Goal: Information Seeking & Learning: Check status

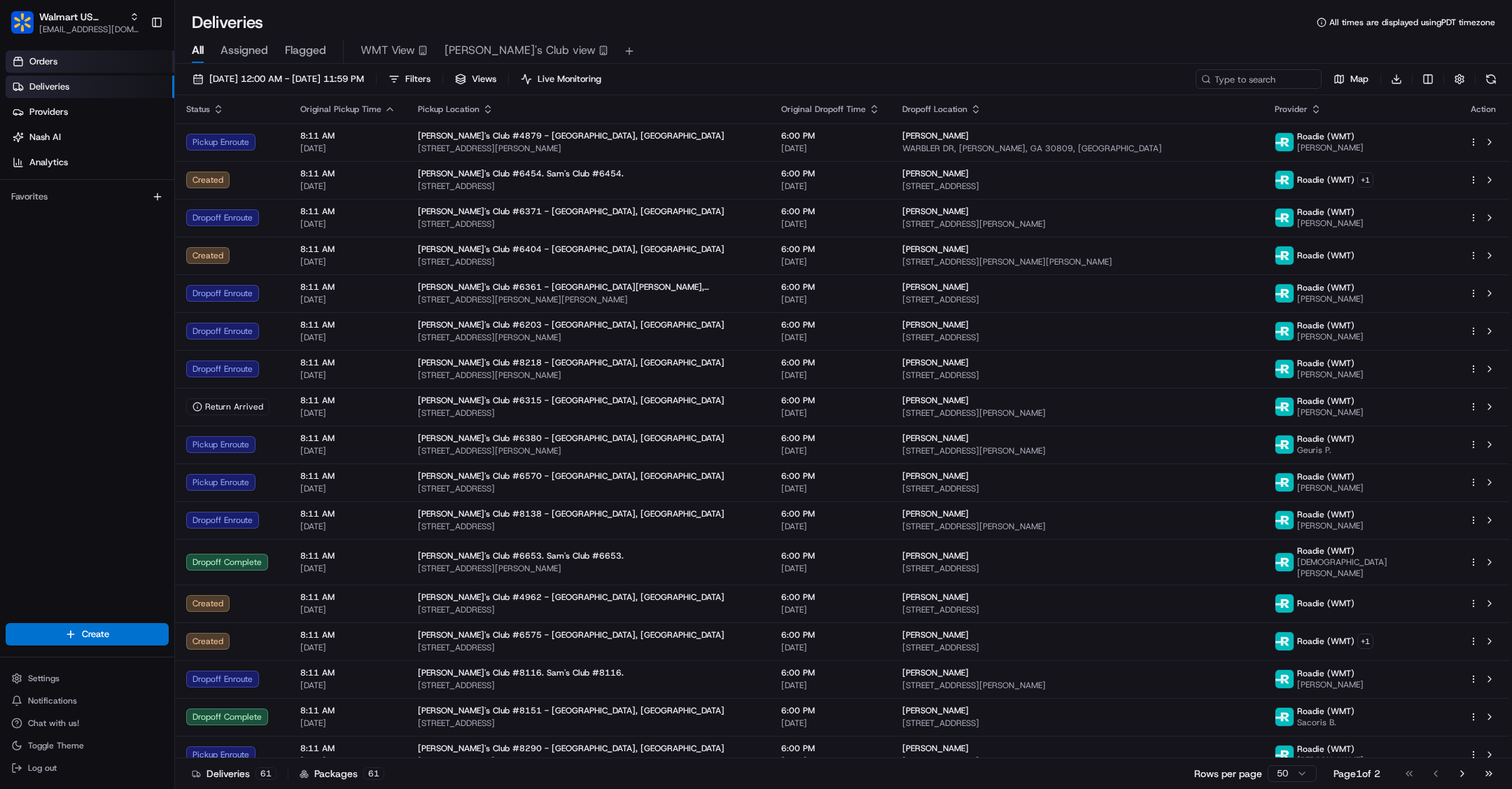
click at [62, 64] on link "Orders" at bounding box center [90, 61] width 169 height 22
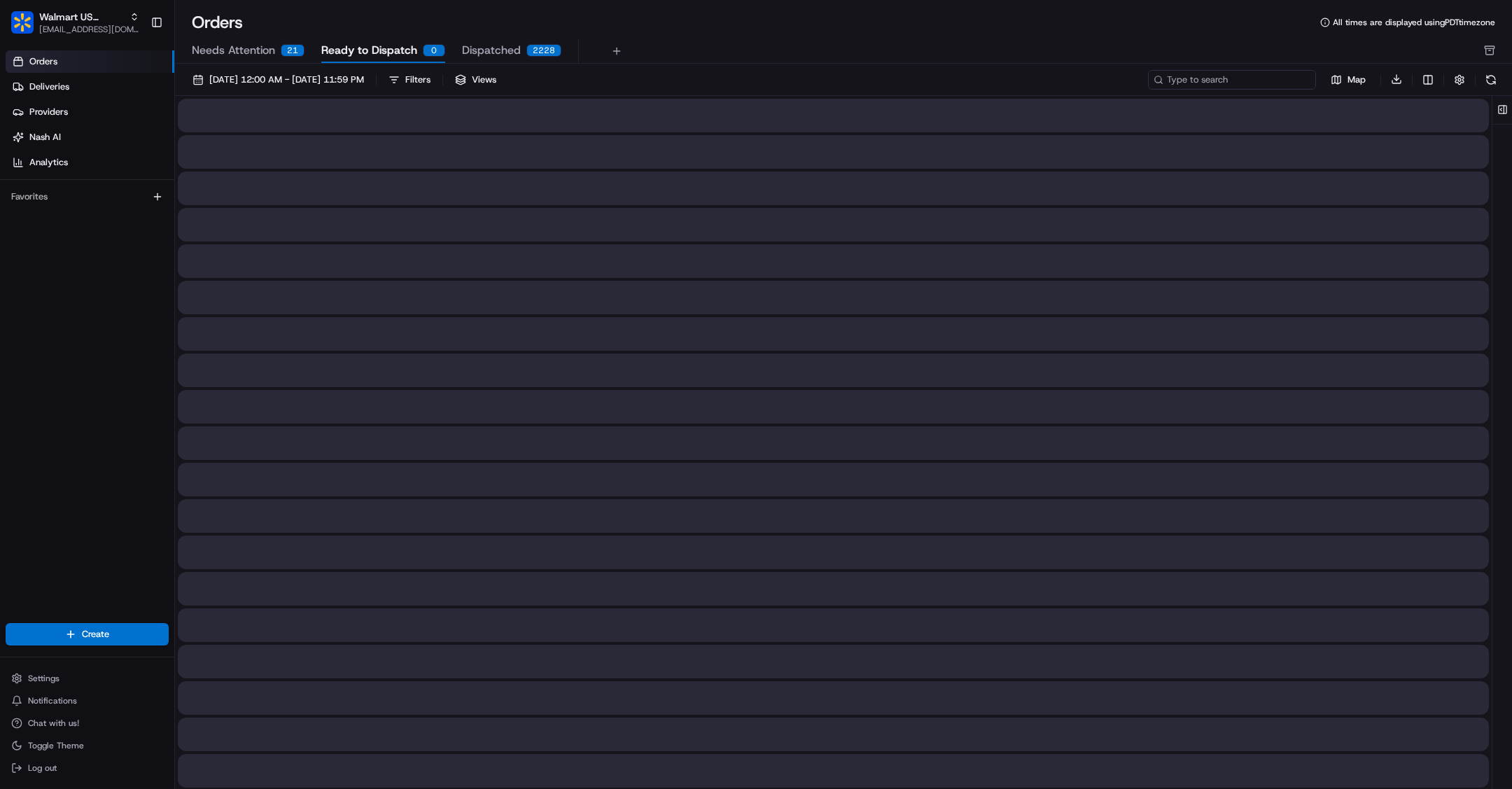
click at [1236, 82] on input at bounding box center [1232, 80] width 168 height 20
paste input "200013432766776"
type input "200013432766776"
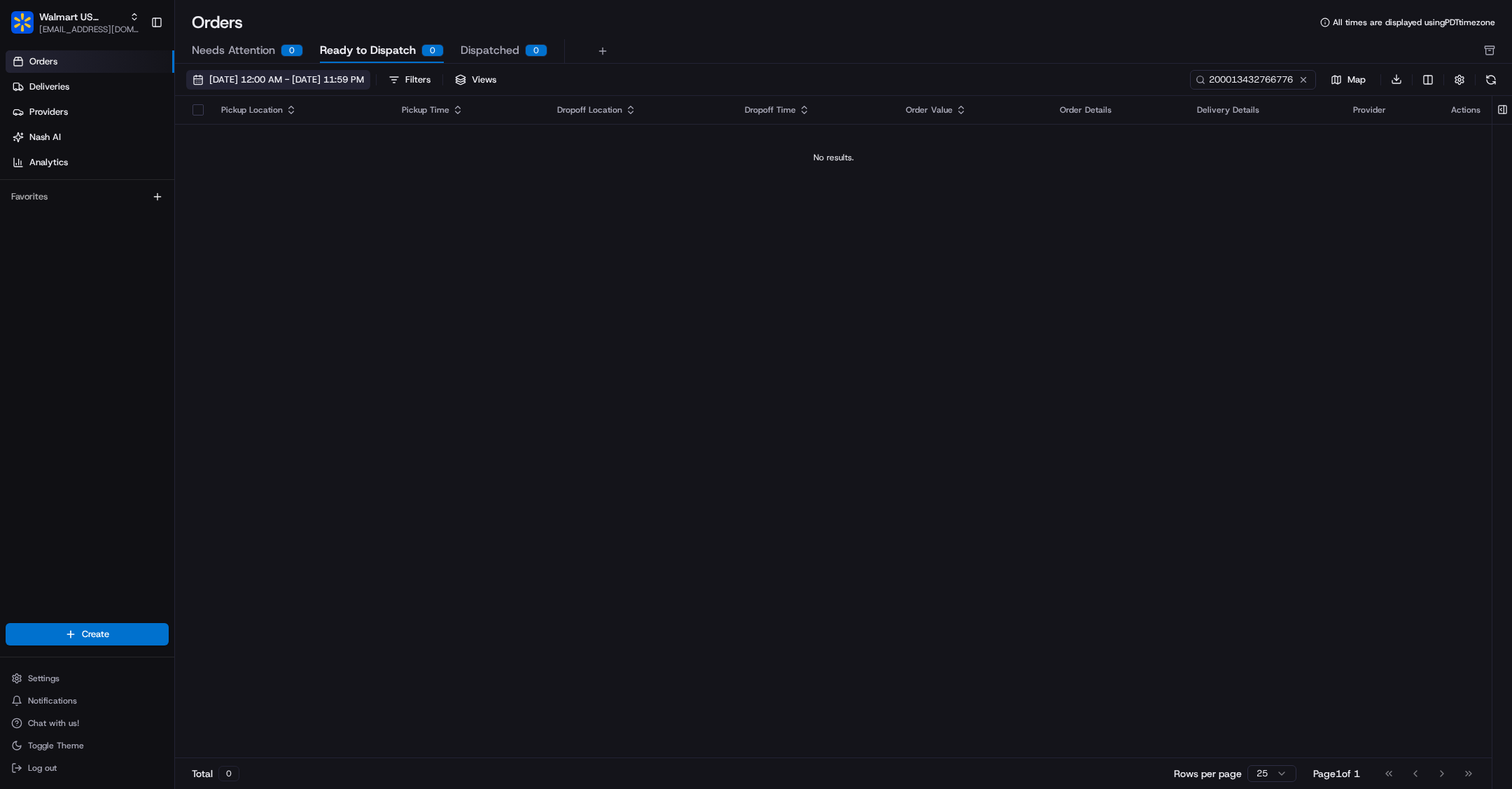
click at [358, 72] on button "[DATE] 12:00 AM - [DATE] 11:59 PM" at bounding box center [278, 80] width 184 height 20
click at [364, 74] on span "[DATE] 12:00 AM - [DATE] 11:59 PM" at bounding box center [286, 80] width 154 height 13
click at [356, 83] on span "[DATE] 12:00 AM - [DATE] 11:59 PM" at bounding box center [286, 80] width 154 height 13
click at [341, 77] on span "[DATE] 12:00 AM - [DATE] 11:59 PM" at bounding box center [286, 80] width 154 height 13
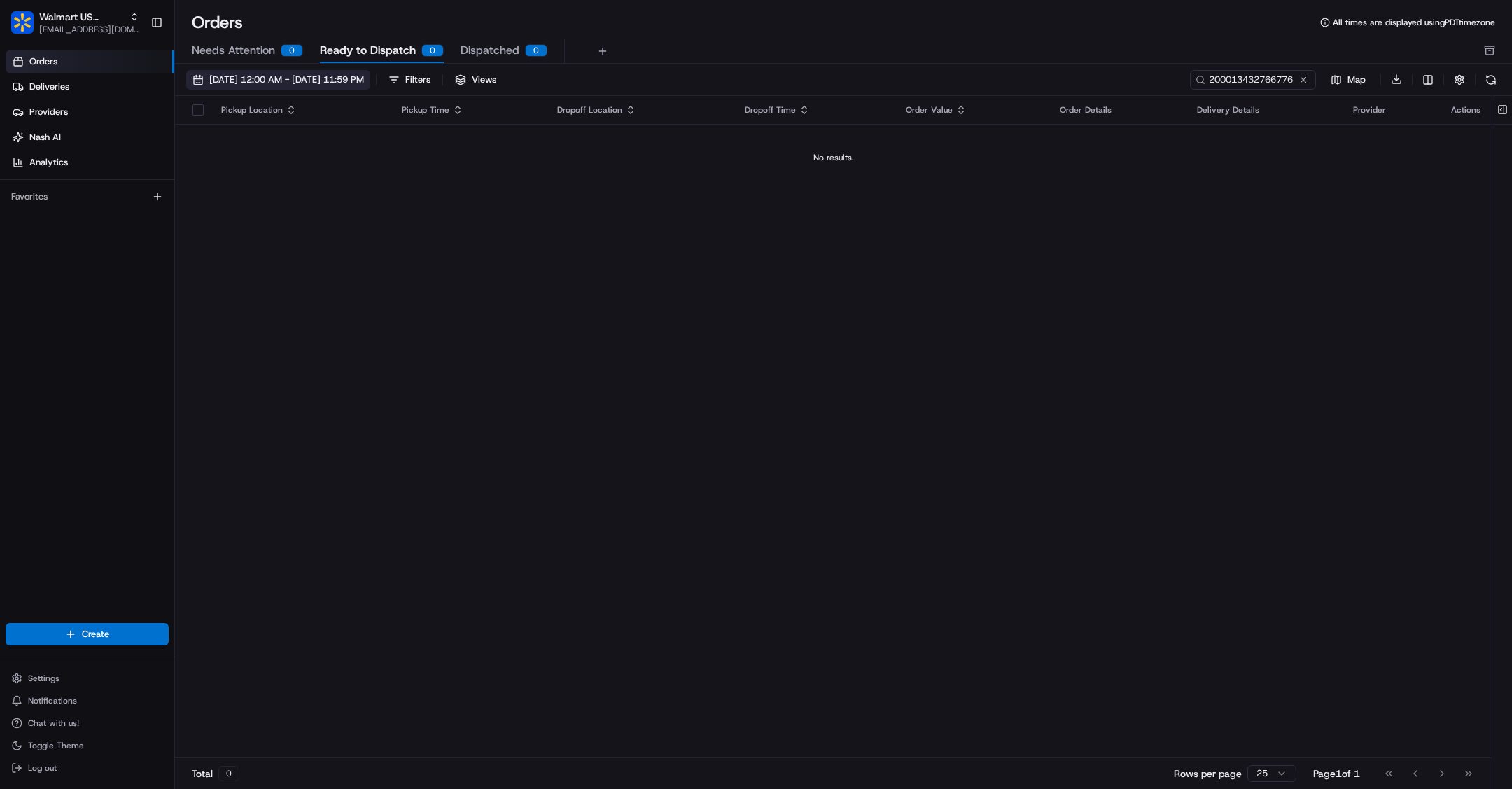
click at [341, 77] on span "[DATE] 12:00 AM - [DATE] 11:59 PM" at bounding box center [286, 80] width 154 height 13
click at [364, 74] on span "[DATE] 12:00 AM - [DATE] 11:59 PM" at bounding box center [286, 80] width 154 height 13
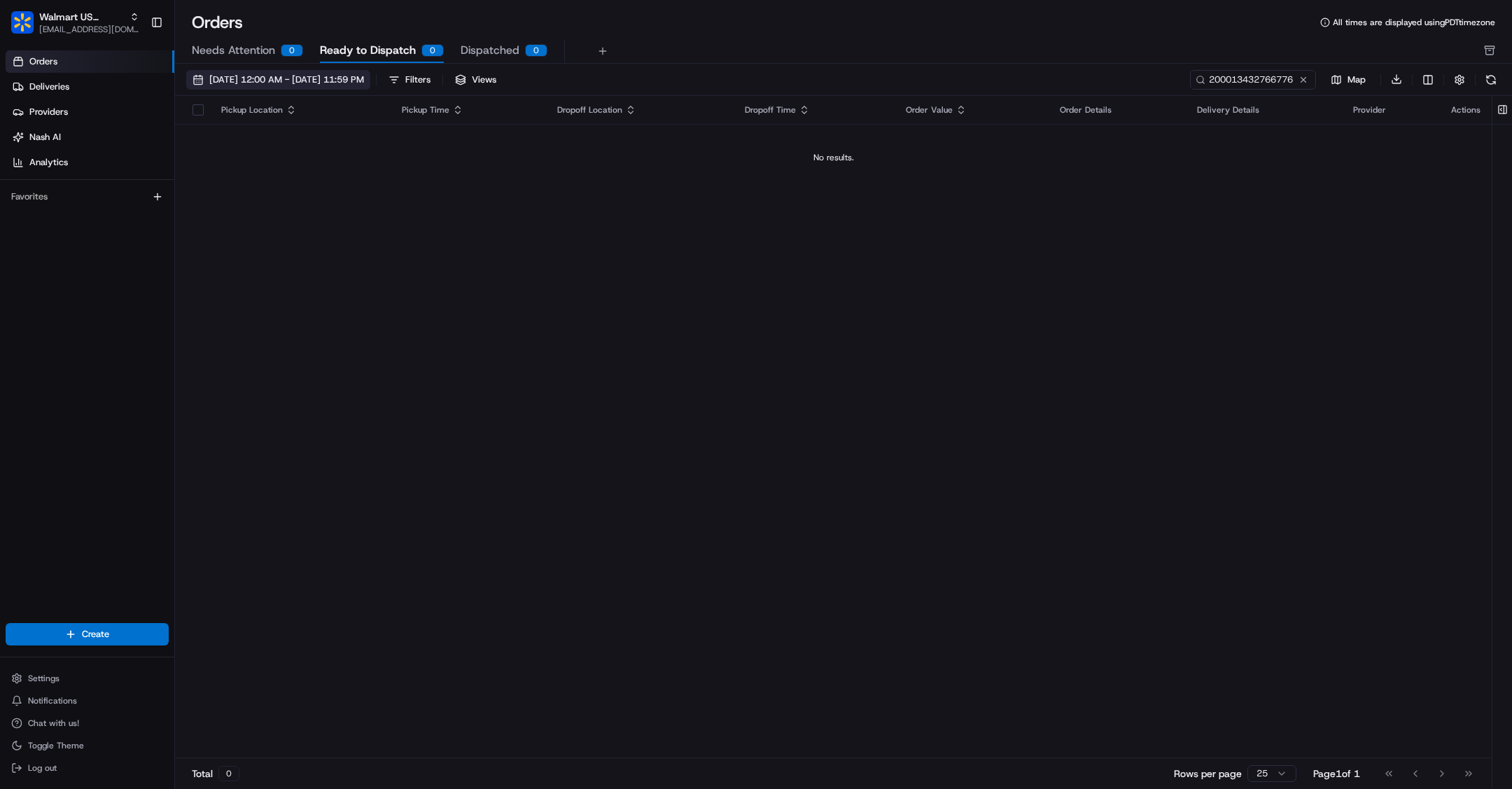
click at [266, 76] on span "[DATE] 12:00 AM - [DATE] 11:59 PM" at bounding box center [286, 80] width 154 height 13
click at [199, 75] on button "[DATE] 12:00 AM - [DATE] 11:59 PM" at bounding box center [278, 80] width 184 height 20
click at [193, 78] on button "[DATE] 12:00 AM - [DATE] 11:59 PM" at bounding box center [278, 80] width 184 height 20
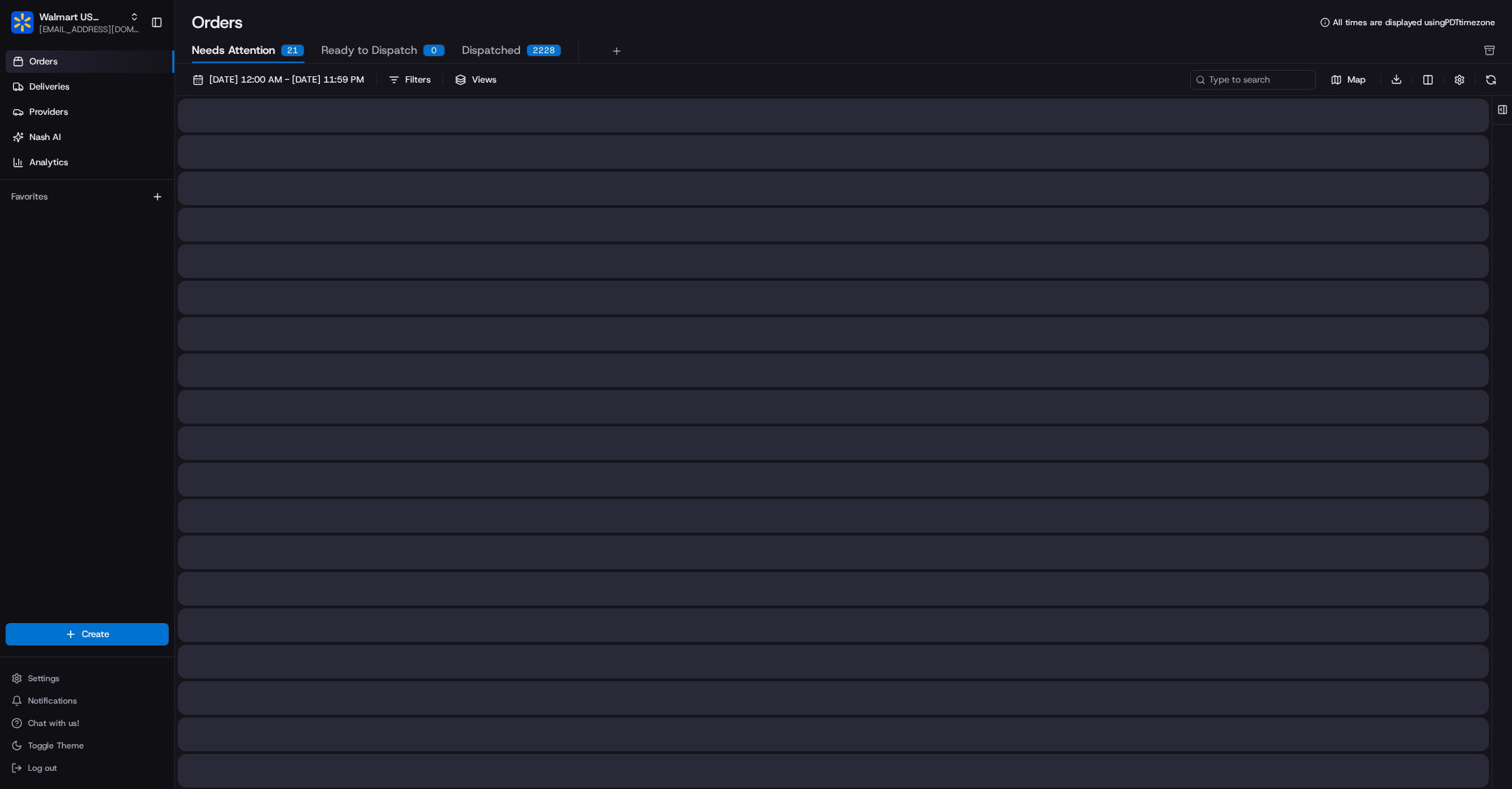
click at [242, 51] on span "Needs Attention" at bounding box center [233, 51] width 83 height 17
click at [198, 81] on button "[DATE] 12:00 AM - [DATE] 11:59 PM" at bounding box center [278, 80] width 184 height 20
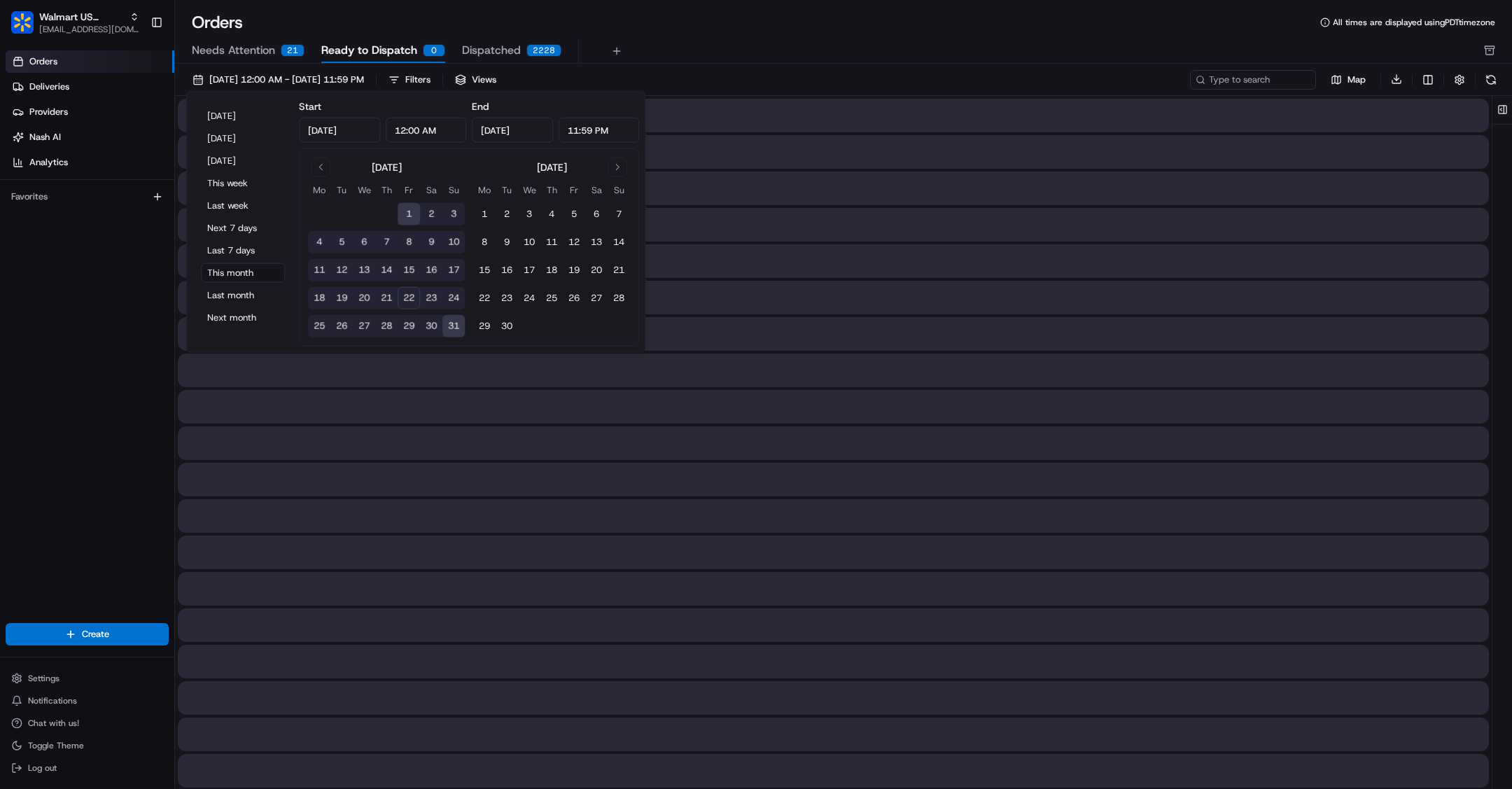
click at [358, 46] on span "Ready to Dispatch" at bounding box center [369, 51] width 96 height 17
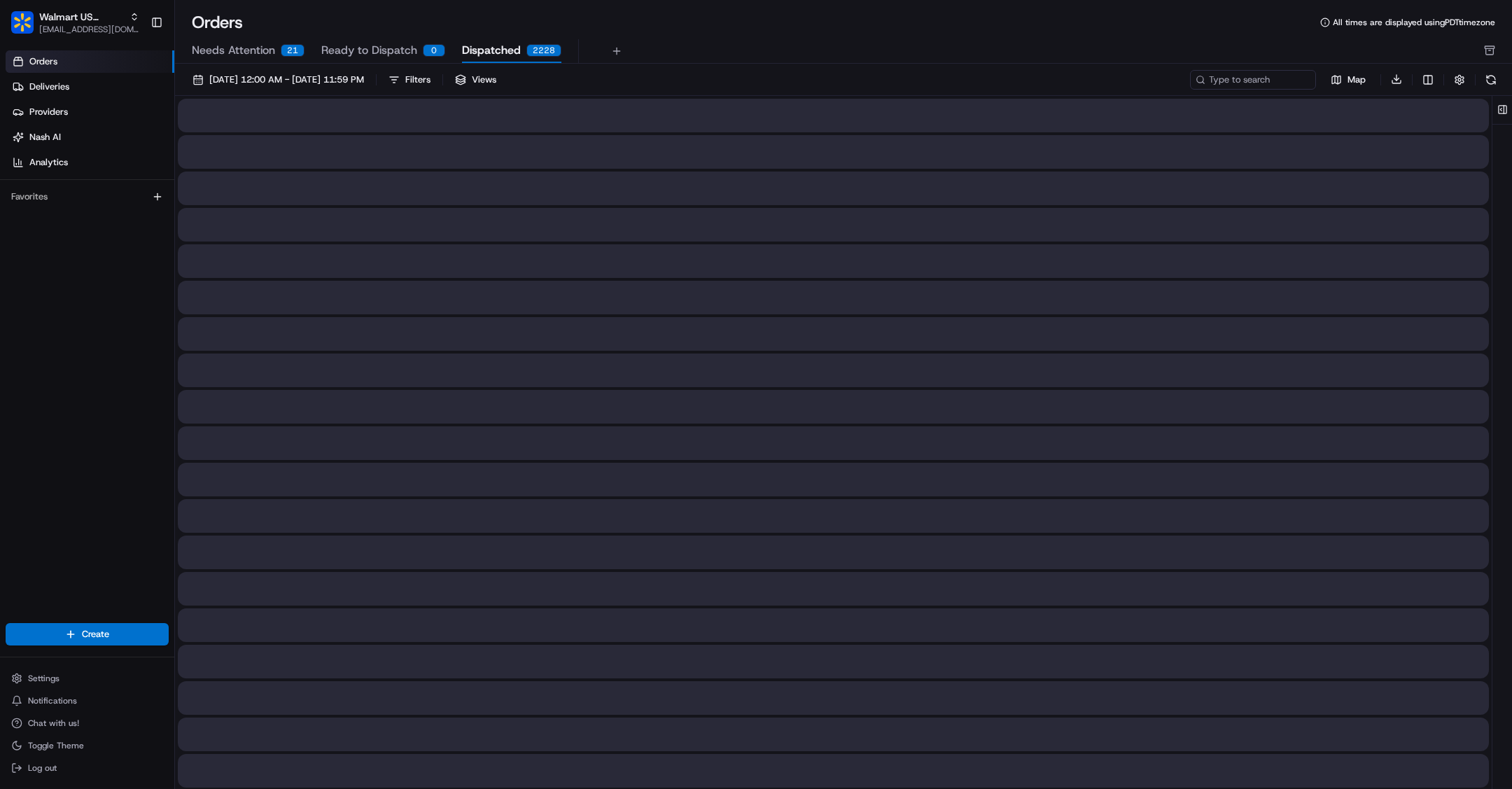
click at [479, 45] on span "Dispatched" at bounding box center [491, 51] width 59 height 17
click at [191, 73] on button "[DATE] 12:00 AM - [DATE] 11:59 PM" at bounding box center [278, 80] width 184 height 20
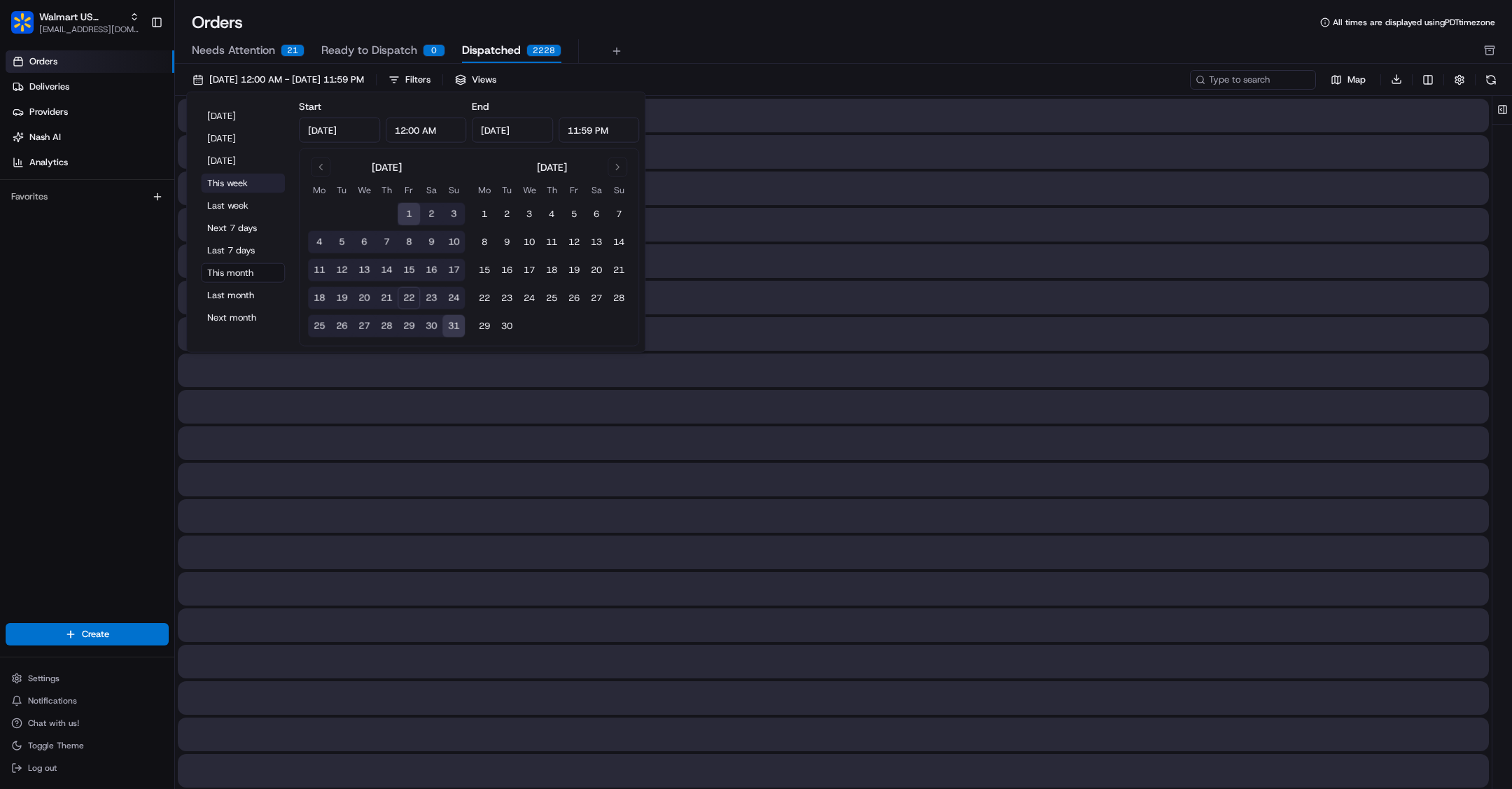
click at [240, 181] on button "This week" at bounding box center [243, 184] width 84 height 20
type input "[DATE]"
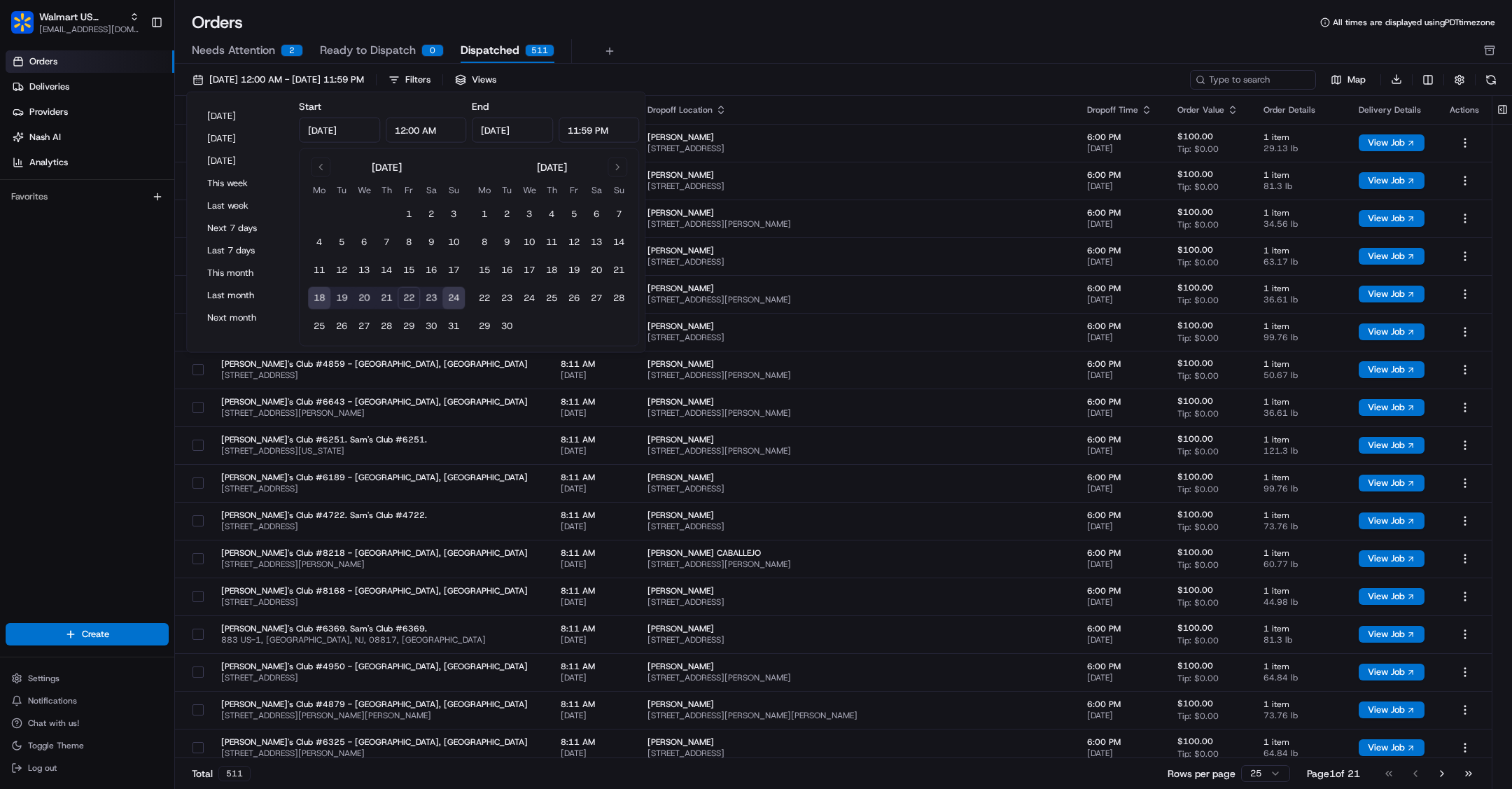
click at [909, 74] on div "[DATE] 12:00 AM - [DATE] 11:59 PM Filters Views" at bounding box center [686, 80] width 1001 height 20
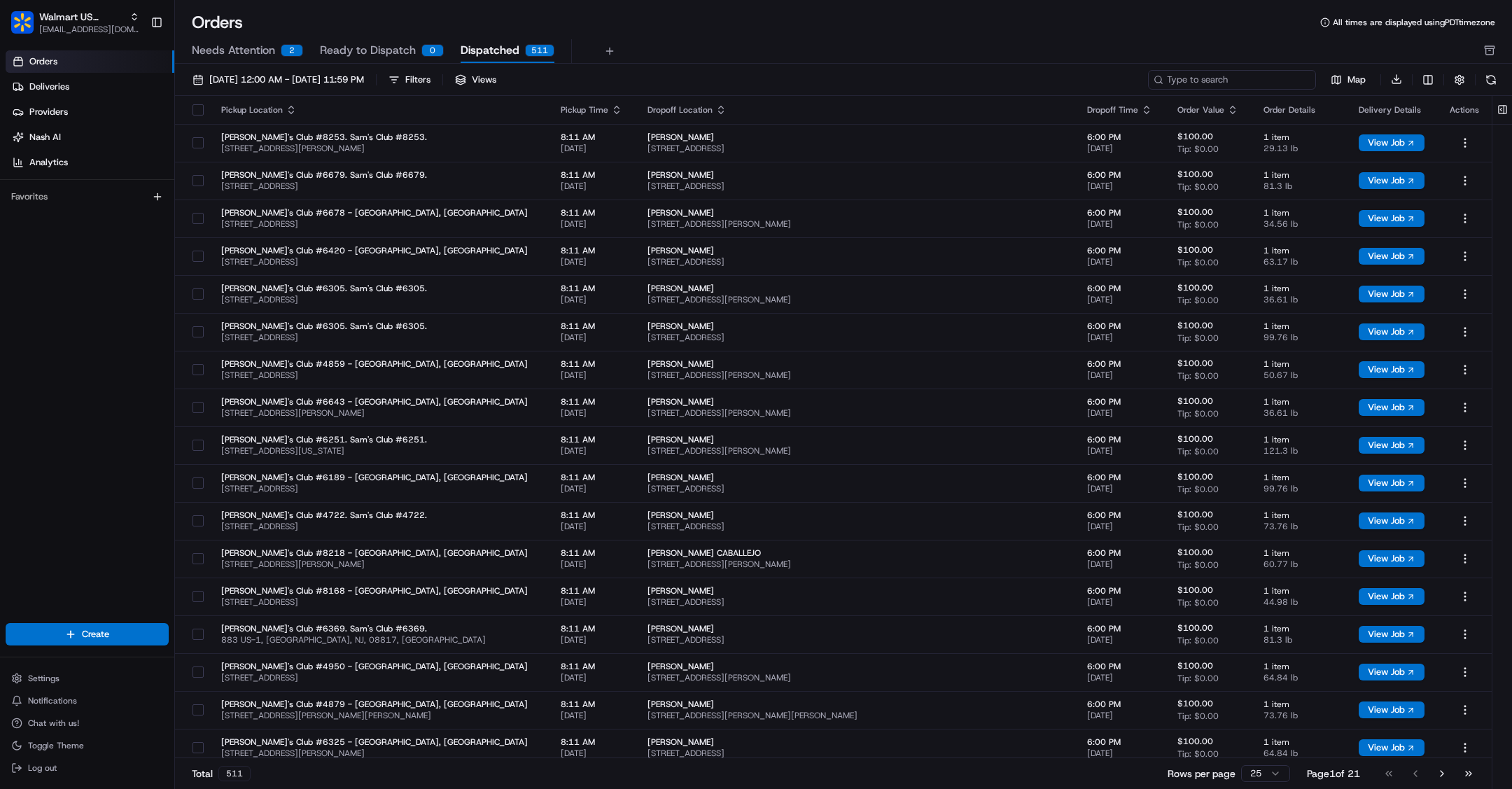
click at [1221, 74] on input at bounding box center [1232, 80] width 168 height 20
paste input "200013432766776"
type input "200013432766776"
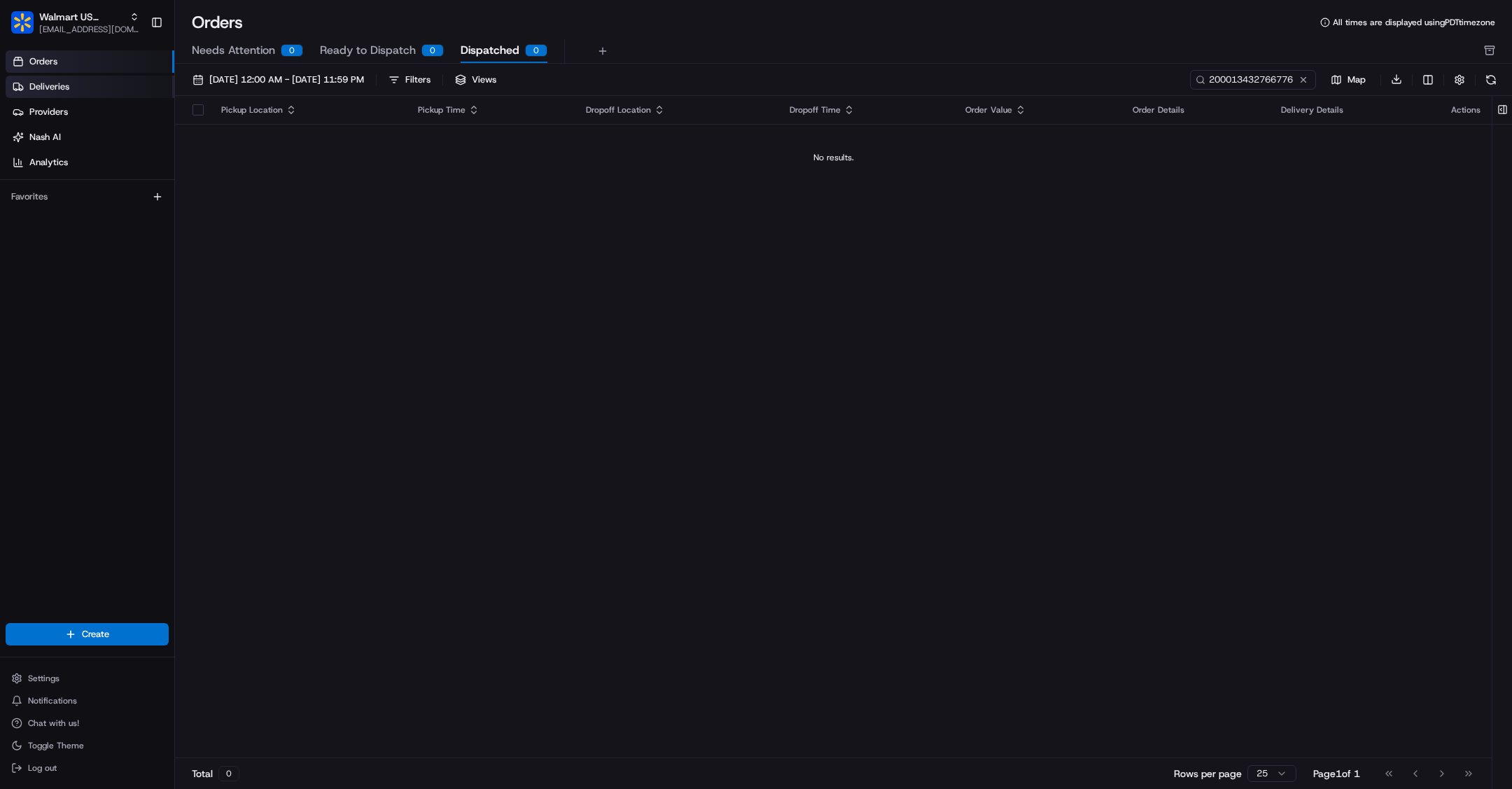
click at [65, 88] on span "Deliveries" at bounding box center [49, 87] width 40 height 13
click at [54, 80] on span "Deliveries" at bounding box center [49, 87] width 40 height 13
click at [51, 85] on span "Deliveries" at bounding box center [49, 87] width 40 height 13
click at [58, 85] on span "Deliveries" at bounding box center [49, 87] width 40 height 13
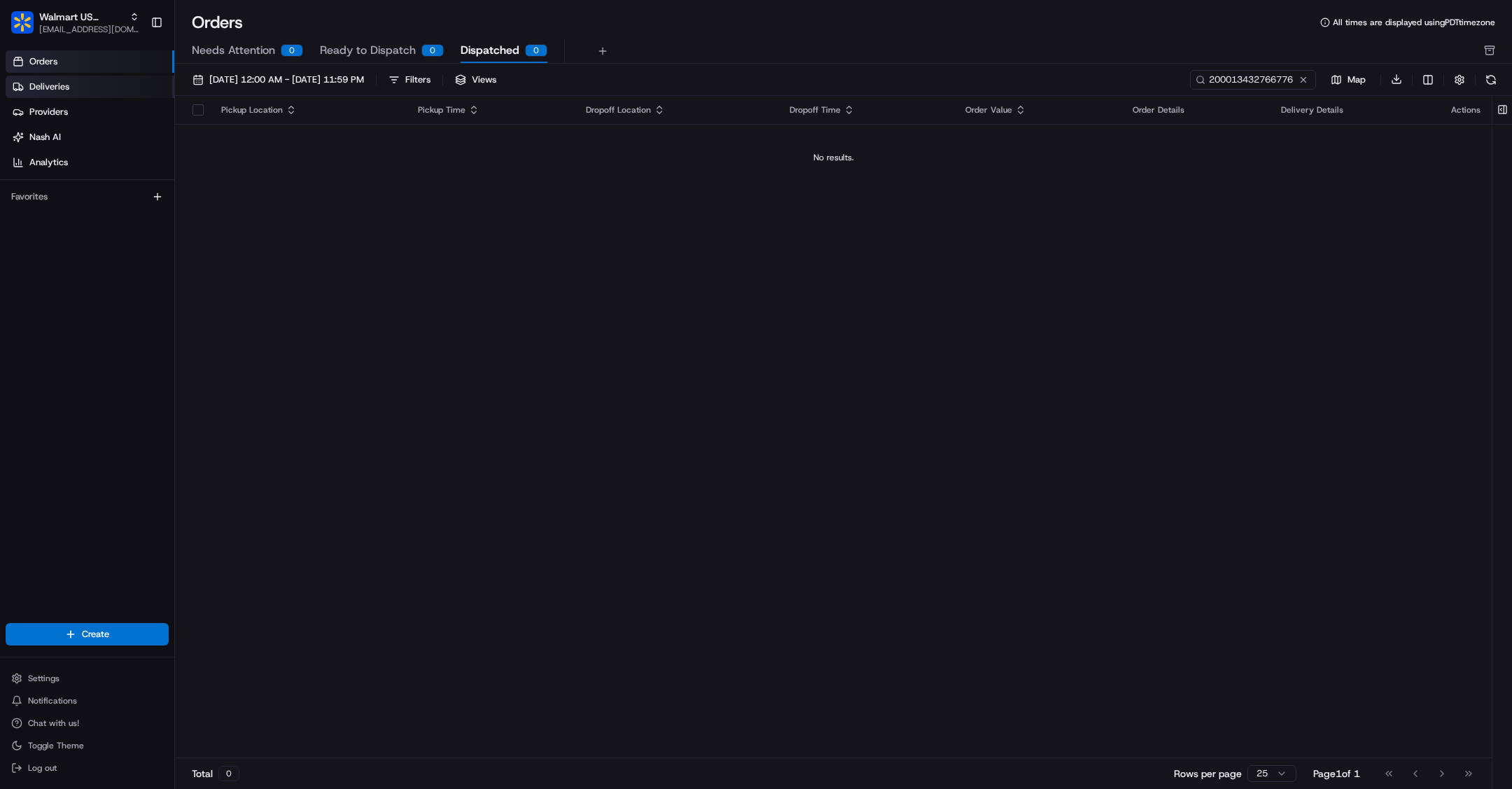
click at [65, 85] on span "Deliveries" at bounding box center [49, 87] width 40 height 13
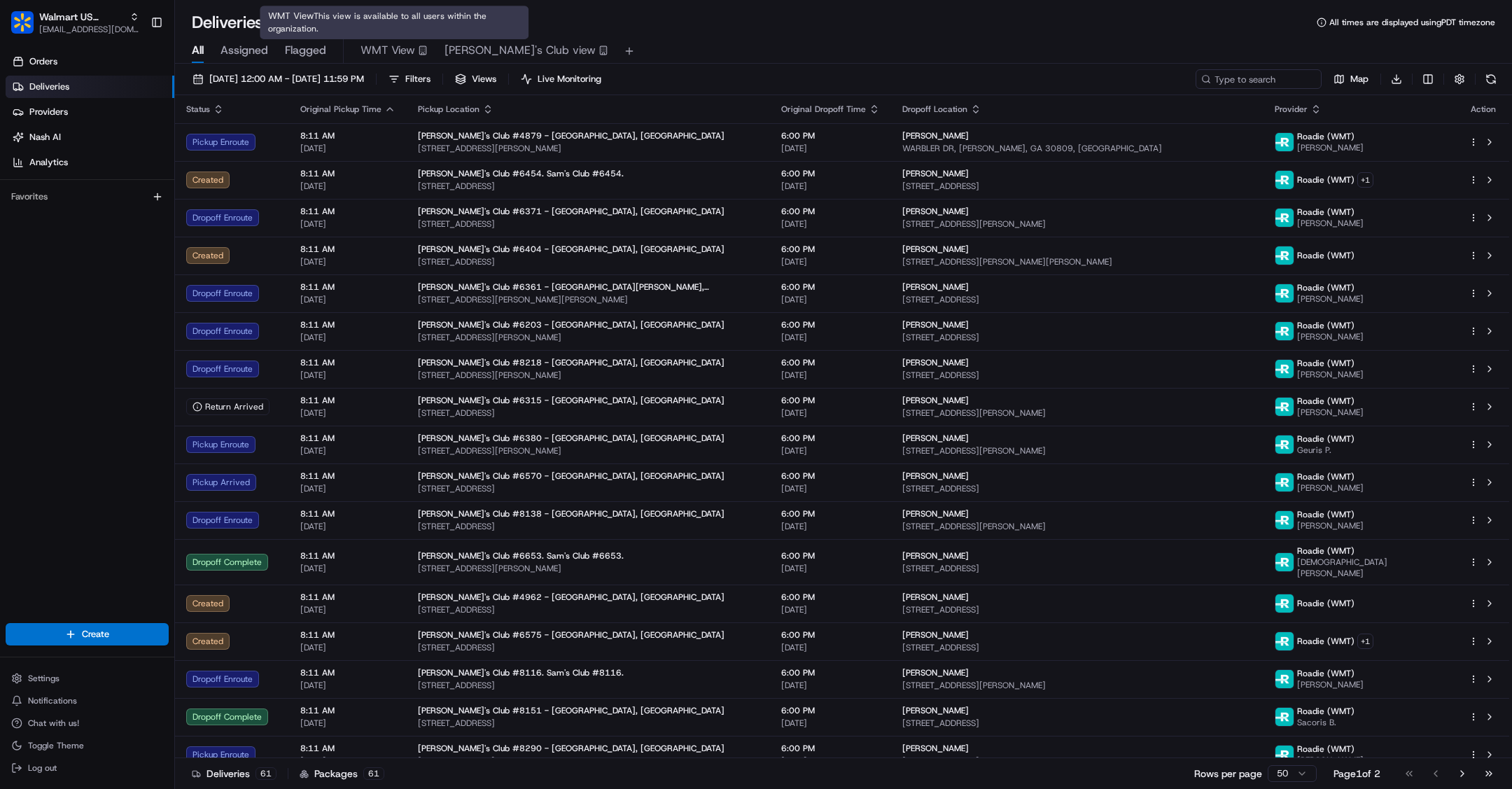
click at [408, 52] on span "WMT View" at bounding box center [388, 51] width 55 height 17
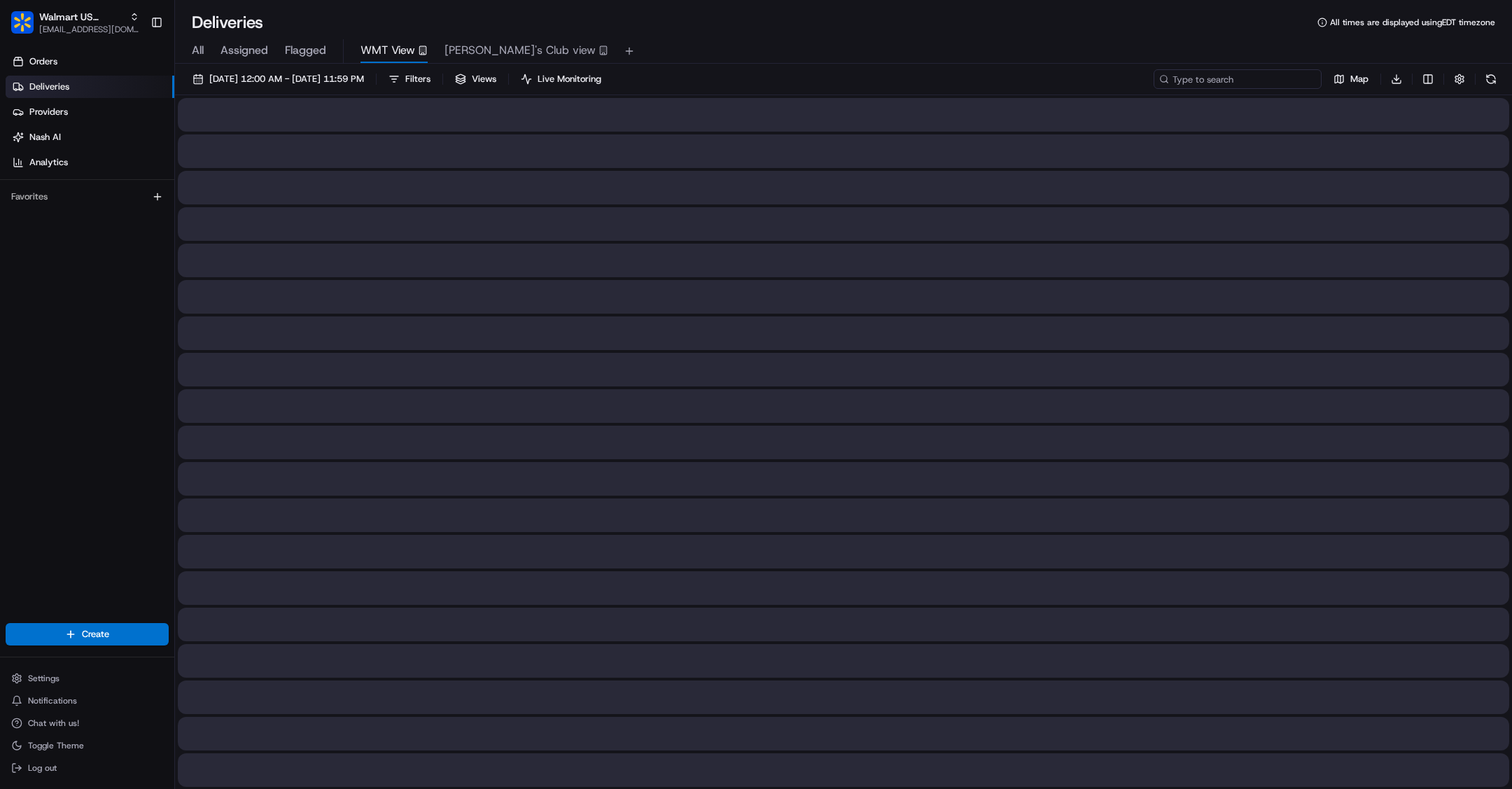
click at [1273, 75] on input at bounding box center [1237, 79] width 168 height 20
paste input "200013432766776"
type input "200013432766776"
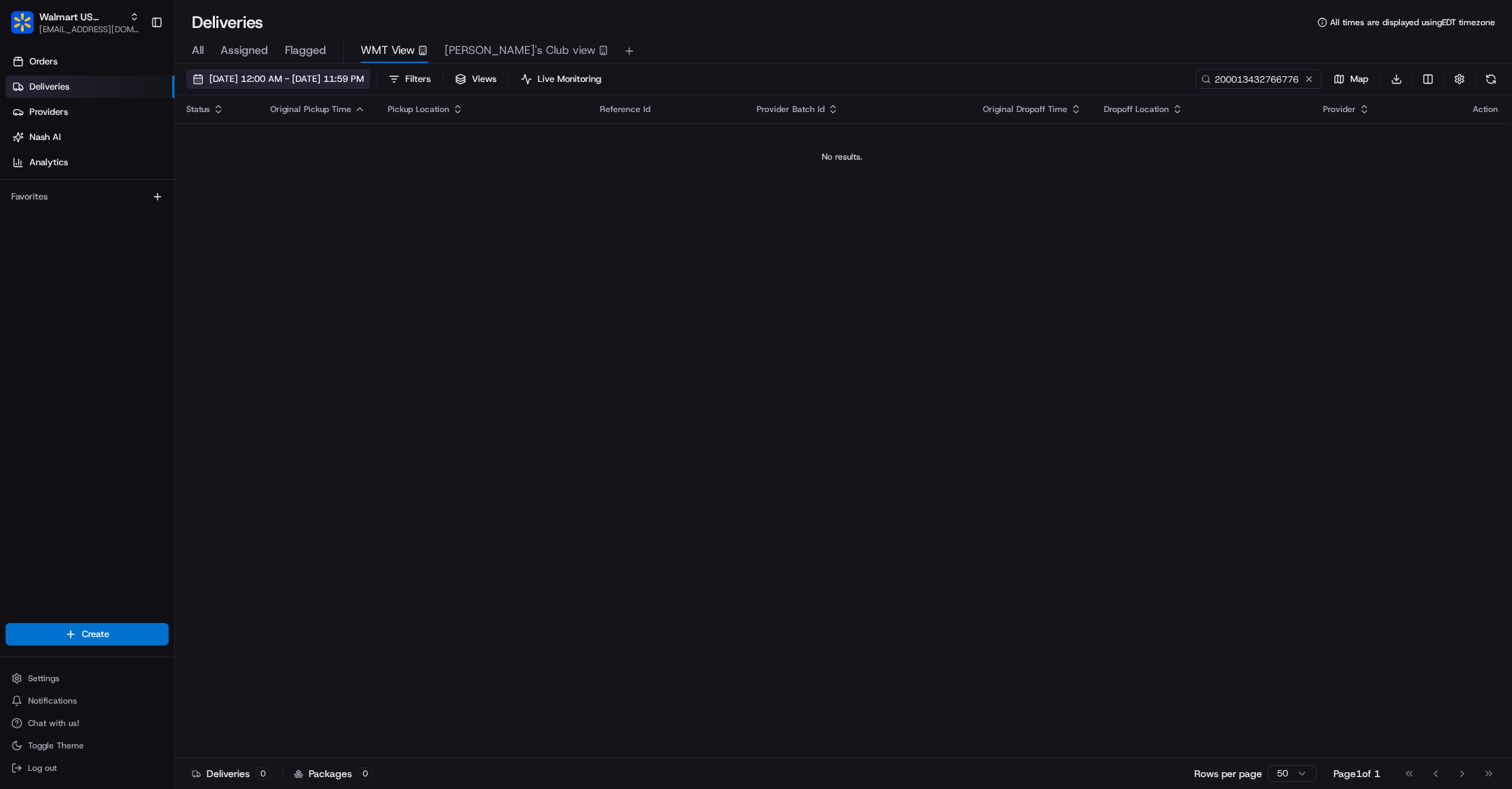
click at [364, 78] on span "[DATE] 12:00 AM - [DATE] 11:59 PM" at bounding box center [286, 79] width 154 height 13
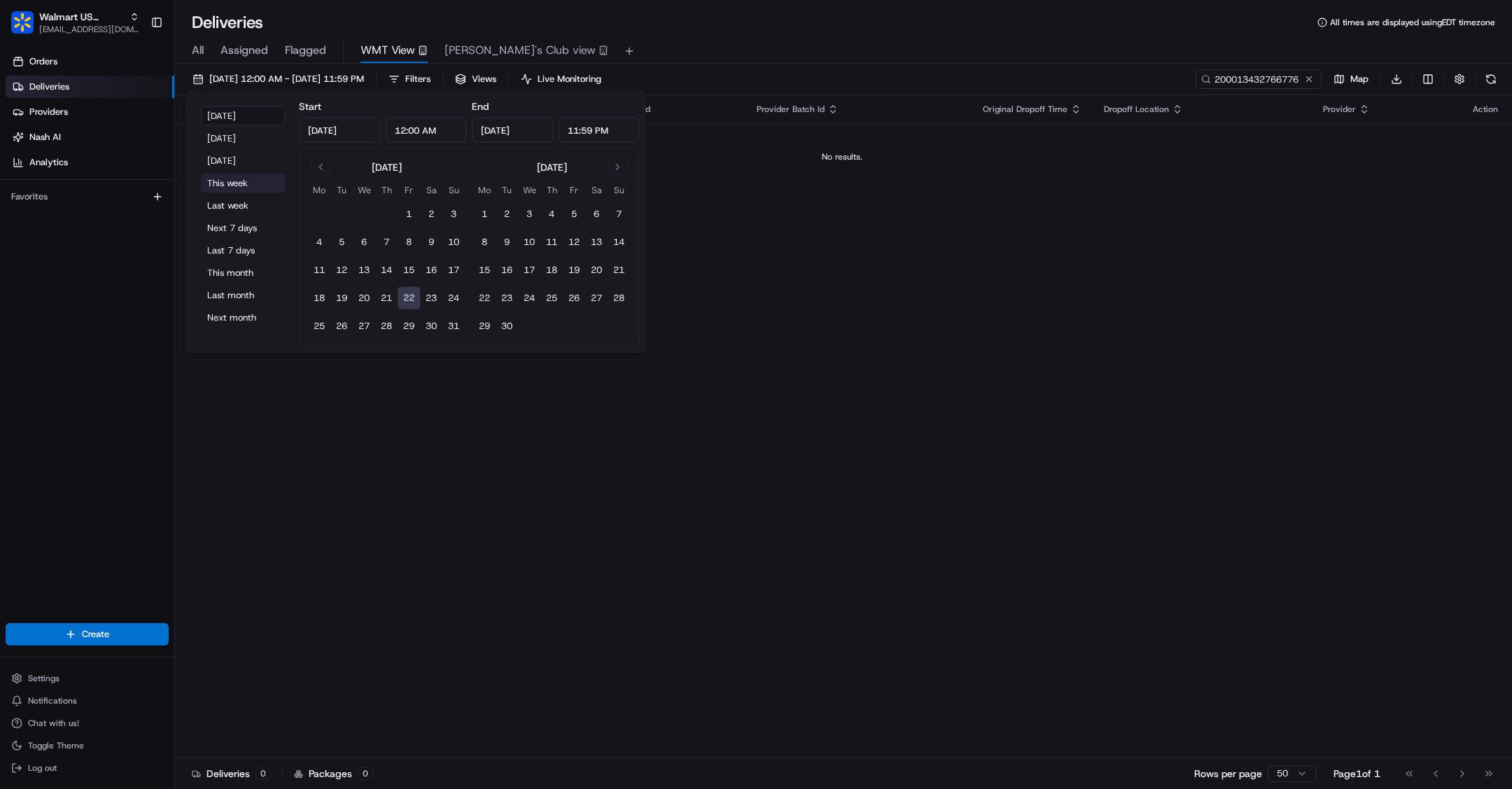
click at [229, 182] on button "This week" at bounding box center [243, 184] width 84 height 20
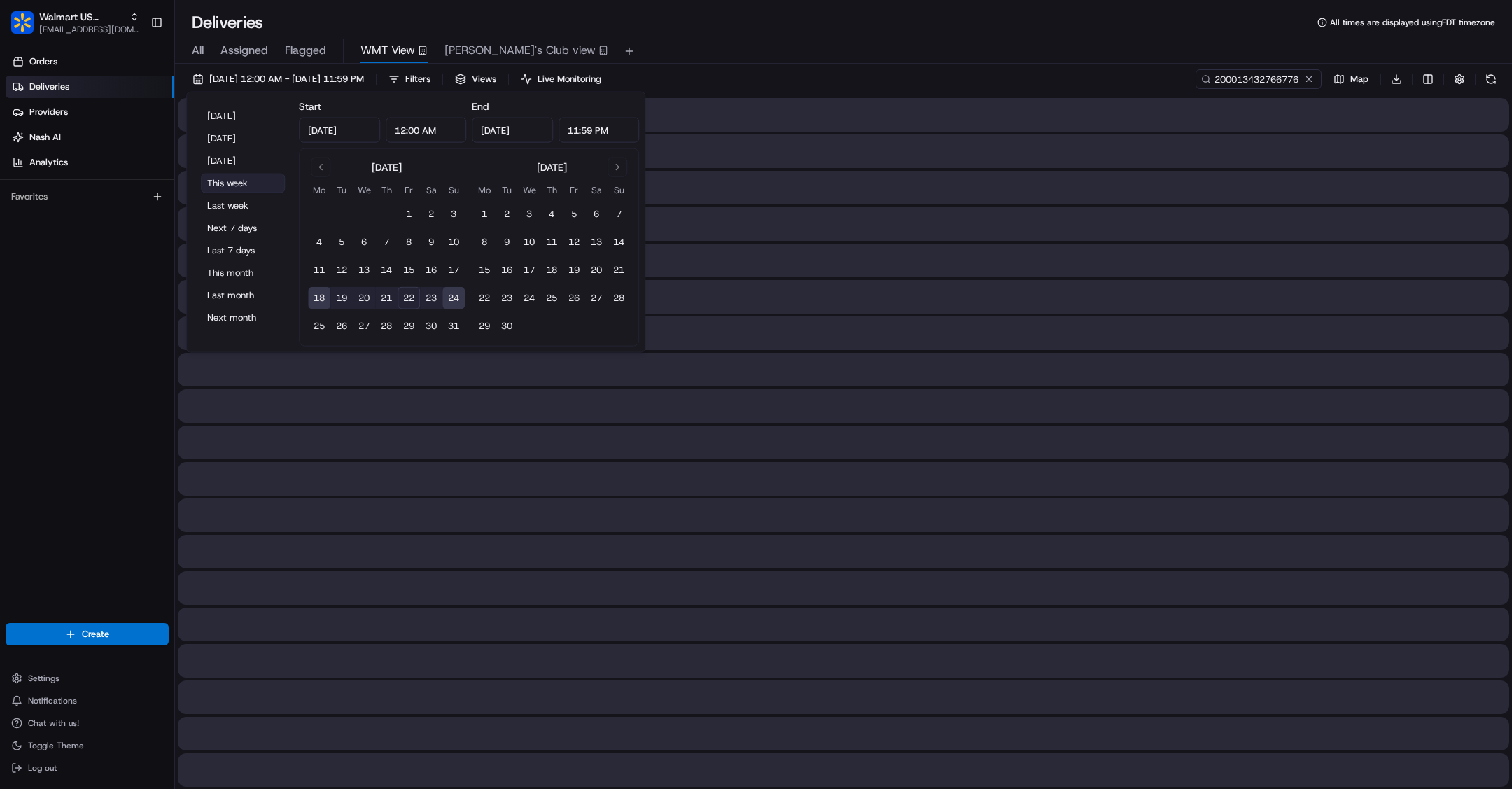
type input "[DATE]"
click at [898, 36] on div "All Assigned Flagged WMT View [PERSON_NAME]'s Club view" at bounding box center [843, 48] width 1337 height 30
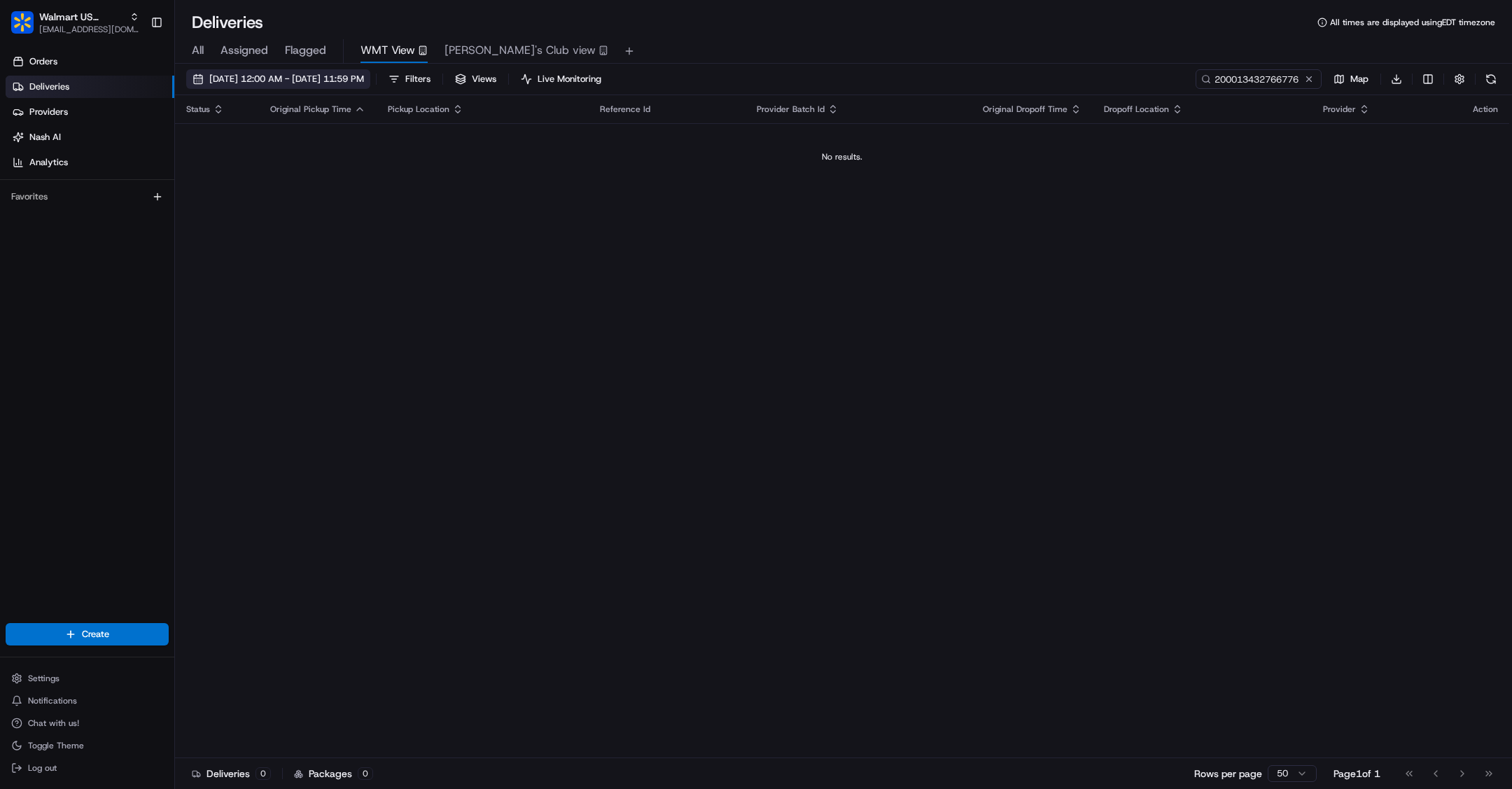
click at [364, 78] on span "[DATE] 12:00 AM - [DATE] 11:59 PM" at bounding box center [286, 79] width 154 height 13
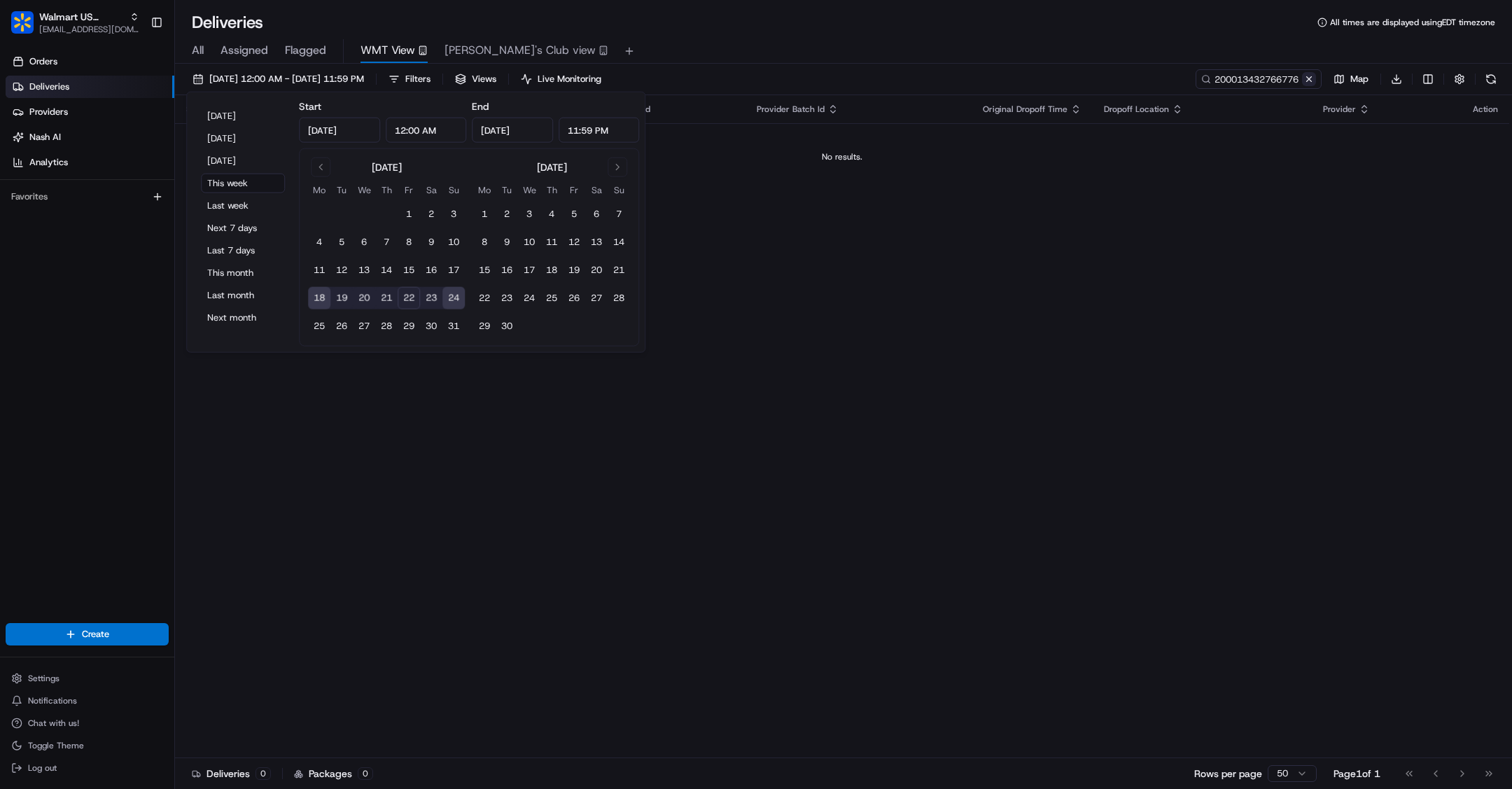
click at [1308, 75] on button at bounding box center [1309, 79] width 14 height 14
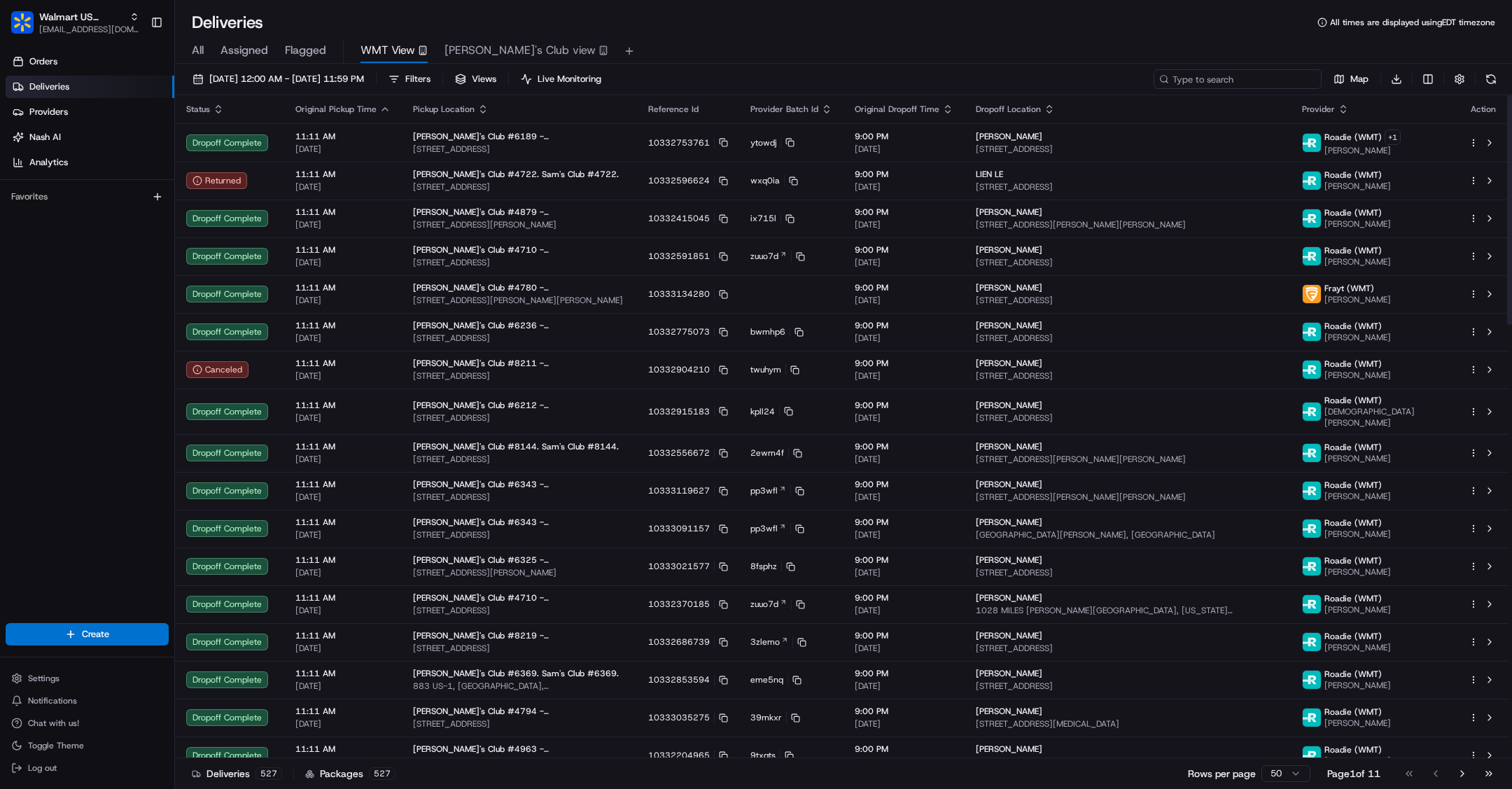
click at [1259, 77] on input at bounding box center [1237, 79] width 168 height 20
paste input "200013432766776"
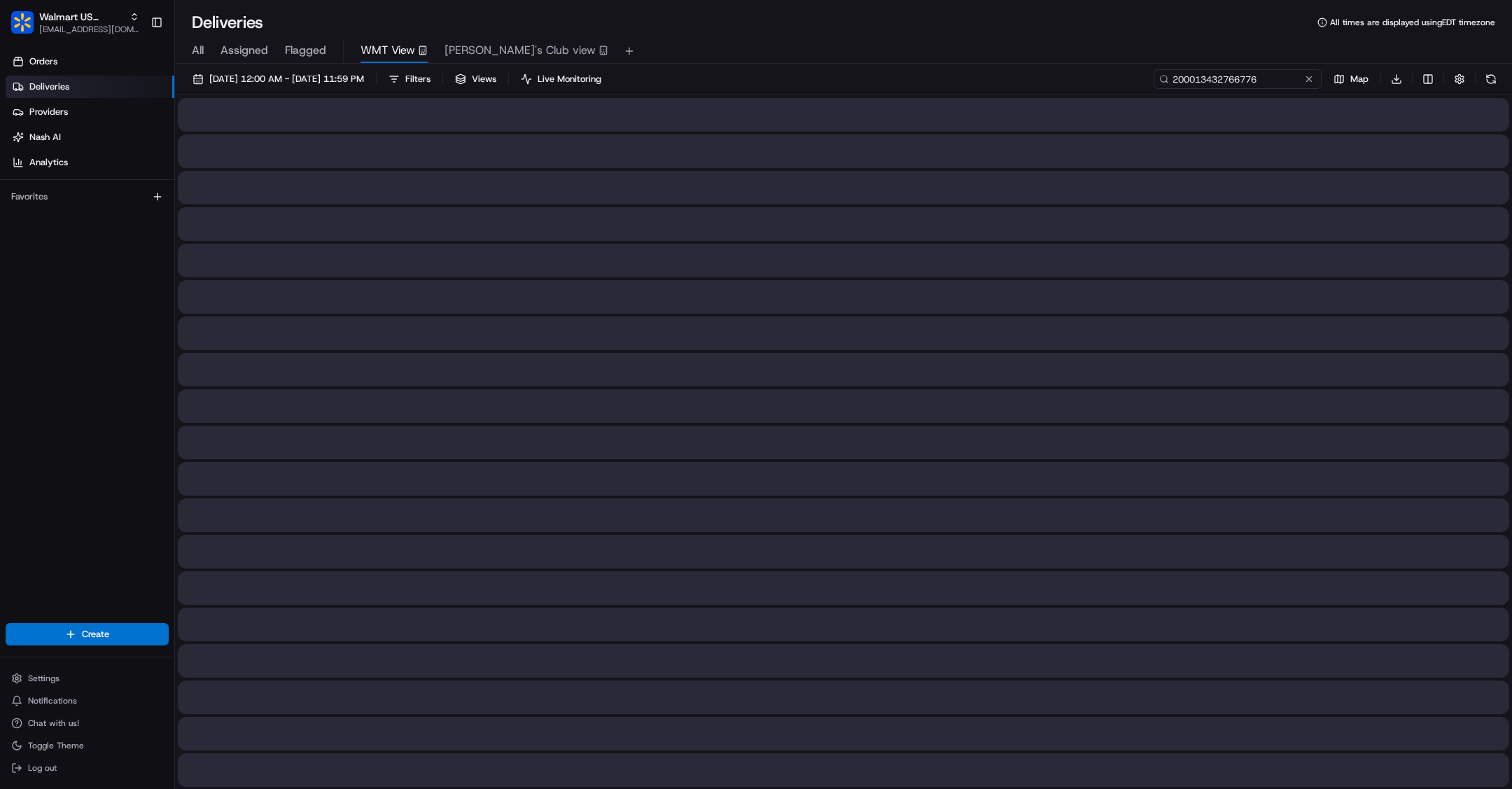
type input "200013432766776"
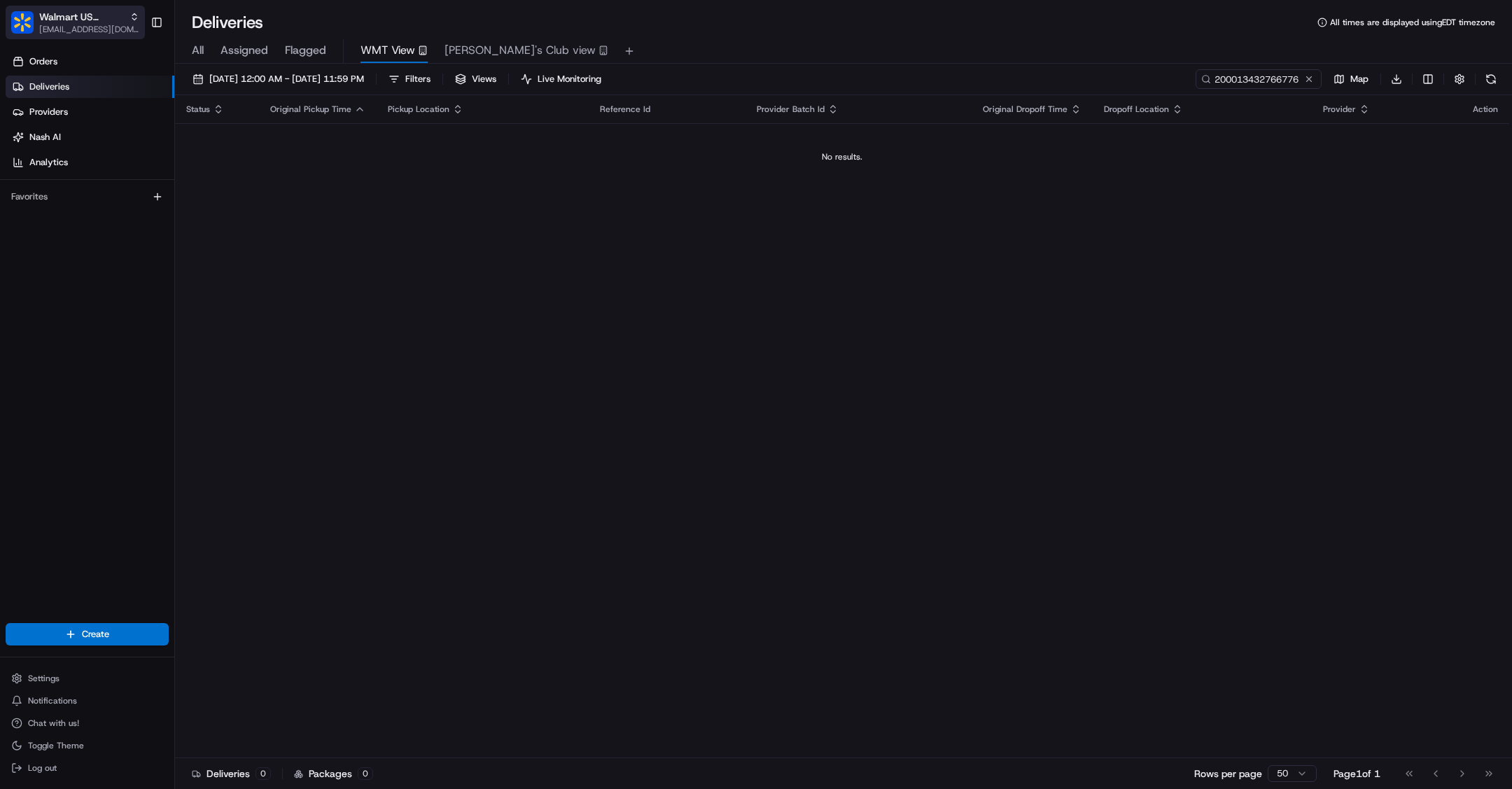
click at [41, 15] on span "Walmart US Corporate" at bounding box center [81, 17] width 85 height 14
click at [103, 21] on span "Walmart US Corporate" at bounding box center [81, 17] width 85 height 14
click at [119, 21] on span "Walmart US Corporate" at bounding box center [81, 17] width 85 height 14
click at [133, 14] on icon "button" at bounding box center [134, 17] width 10 height 10
click at [73, 20] on span "Walmart US Corporate" at bounding box center [81, 17] width 85 height 14
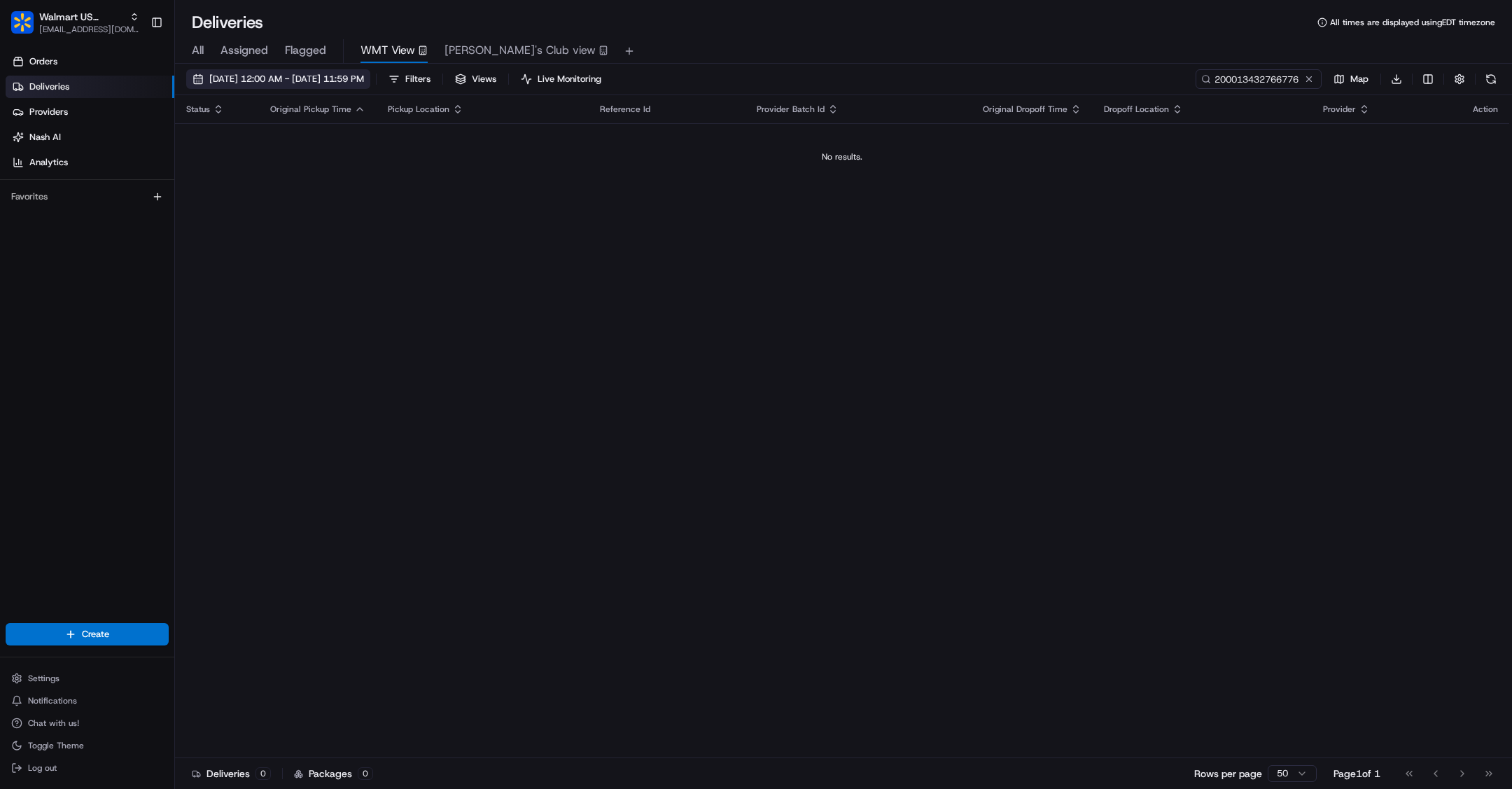
click at [364, 78] on span "[DATE] 12:00 AM - [DATE] 11:59 PM" at bounding box center [286, 79] width 154 height 13
click at [198, 74] on button "[DATE] 12:00 AM - [DATE] 11:59 PM" at bounding box center [278, 79] width 184 height 20
click at [196, 77] on button "[DATE] 12:00 AM - [DATE] 11:59 PM" at bounding box center [278, 79] width 184 height 20
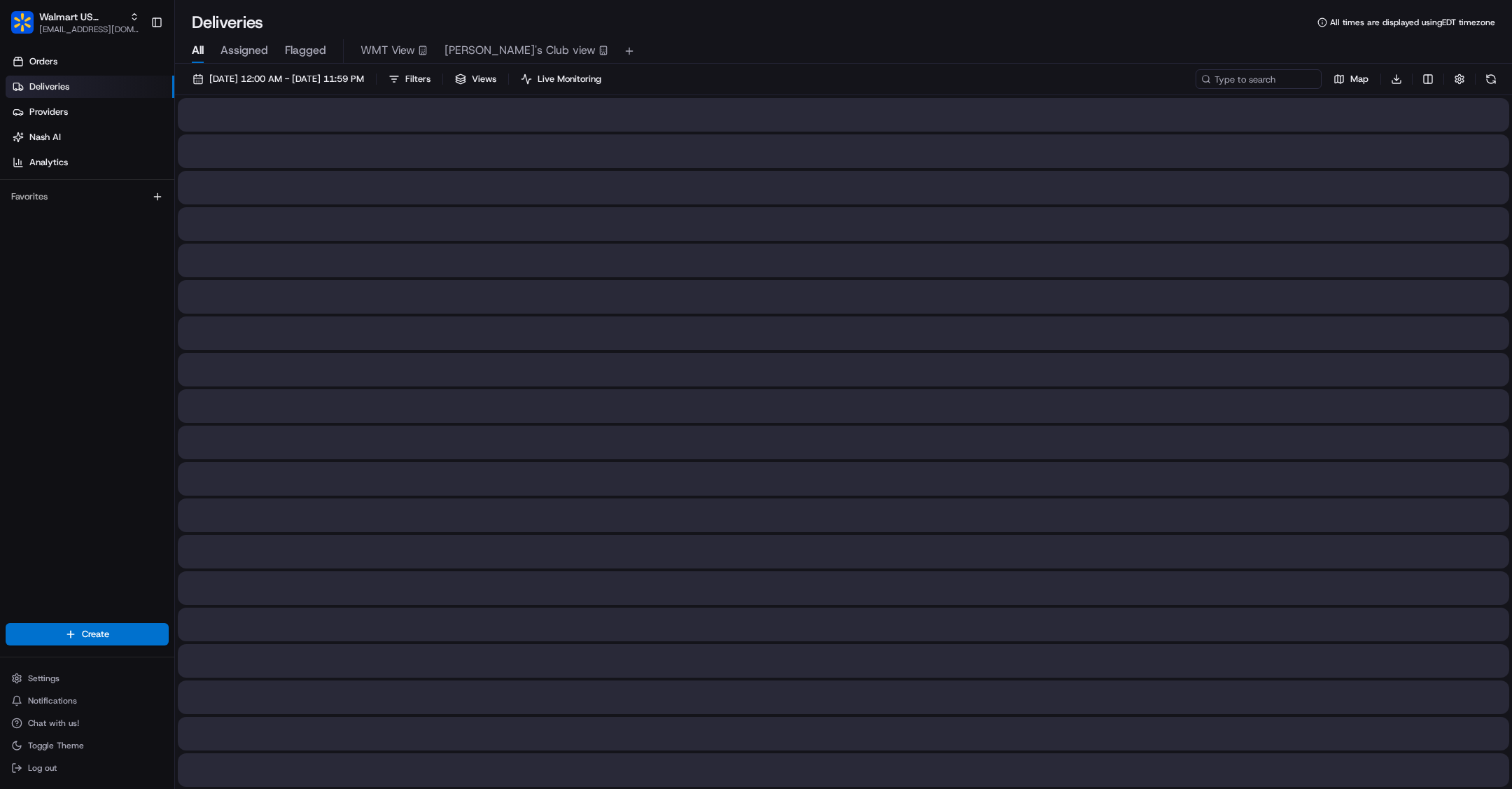
click at [196, 51] on span "All" at bounding box center [198, 51] width 12 height 17
click at [403, 51] on span "WMT View" at bounding box center [388, 51] width 55 height 17
click at [192, 77] on button "[DATE] 12:00 AM - [DATE] 11:59 PM" at bounding box center [278, 79] width 184 height 20
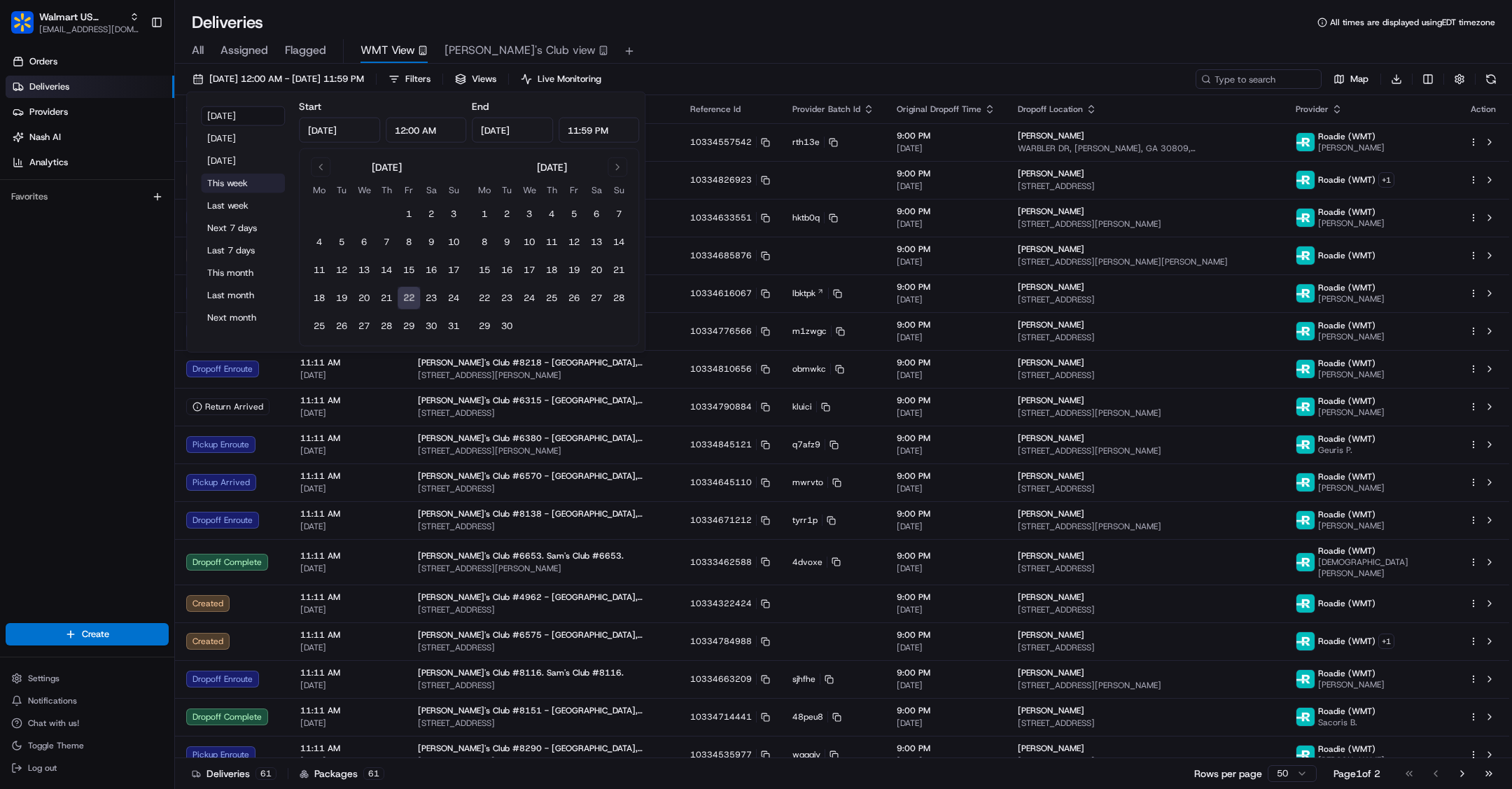
click at [238, 180] on button "This week" at bounding box center [243, 184] width 84 height 20
type input "[DATE]"
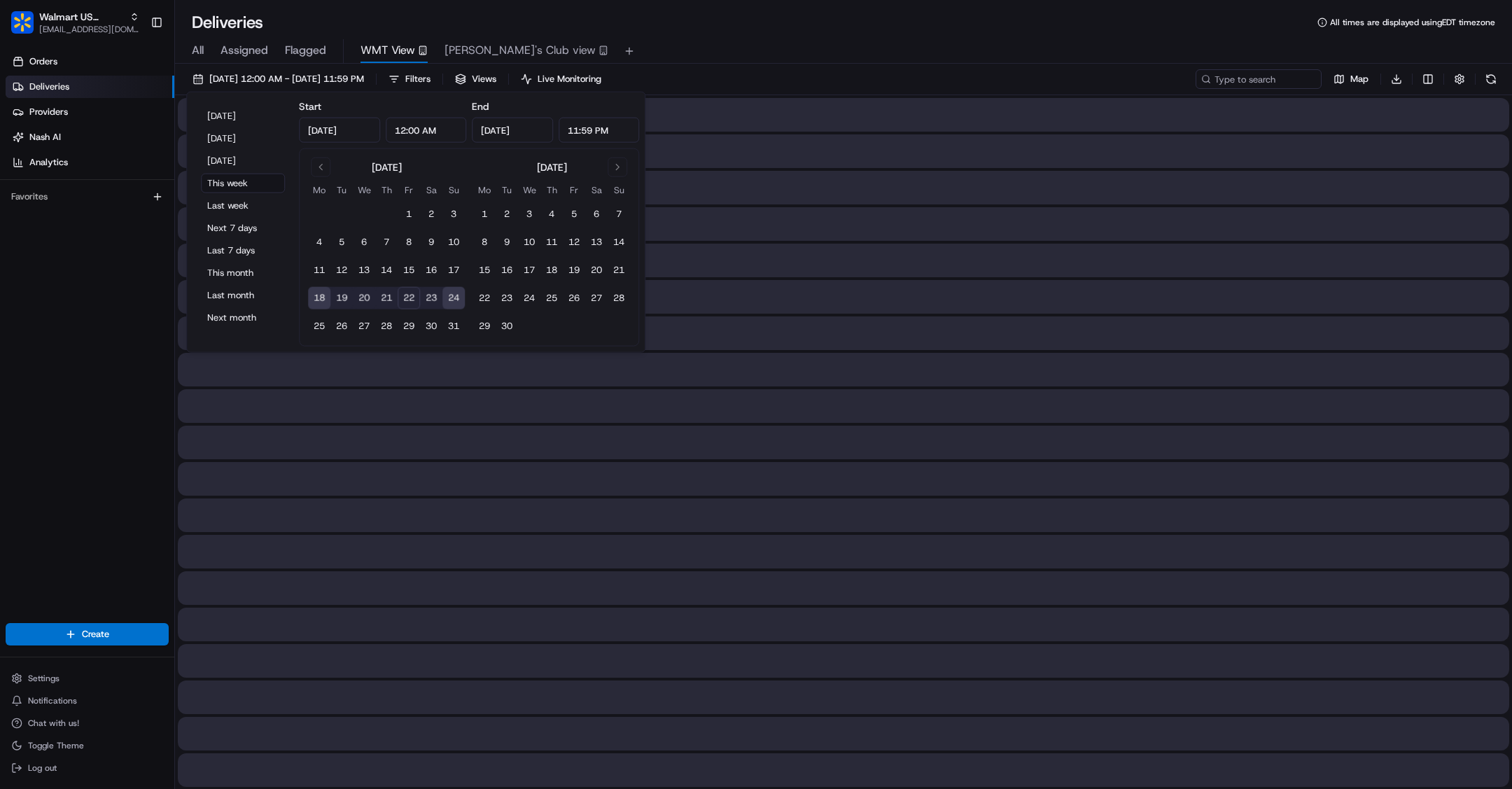
click at [868, 77] on div "[DATE] 12:00 AM - [DATE] 11:59 PM Filters Views Live Monitoring Map Download" at bounding box center [843, 82] width 1337 height 26
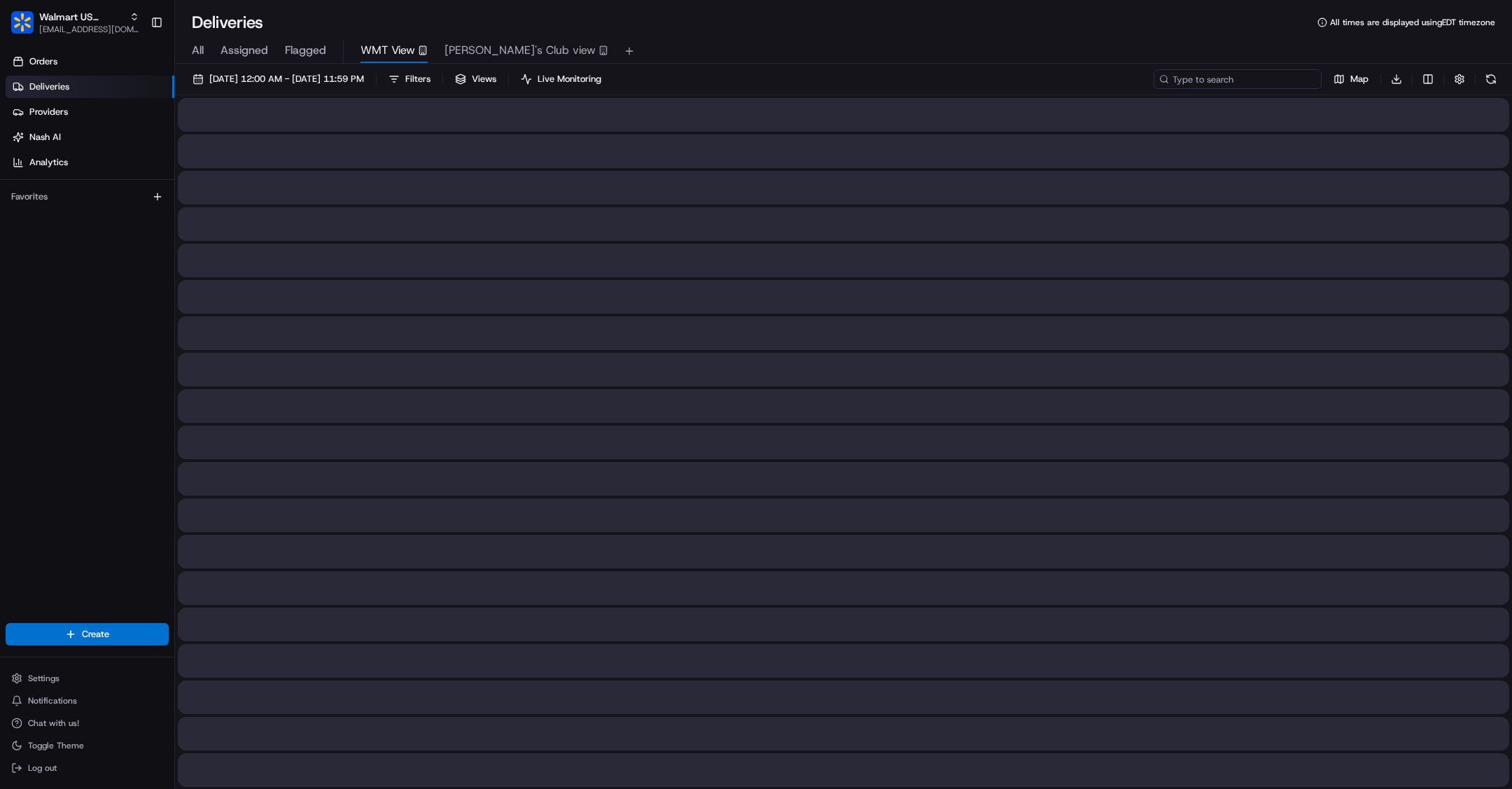
click at [1240, 78] on input at bounding box center [1237, 79] width 168 height 20
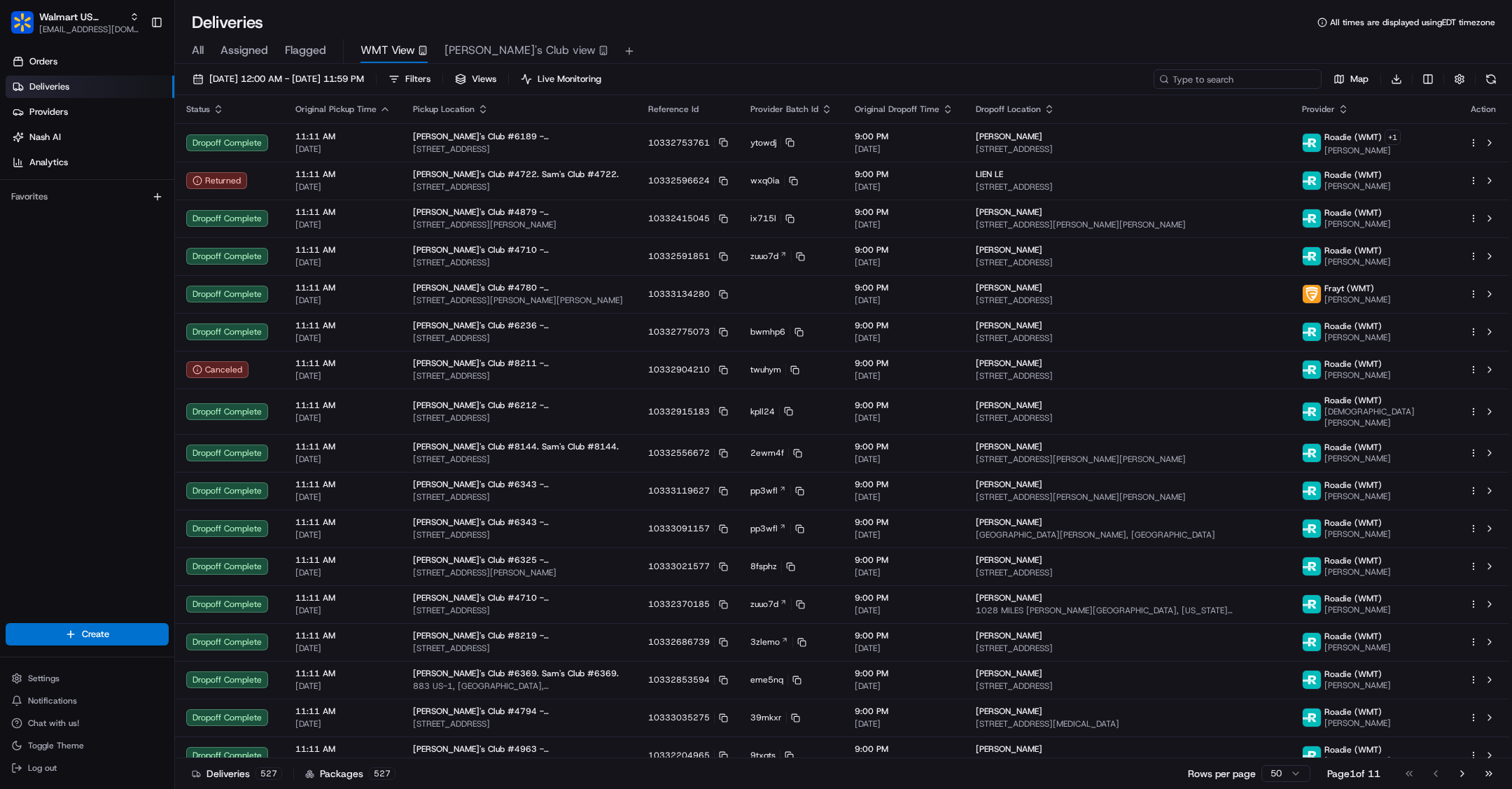
paste input "200013432766776"
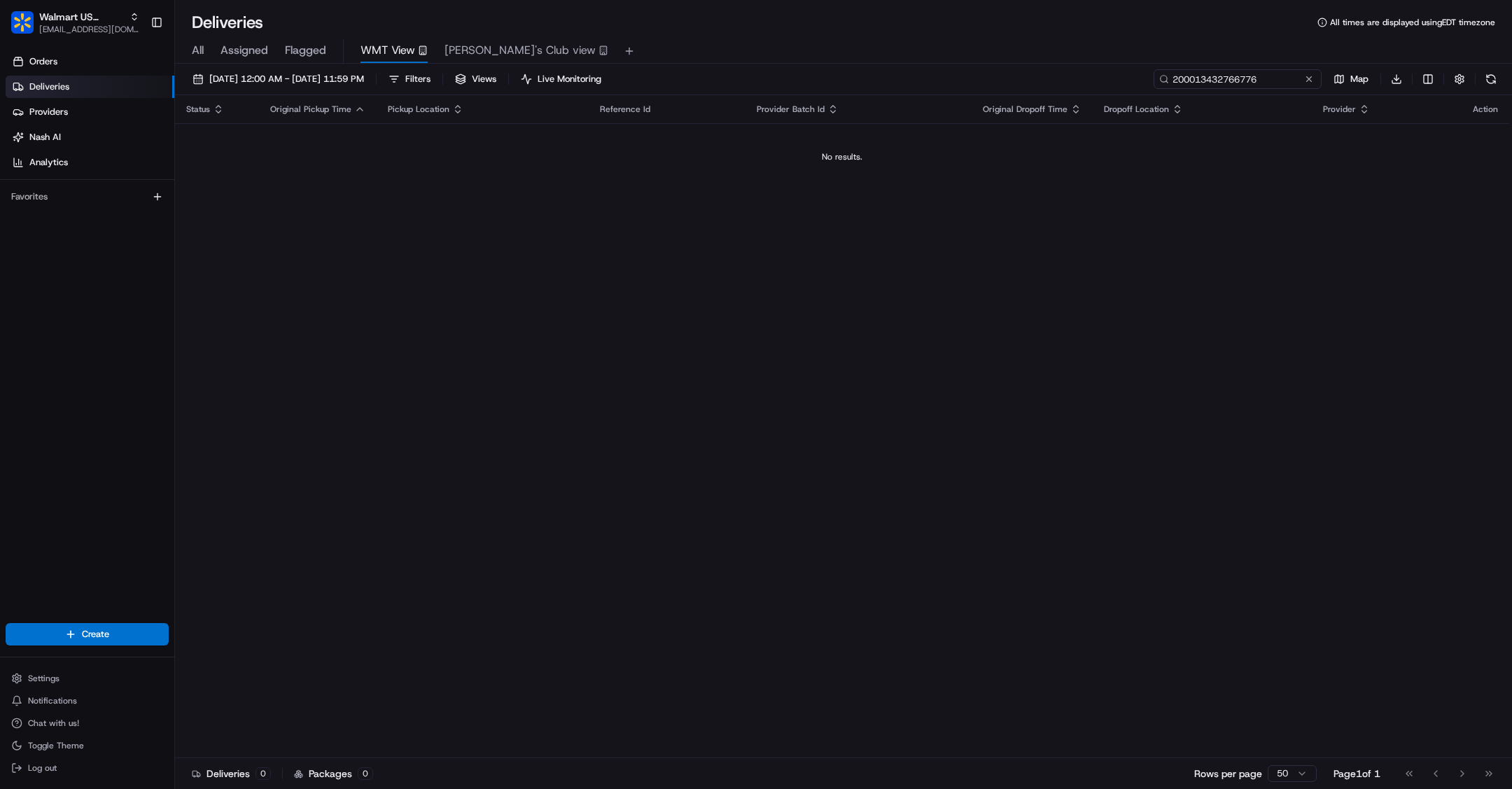
click at [1209, 73] on input "200013432766776" at bounding box center [1237, 79] width 168 height 20
paste input "ord_5w7SwuYXKnXWuhcnGwvEK2"
type input "ord_5w7SwuYXKnXWuhcnGwvEK2"
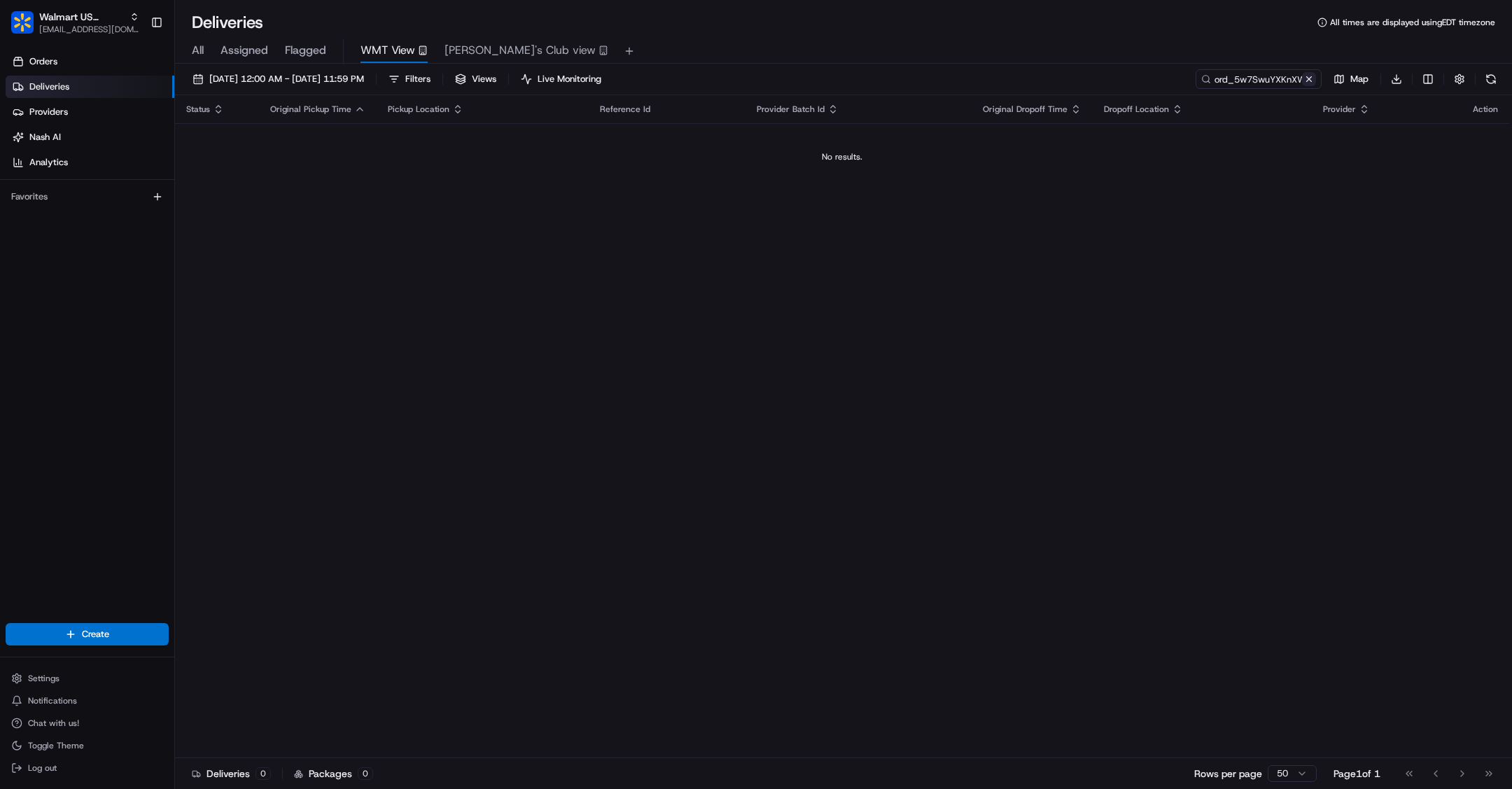
click at [1309, 78] on button at bounding box center [1309, 79] width 14 height 14
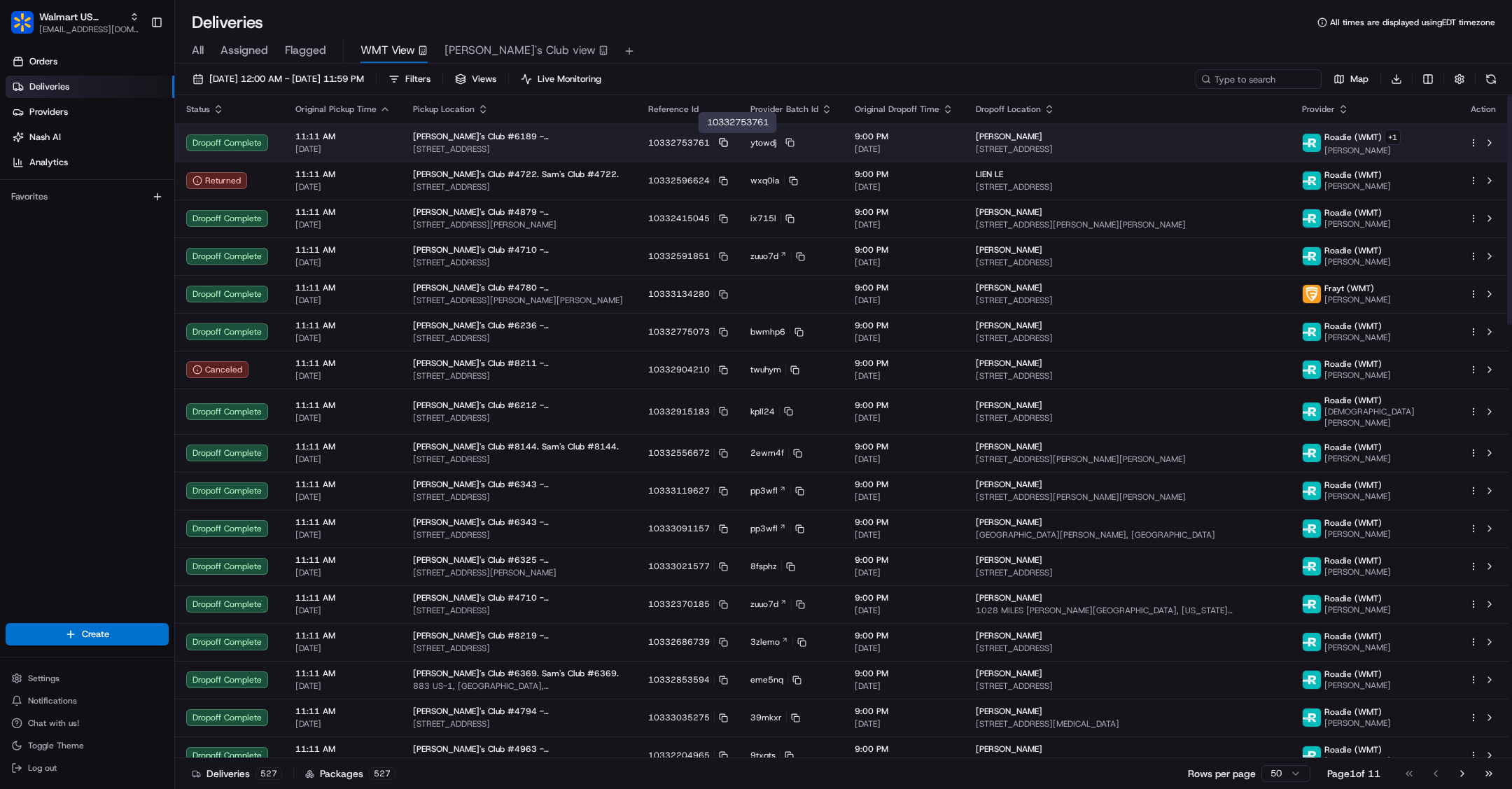
click at [725, 141] on icon at bounding box center [723, 142] width 6 height 6
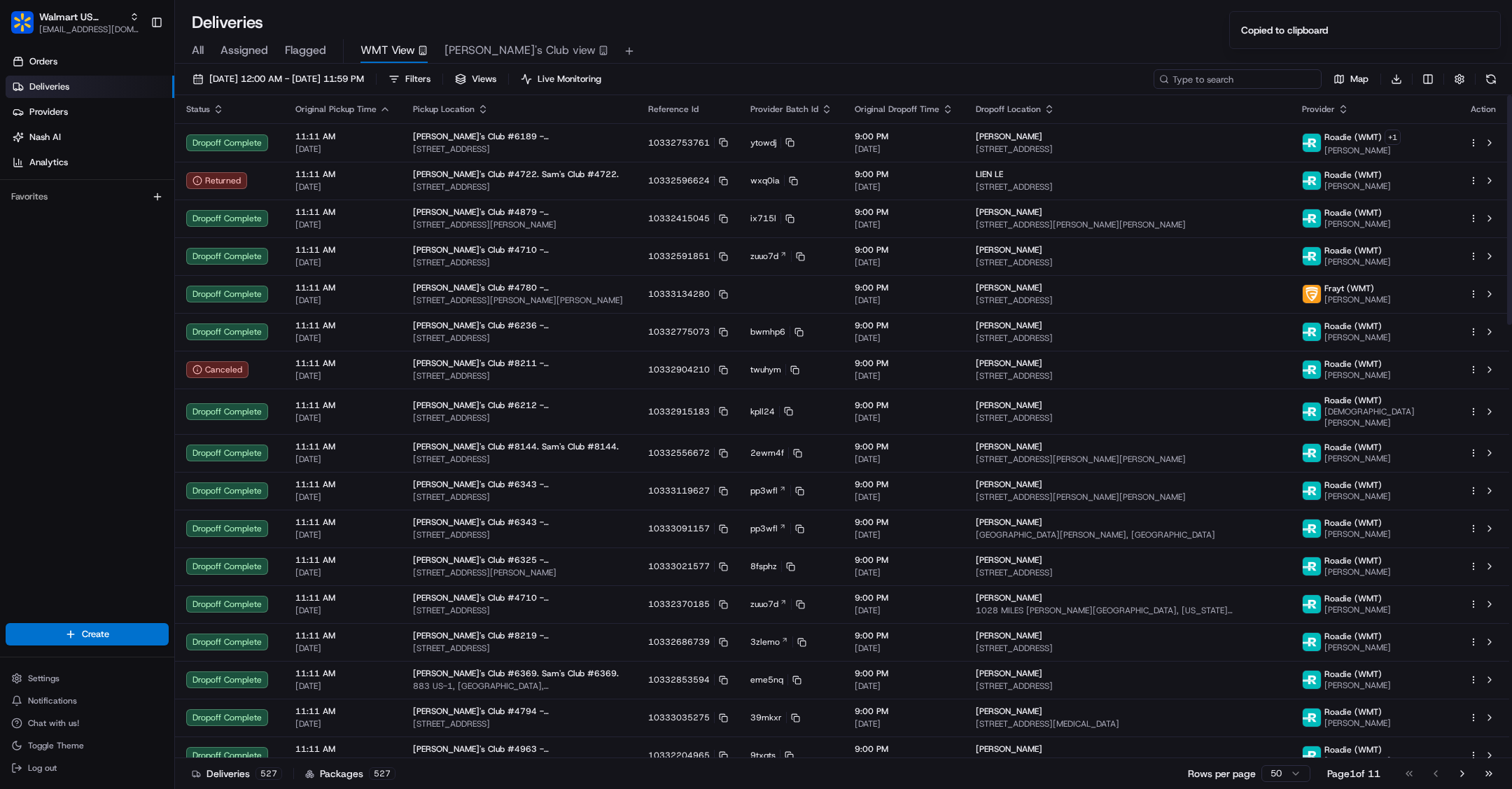
click at [1257, 79] on input at bounding box center [1237, 79] width 168 height 20
paste input "10332753761"
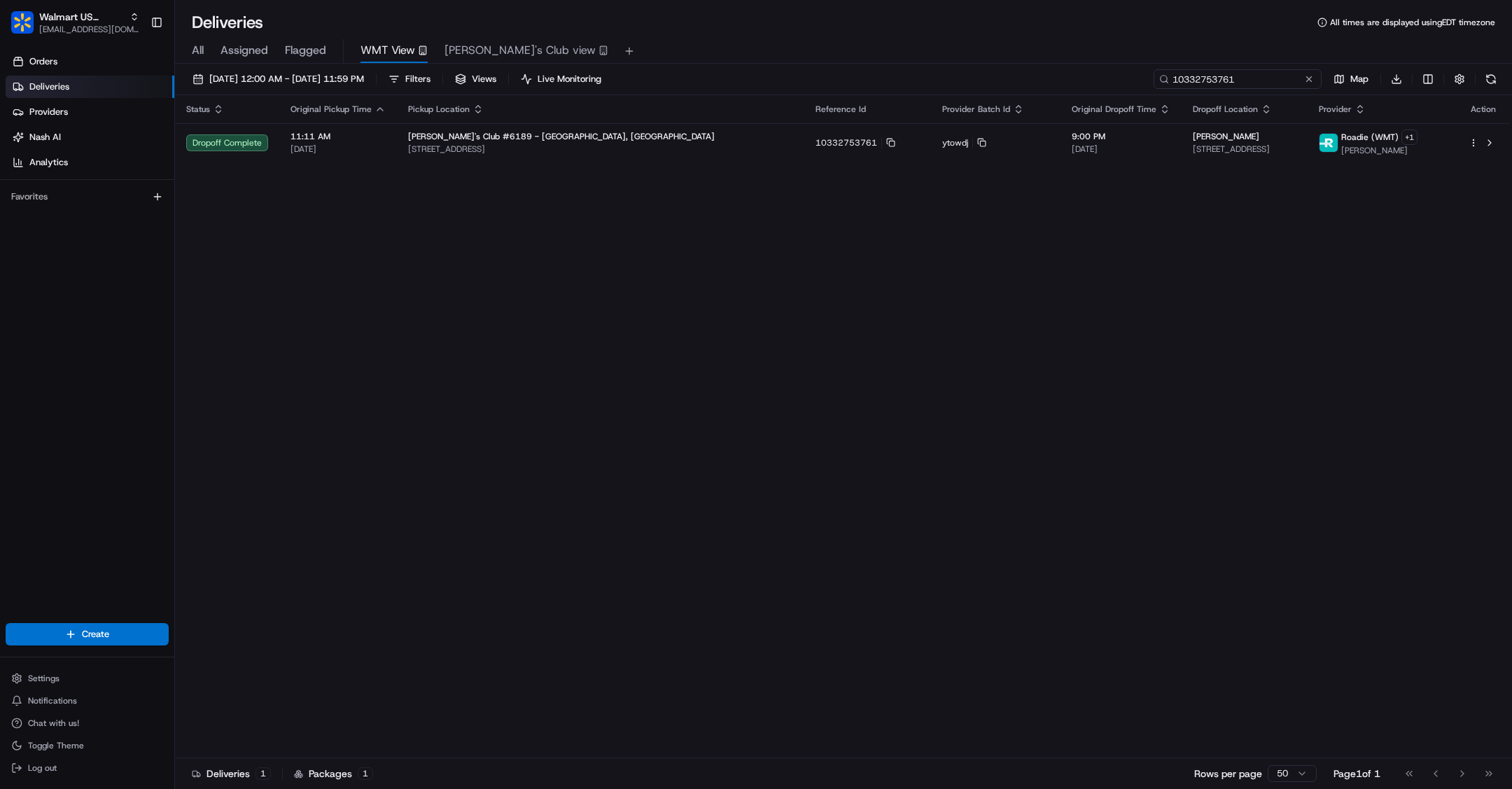
click at [1250, 70] on input "10332753761" at bounding box center [1237, 79] width 168 height 20
paste input "200013432766776"
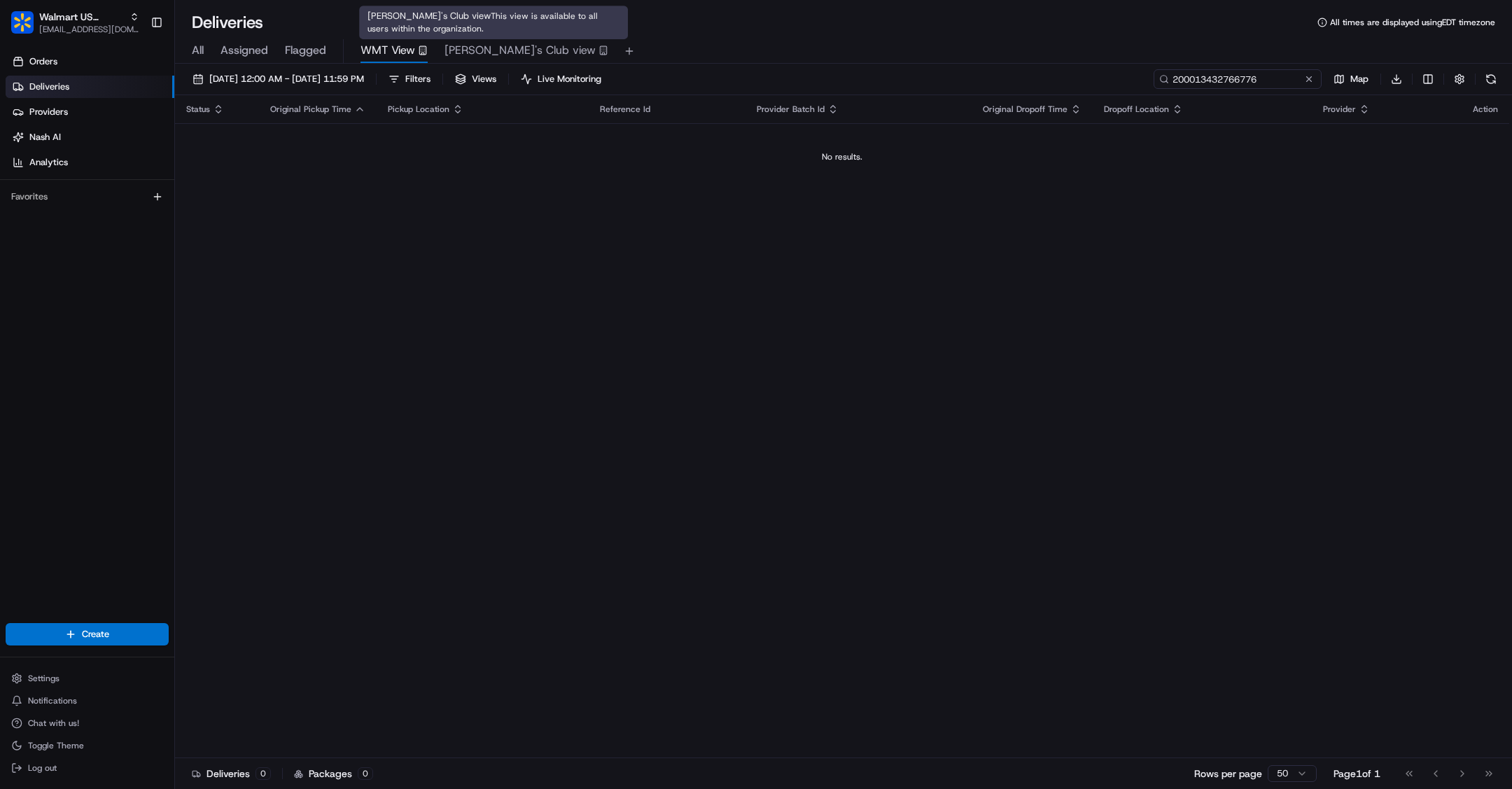
type input "200013432766776"
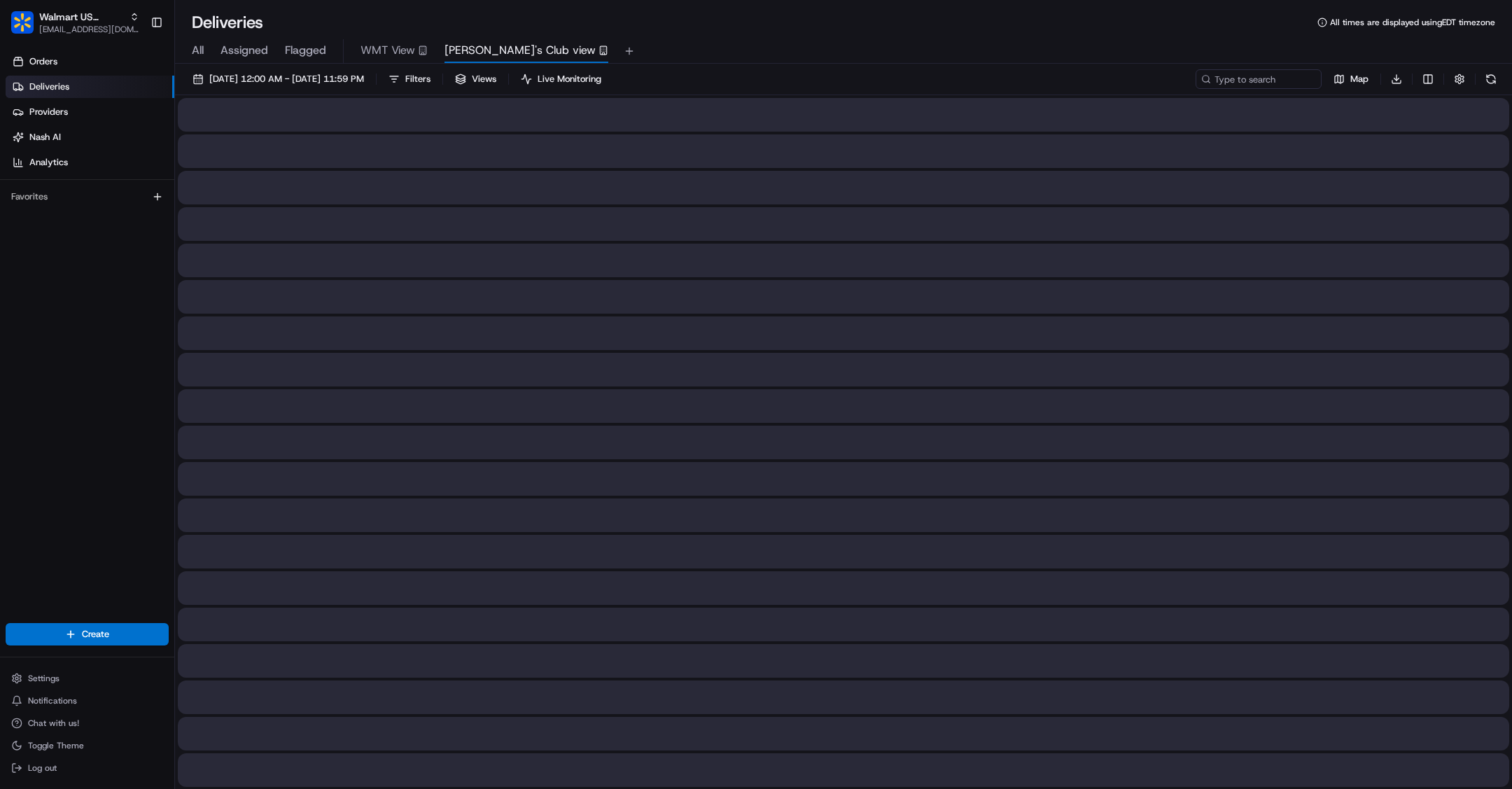
click at [500, 51] on span "[PERSON_NAME]'s Club view" at bounding box center [520, 51] width 151 height 17
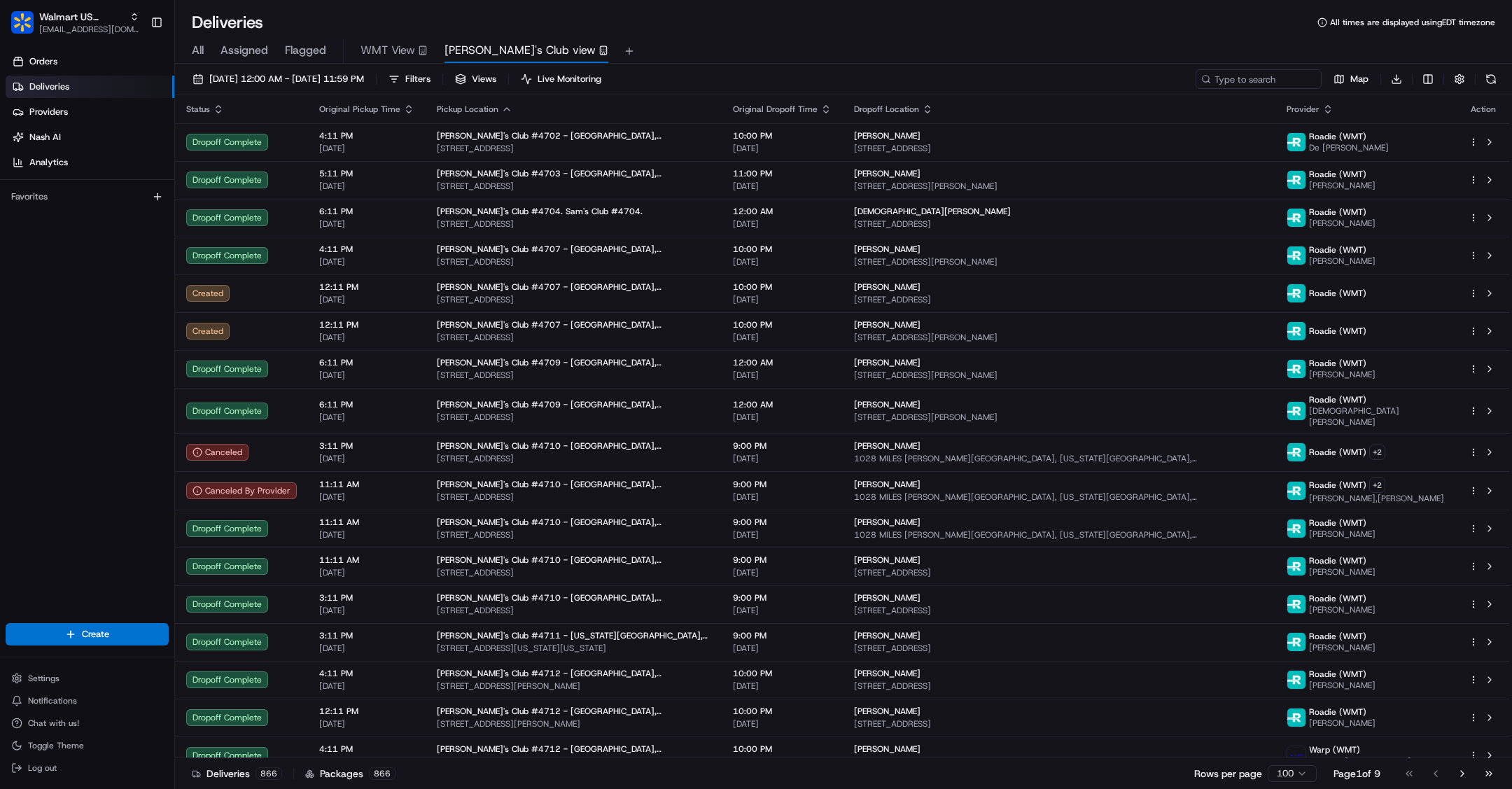
click at [1265, 92] on div "[DATE] 12:00 AM - [DATE] 11:59 PM Filters Views Live Monitoring Map Download" at bounding box center [843, 82] width 1337 height 26
click at [1264, 85] on input at bounding box center [1237, 79] width 168 height 20
paste input "200013432766776"
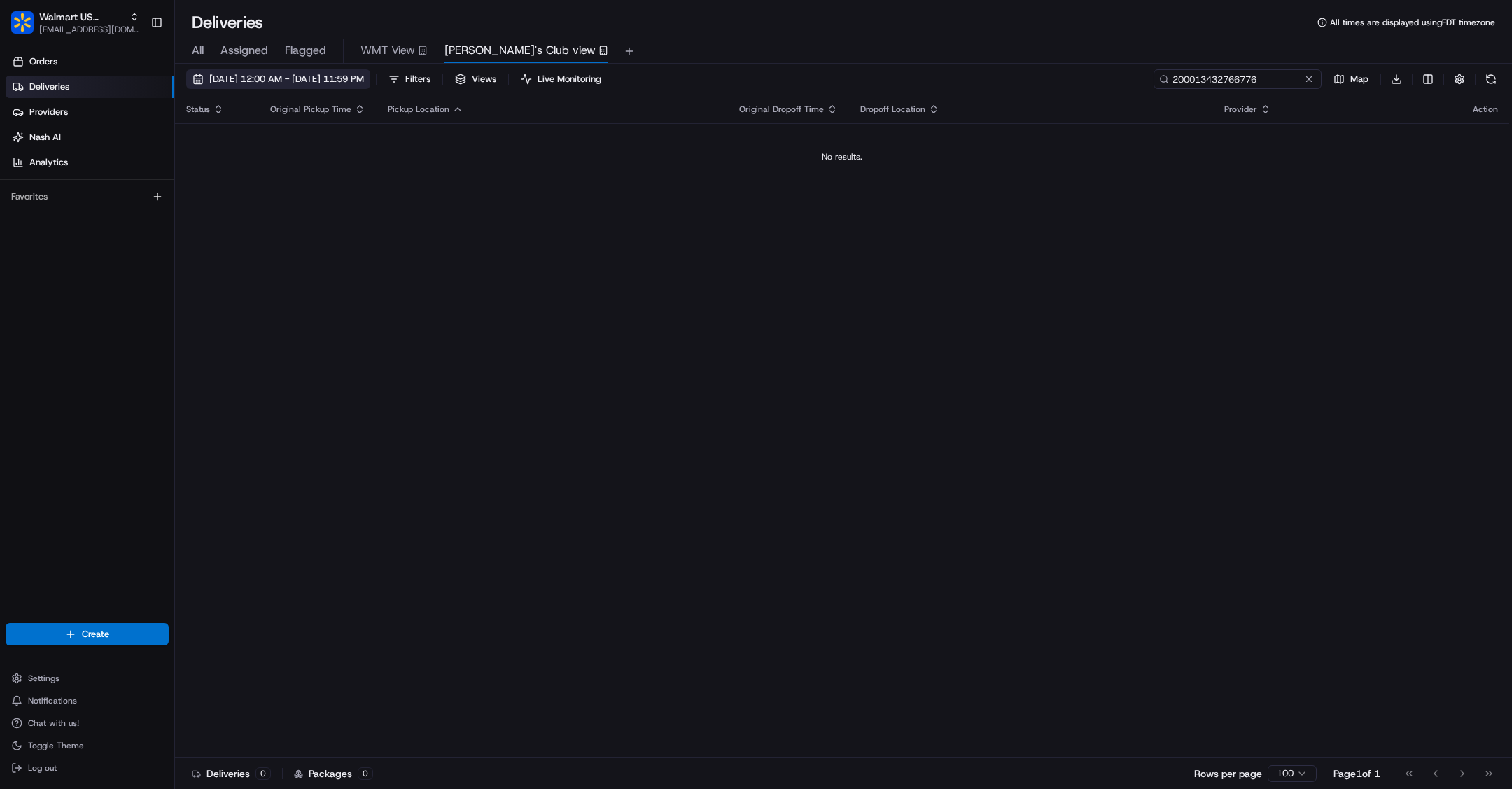
type input "200013432766776"
click at [352, 74] on span "[DATE] 12:00 AM - [DATE] 11:59 PM" at bounding box center [286, 79] width 154 height 13
click at [371, 75] on button "[DATE] 12:00 AM - [DATE] 11:59 PM" at bounding box center [278, 79] width 184 height 20
click at [196, 76] on button "[DATE] 12:00 AM - [DATE] 11:59 PM" at bounding box center [278, 79] width 184 height 20
click at [197, 84] on button "[DATE] 12:00 AM - [DATE] 11:59 PM" at bounding box center [278, 79] width 184 height 20
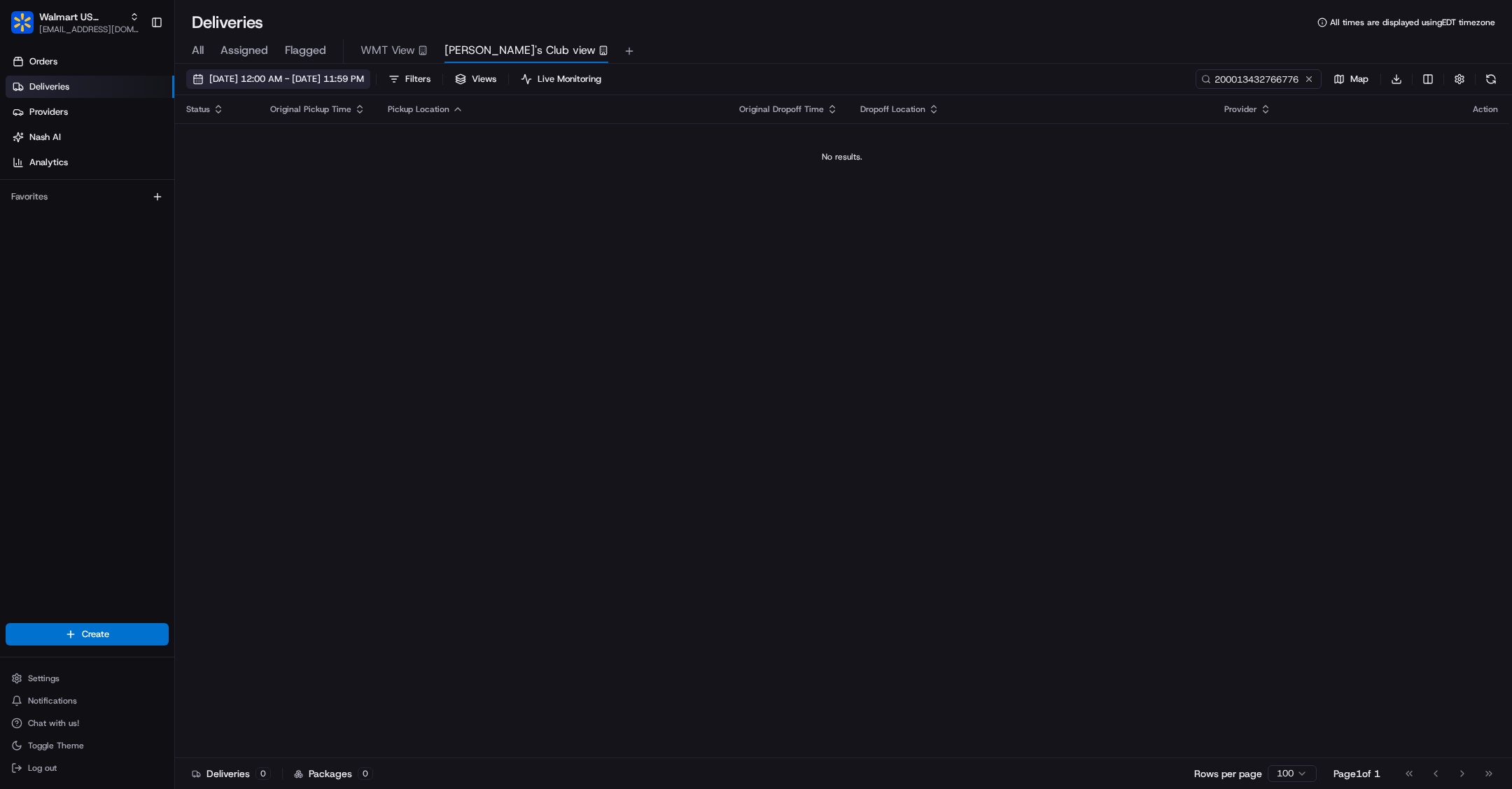
click at [199, 83] on button "[DATE] 12:00 AM - [DATE] 11:59 PM" at bounding box center [278, 79] width 184 height 20
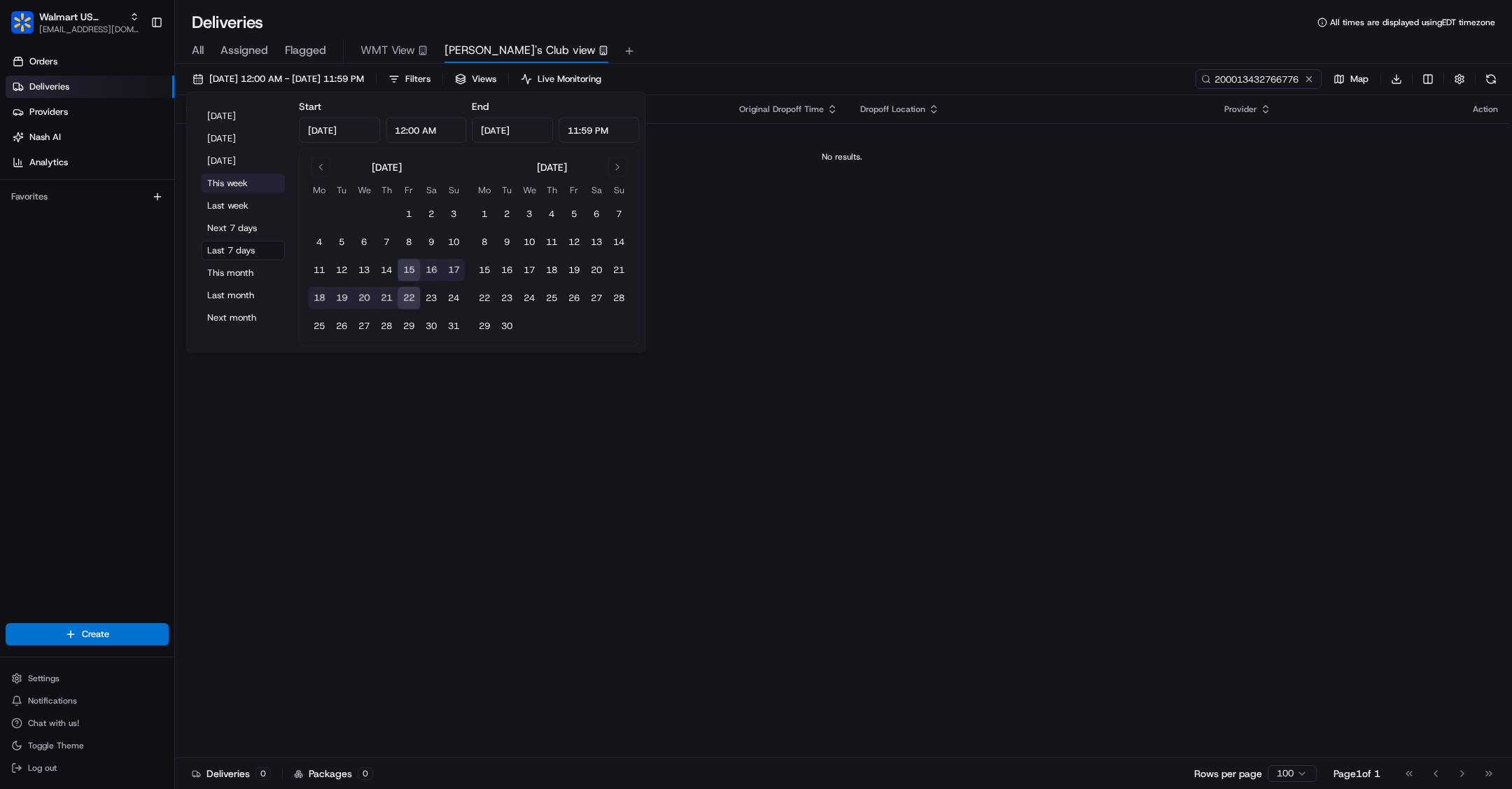
click at [240, 181] on button "This week" at bounding box center [243, 184] width 84 height 20
type input "[DATE]"
click at [842, 77] on div "[DATE] 12:00 AM - [DATE] 11:59 PM Filters Views Live Monitoring 200013432766776…" at bounding box center [843, 82] width 1337 height 26
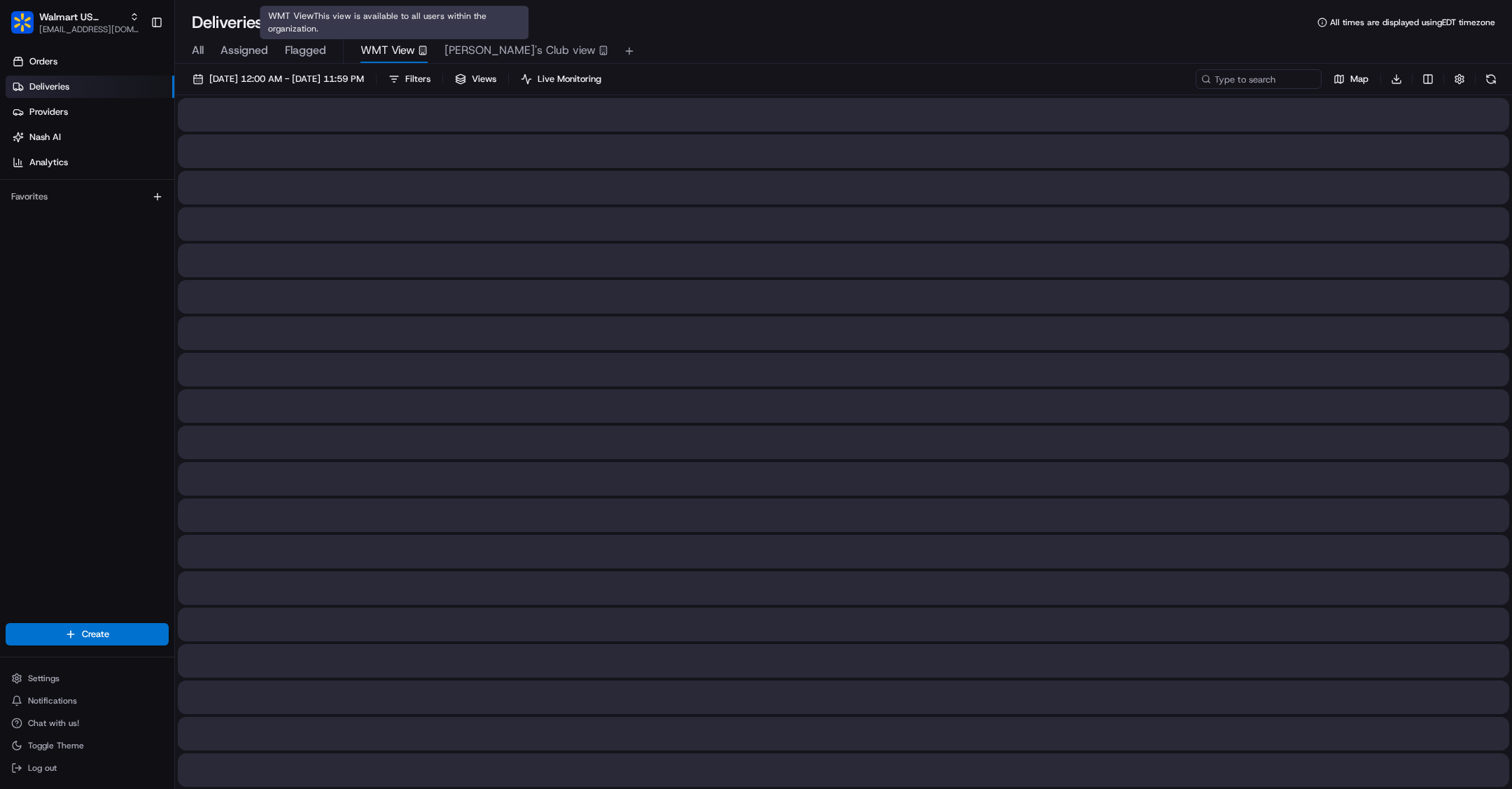
click at [397, 47] on span "WMT View" at bounding box center [388, 51] width 55 height 17
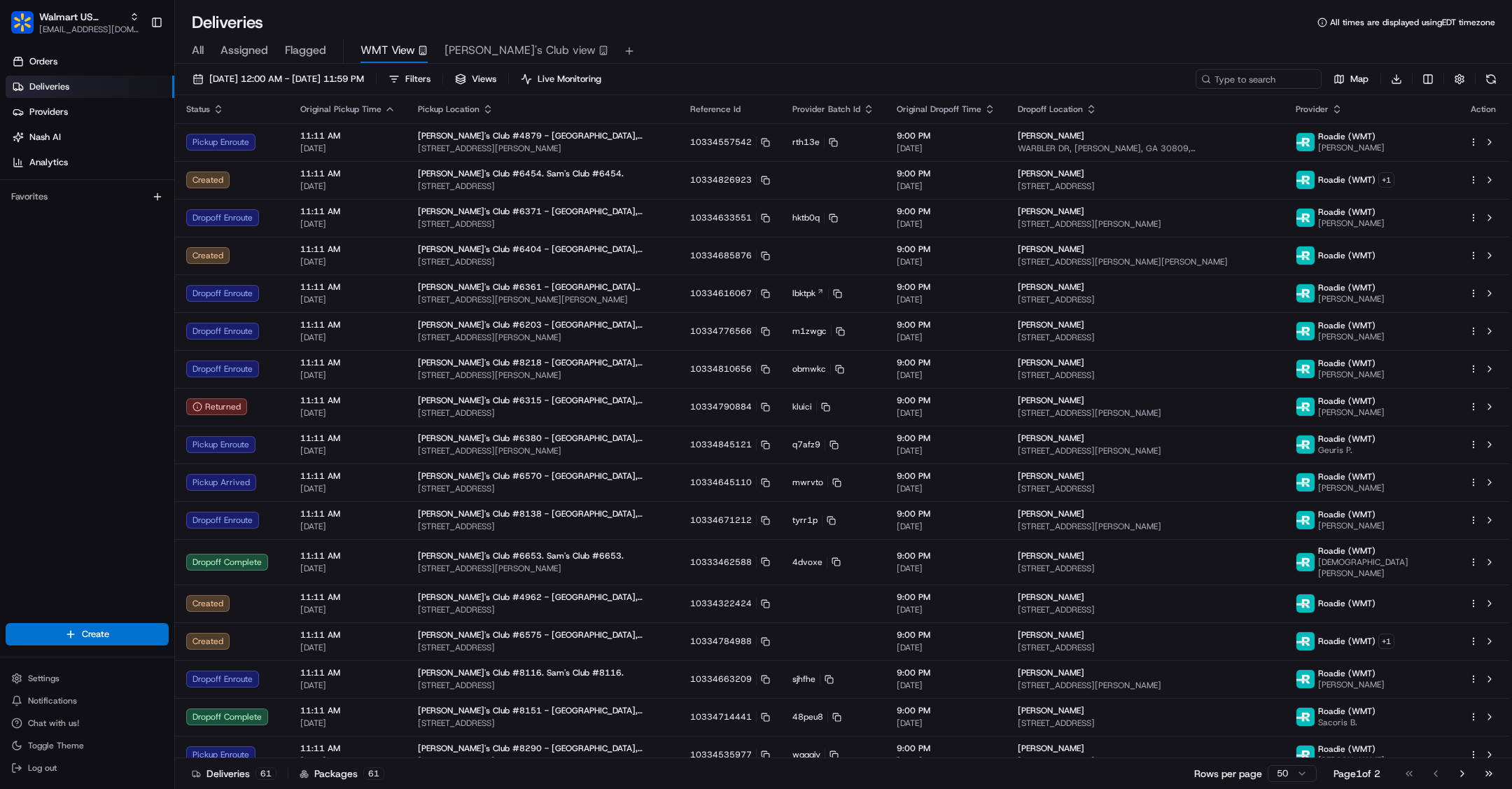
click at [206, 50] on div "All Assigned Flagged WMT View [PERSON_NAME]'s Club view" at bounding box center [843, 51] width 1337 height 24
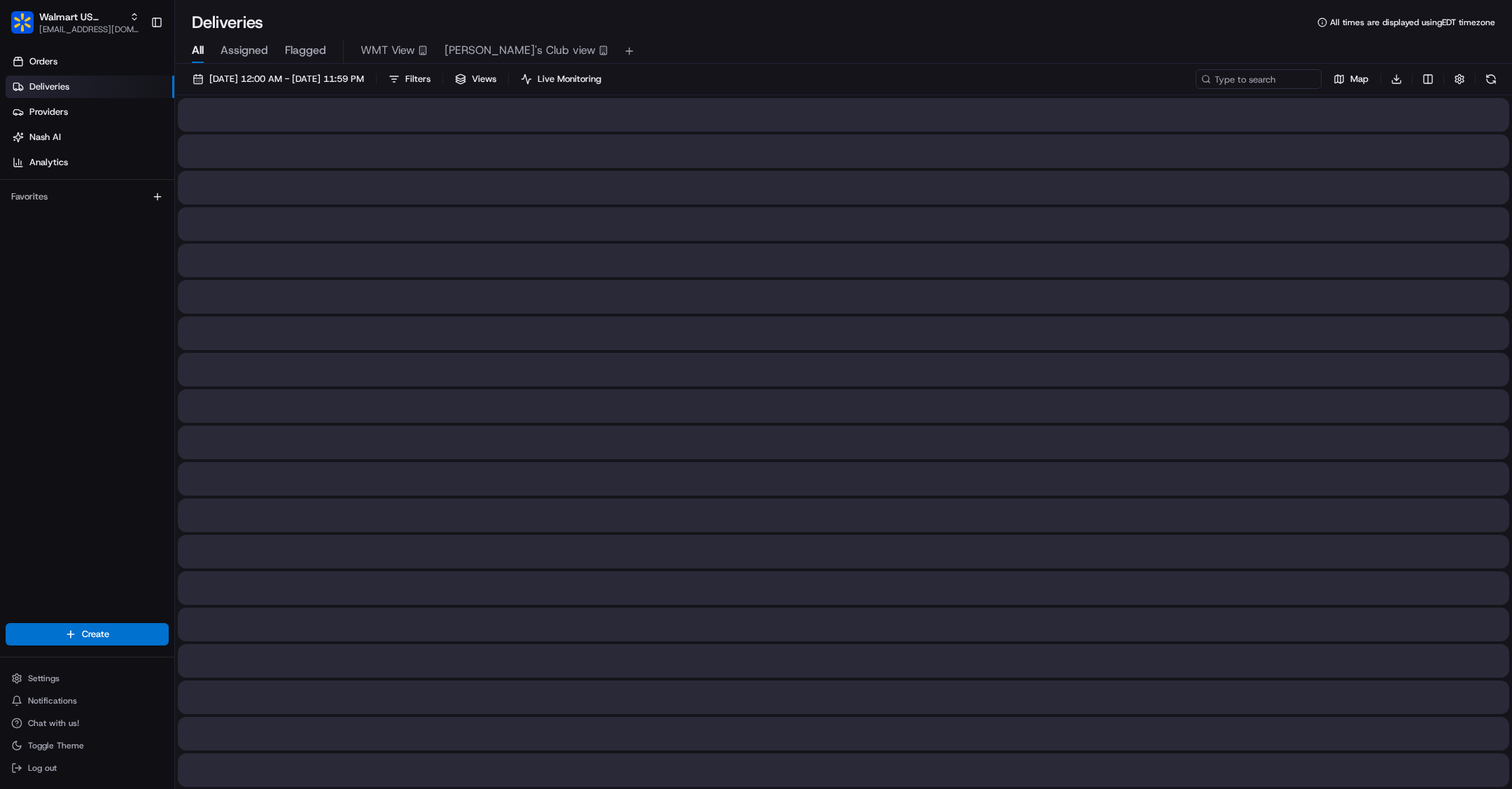
click at [200, 49] on span "All" at bounding box center [198, 51] width 12 height 17
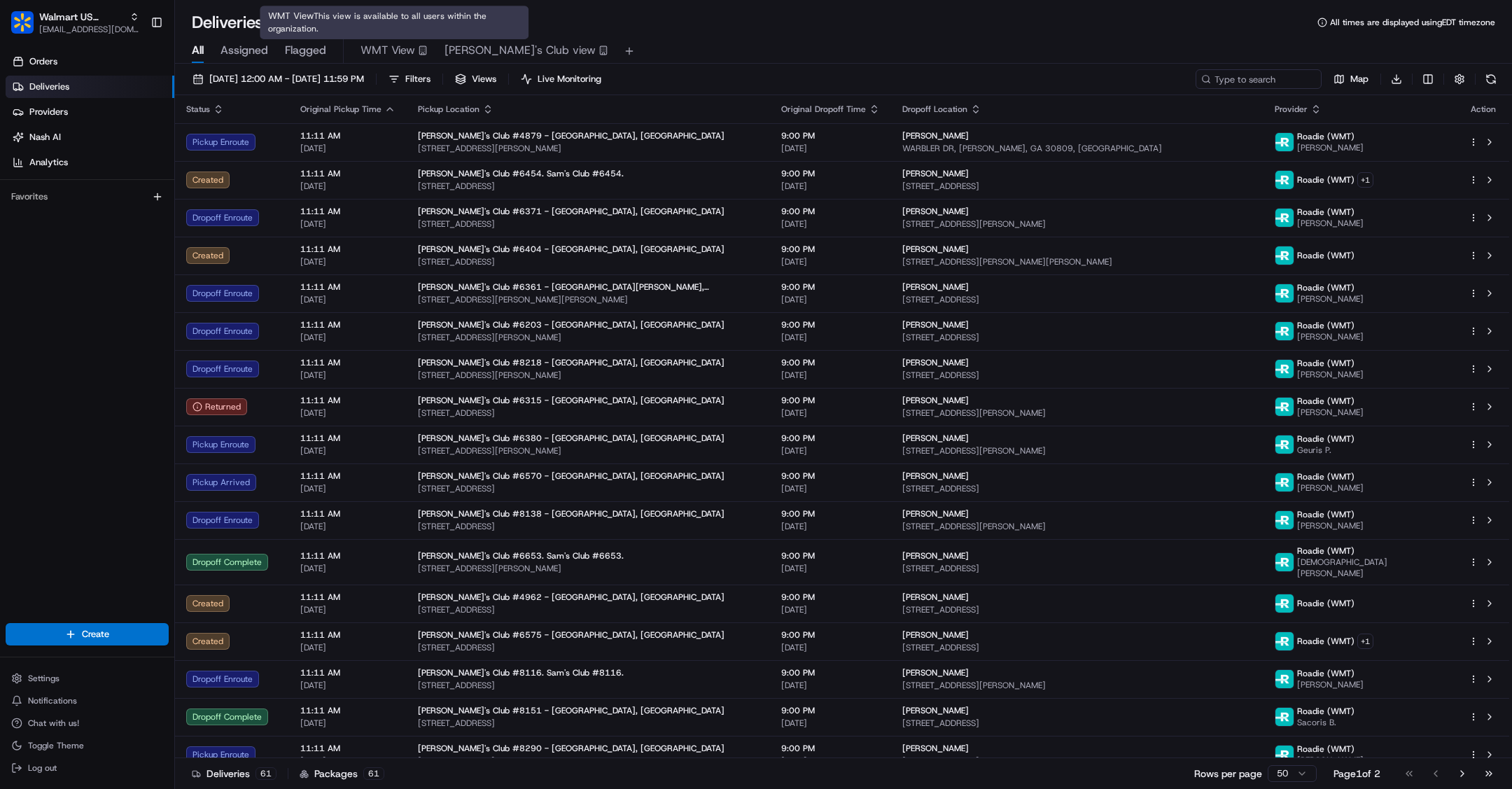
click at [400, 56] on span "WMT View" at bounding box center [388, 51] width 55 height 17
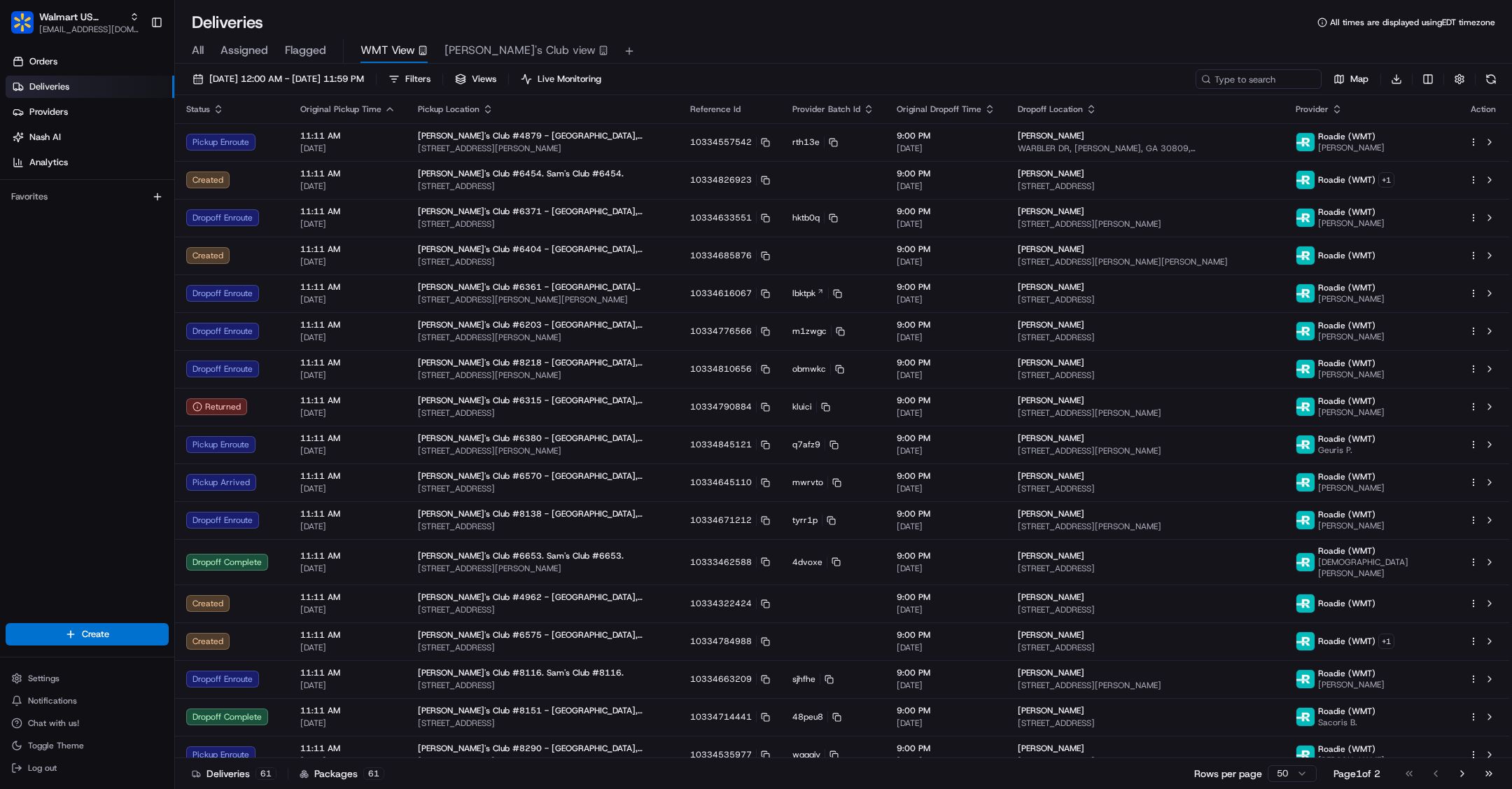
click at [198, 47] on span "All" at bounding box center [198, 51] width 12 height 17
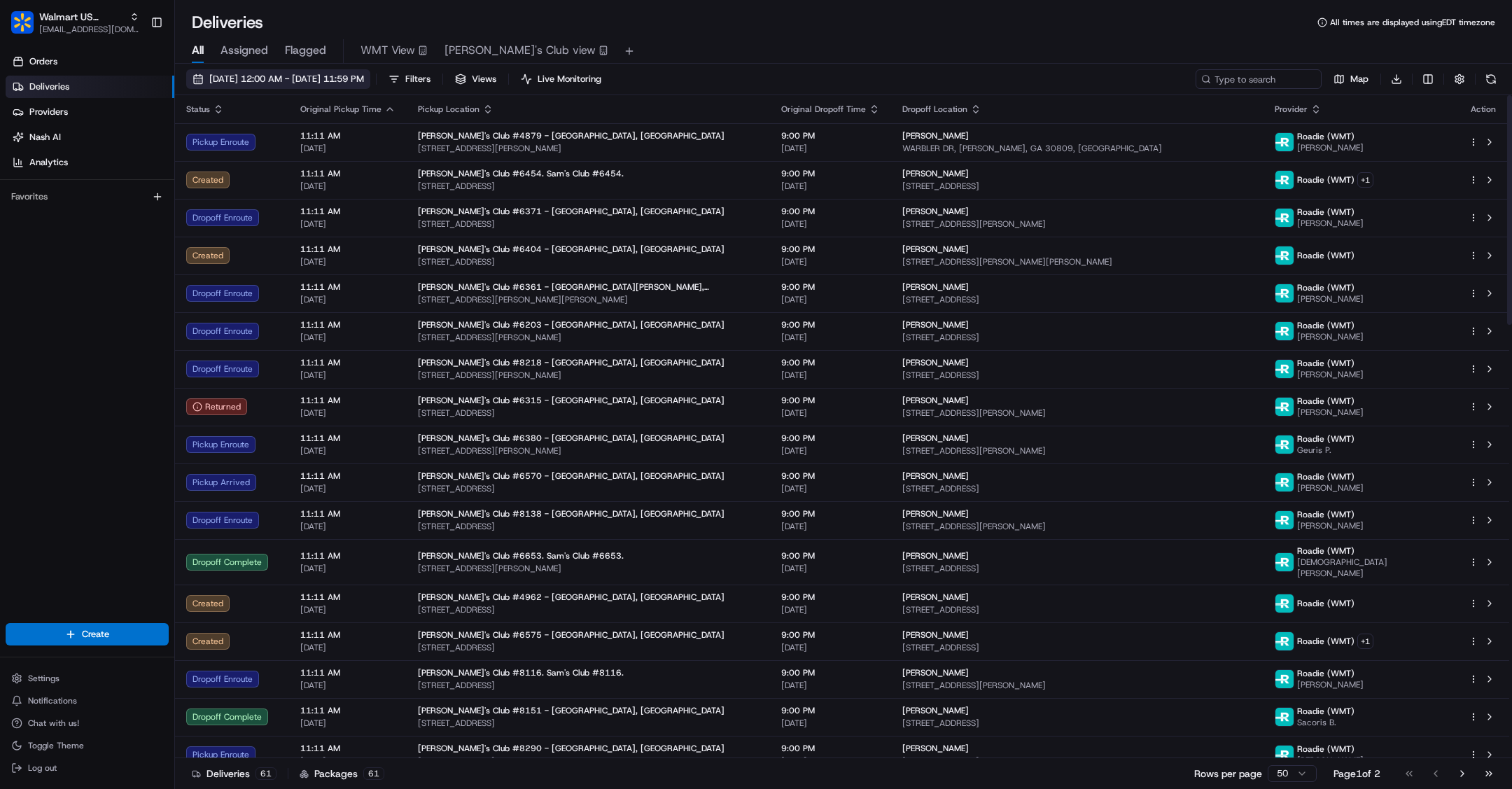
click at [192, 77] on button "[DATE] 12:00 AM - [DATE] 11:59 PM" at bounding box center [278, 79] width 184 height 20
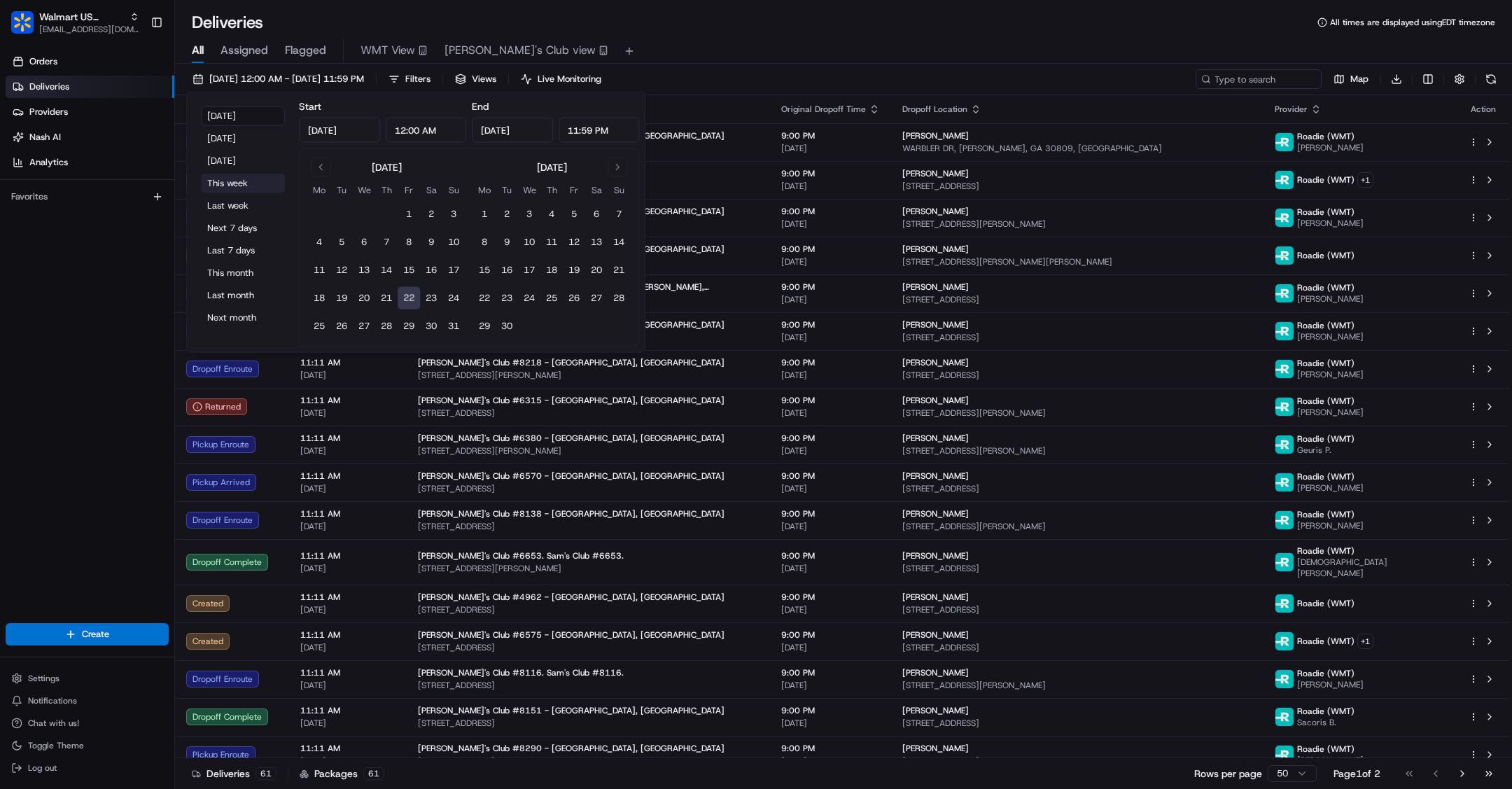
click at [230, 182] on button "This week" at bounding box center [243, 184] width 84 height 20
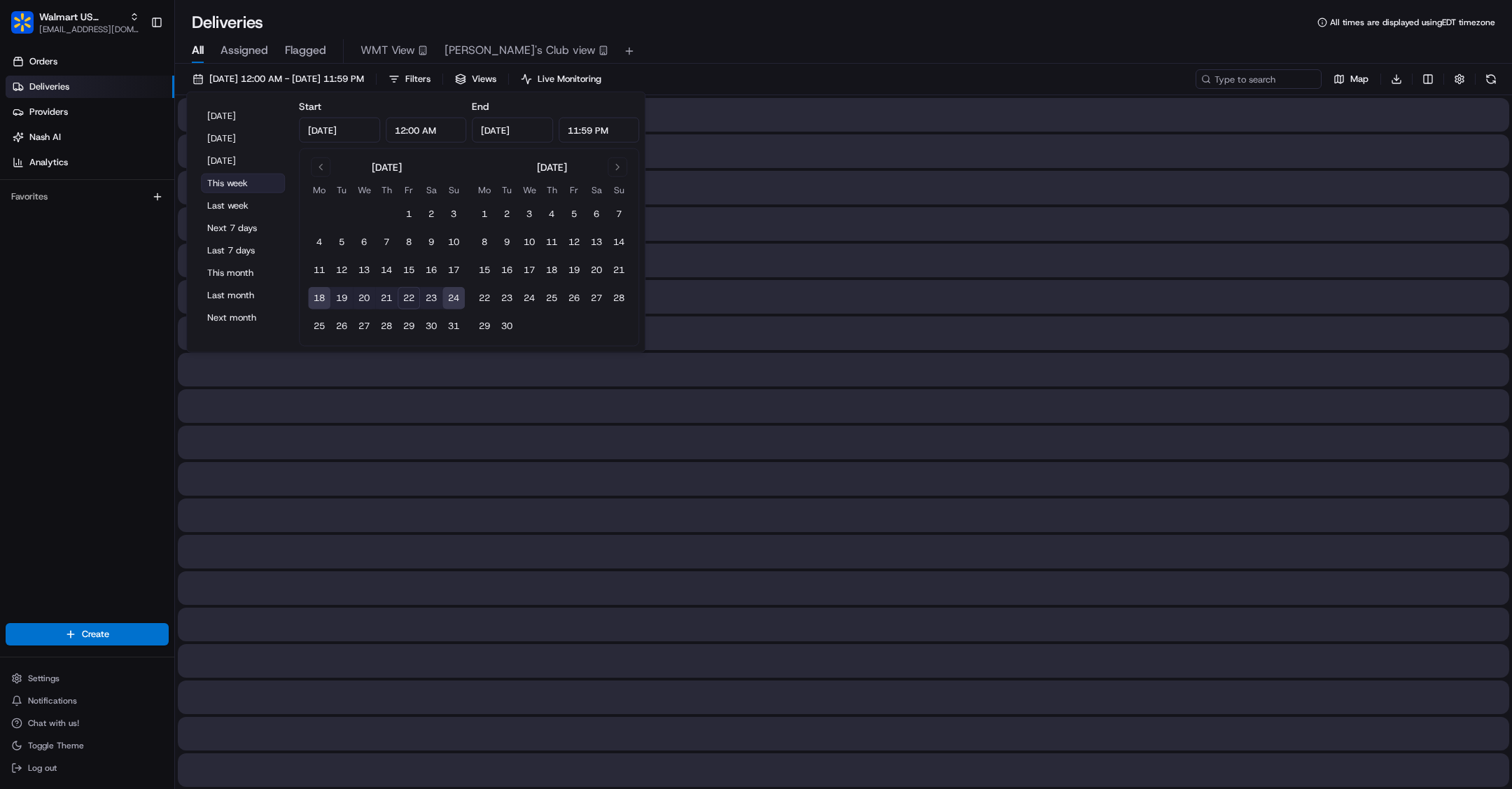
type input "[DATE]"
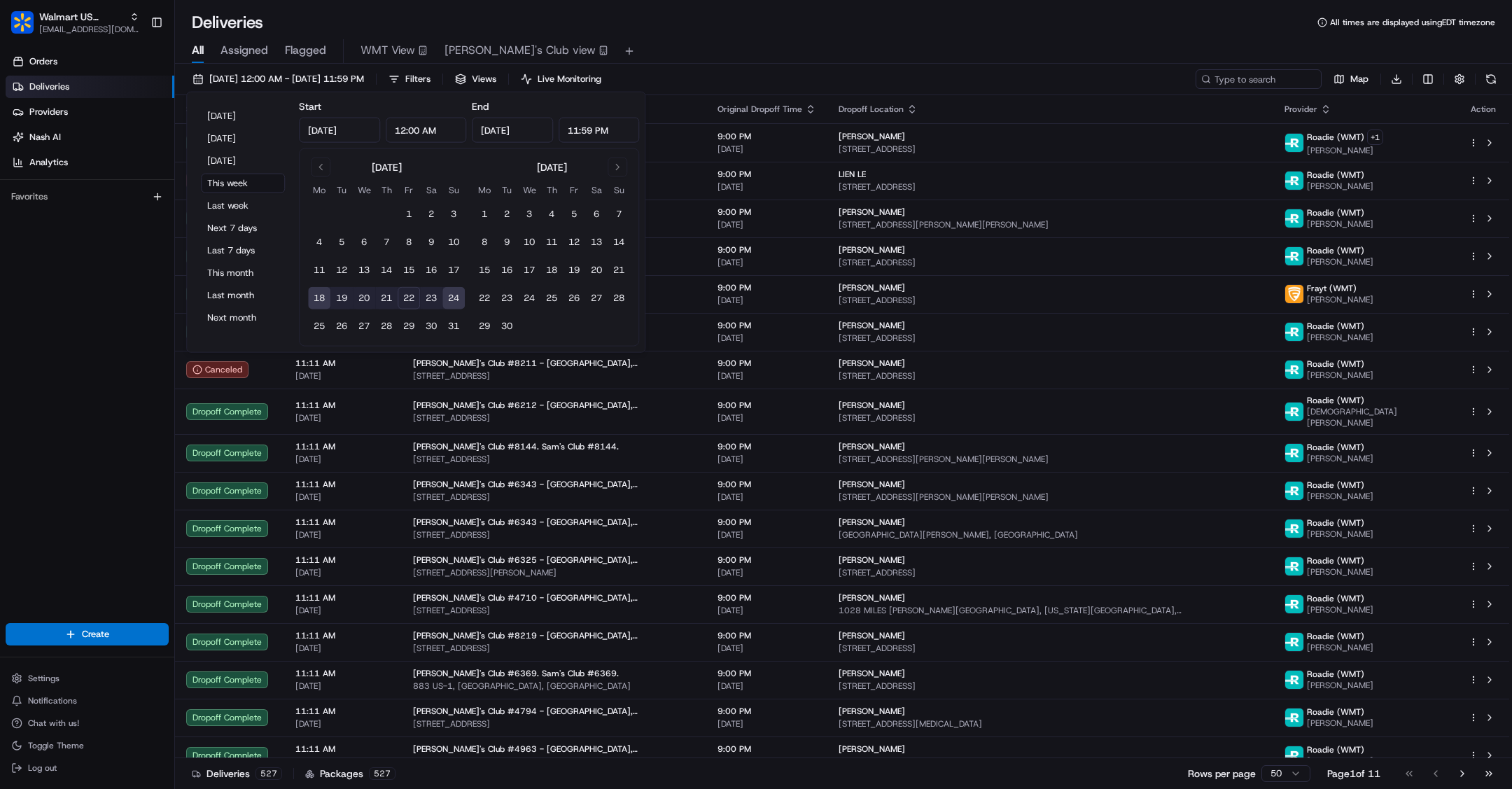
click at [970, 46] on div "All Assigned Flagged WMT View [PERSON_NAME]'s Club view" at bounding box center [843, 51] width 1337 height 24
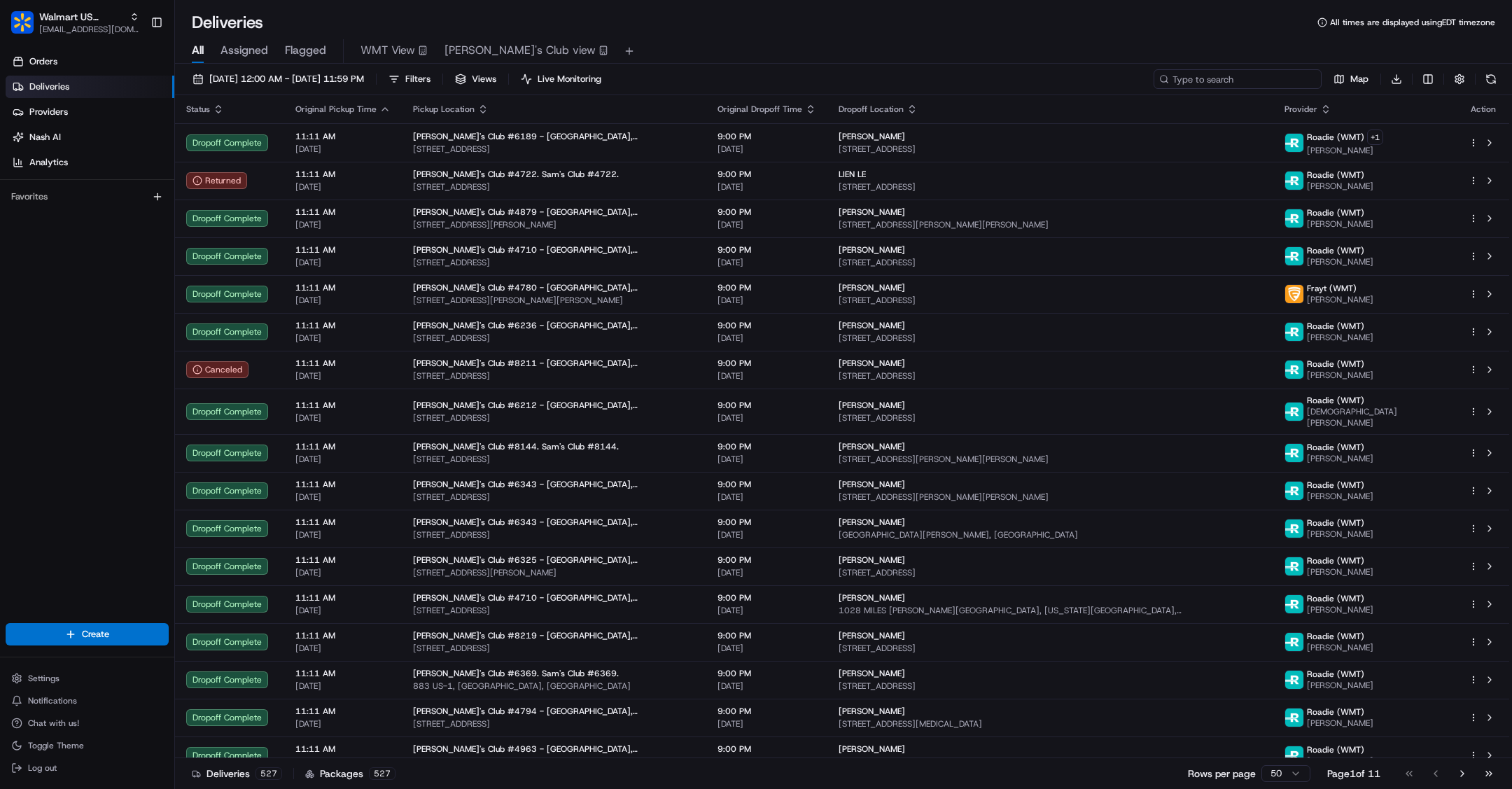
click at [1260, 80] on input at bounding box center [1237, 79] width 168 height 20
paste input "200013432766776"
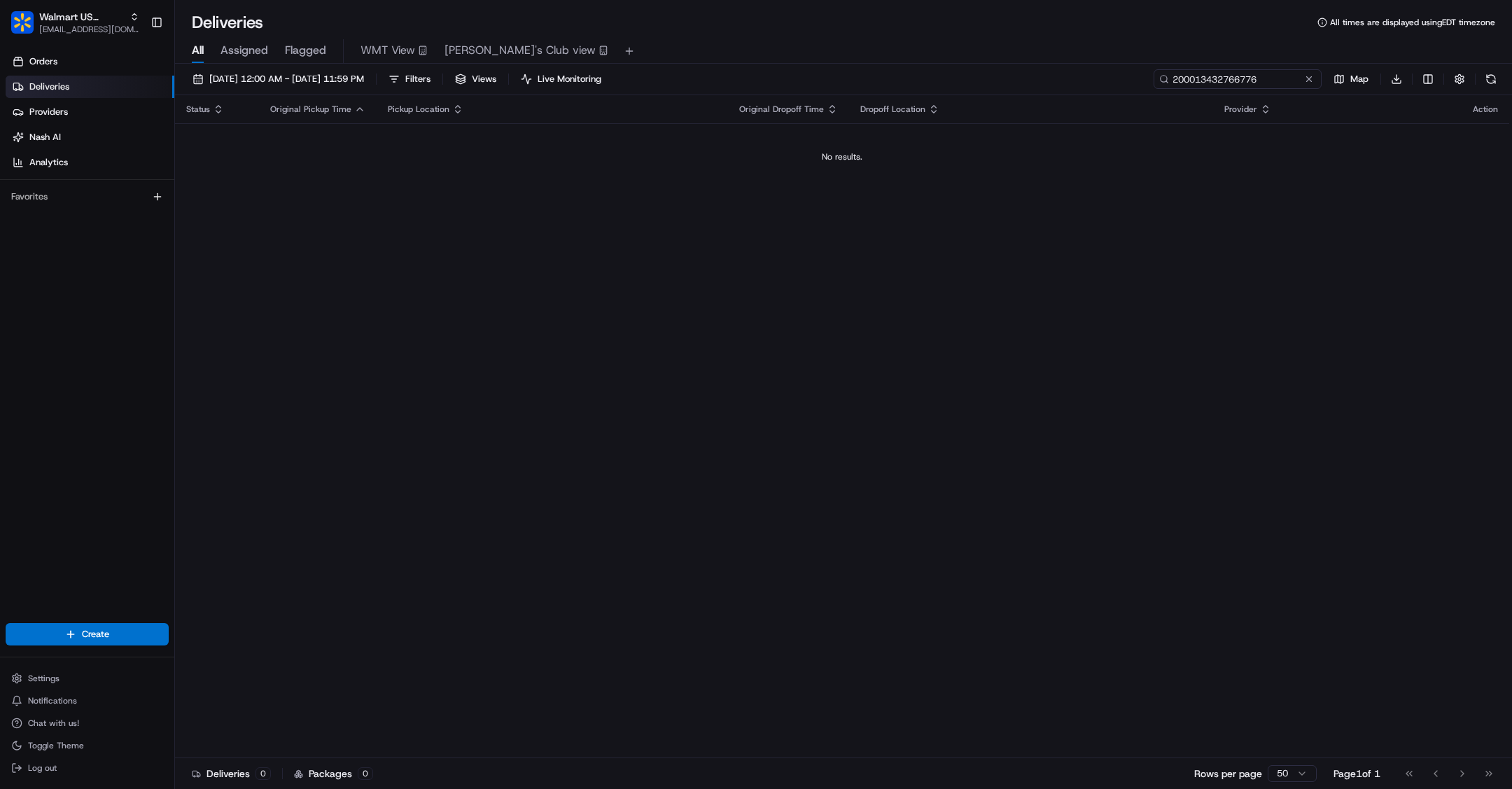
type input "200013432766776"
click at [1277, 81] on input "200013432766776" at bounding box center [1237, 79] width 168 height 20
click at [52, 62] on span "Orders" at bounding box center [43, 62] width 28 height 13
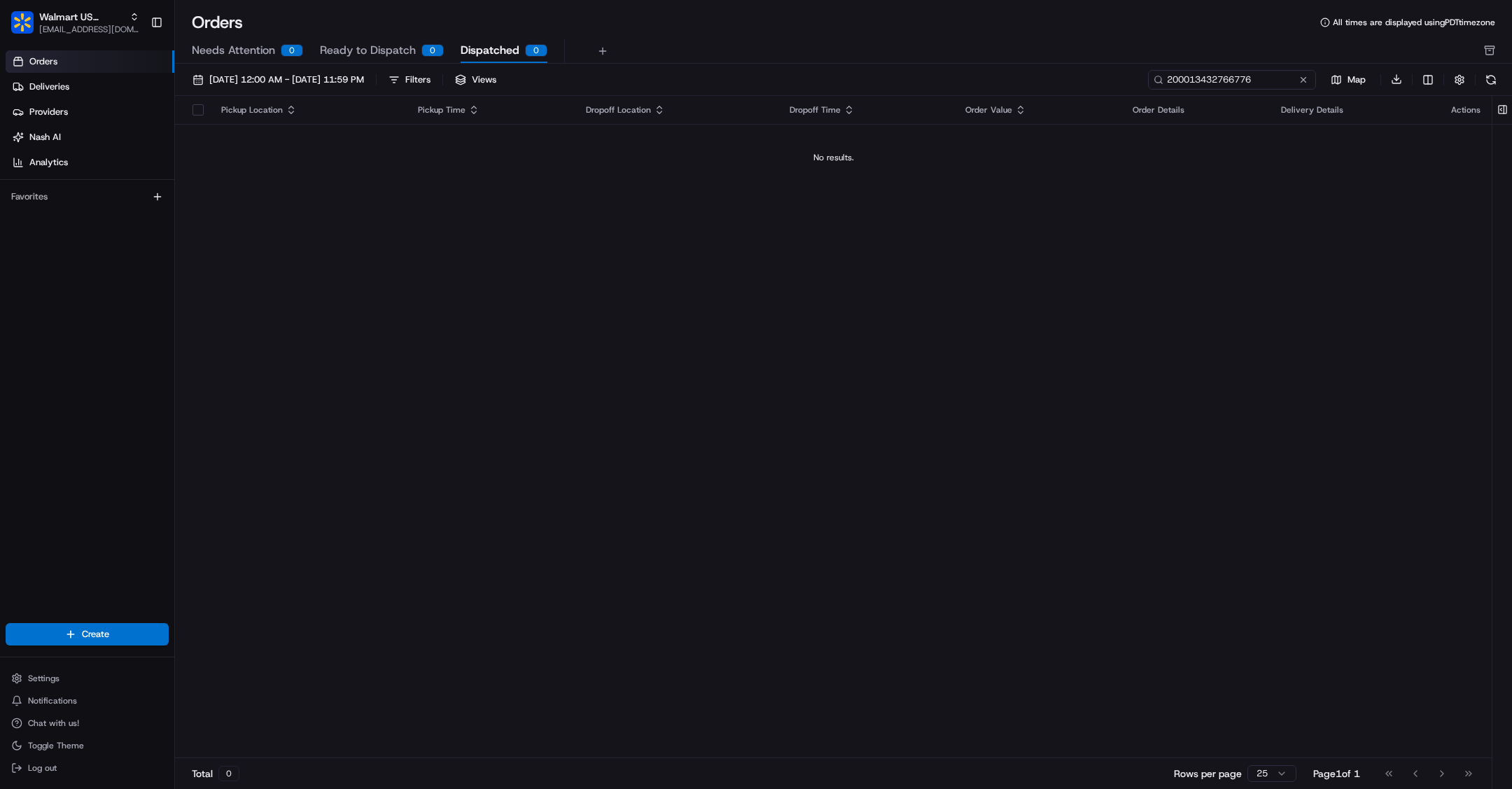
click at [1265, 77] on input "200013432766776" at bounding box center [1232, 80] width 168 height 20
click at [306, 74] on span "[DATE] 12:00 AM - [DATE] 11:59 PM" at bounding box center [286, 80] width 154 height 13
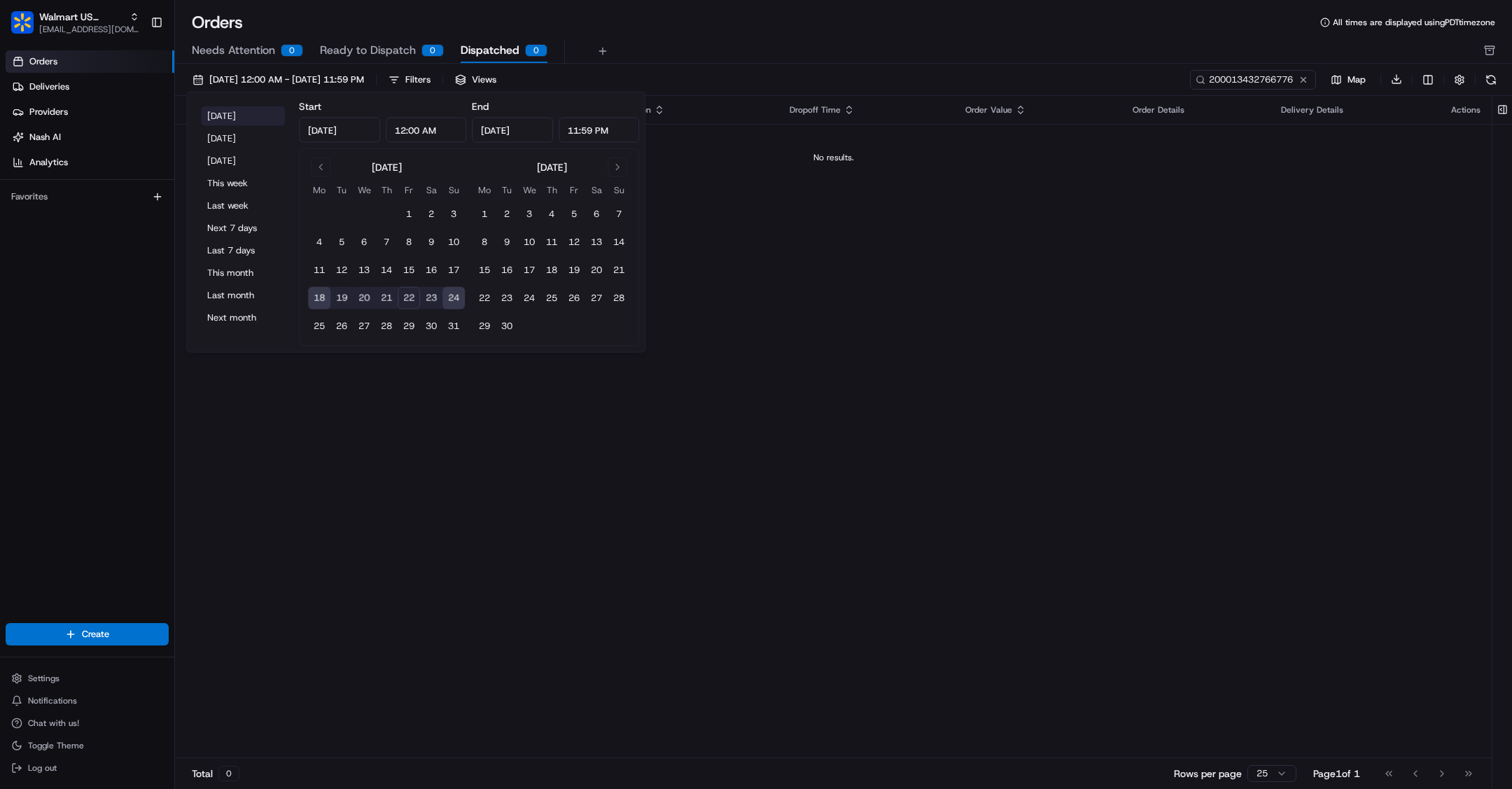
click at [230, 120] on button "[DATE]" at bounding box center [243, 117] width 84 height 20
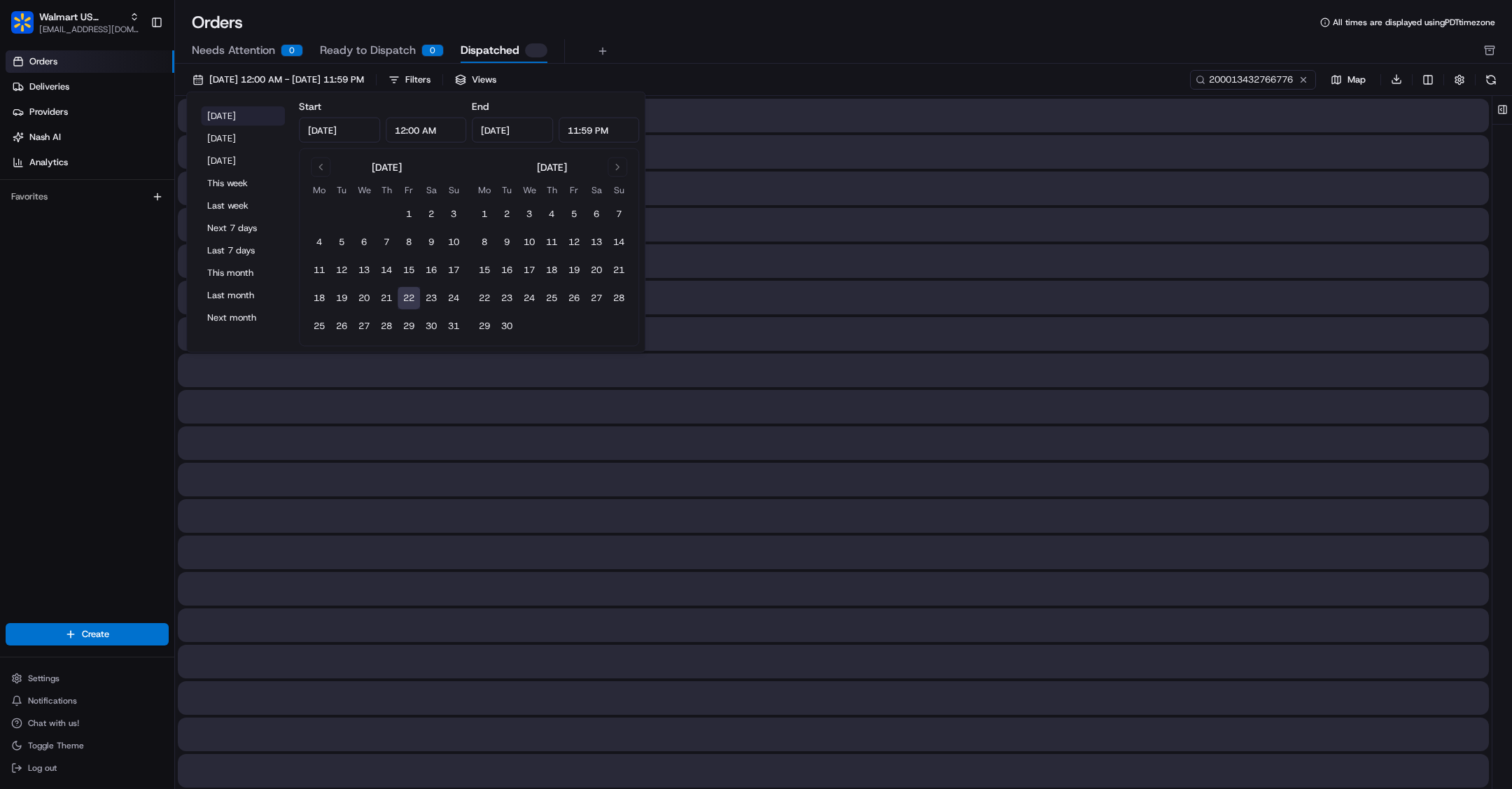
type input "[DATE]"
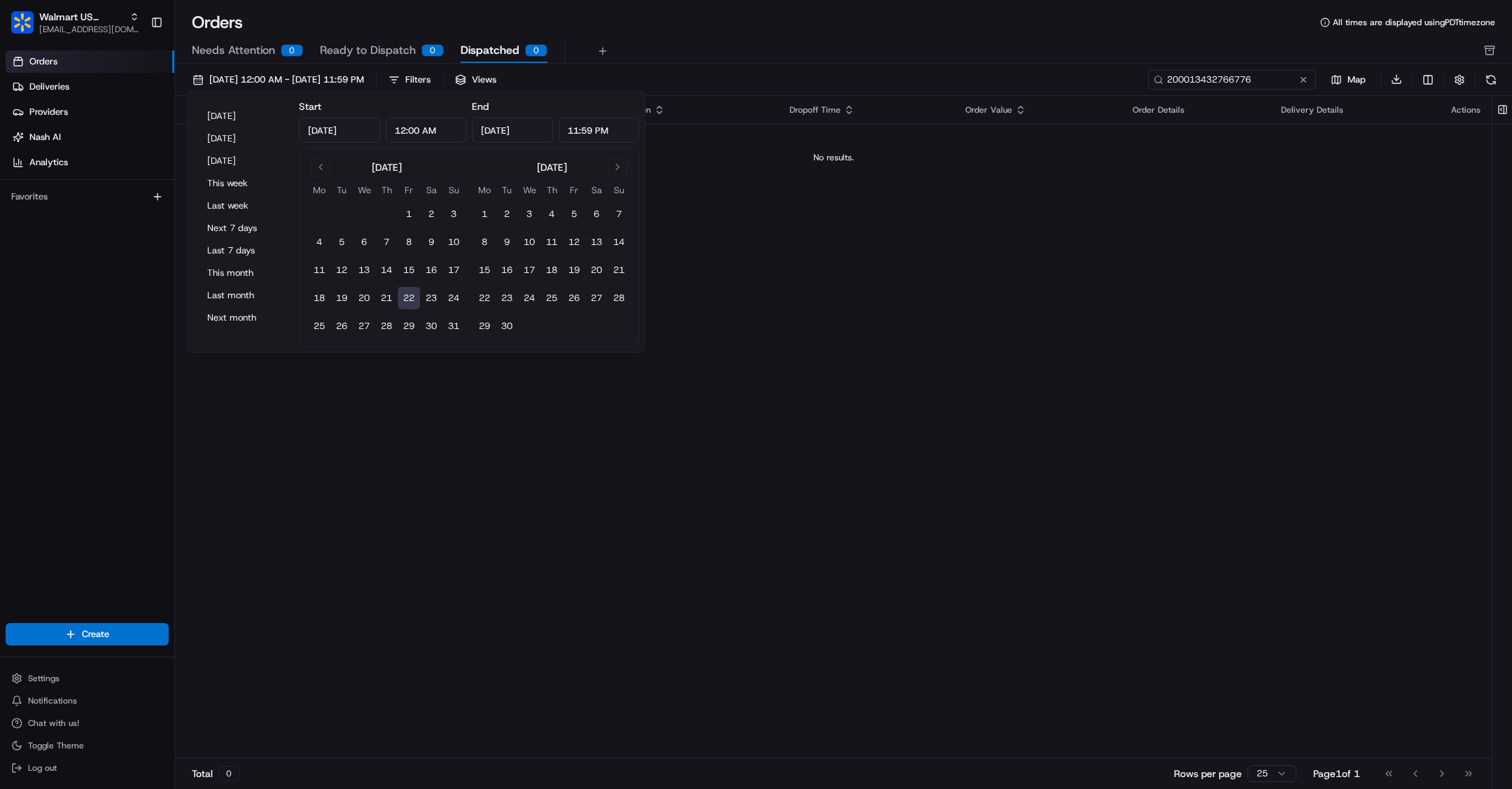
click at [1227, 82] on input "200013432766776" at bounding box center [1232, 80] width 168 height 20
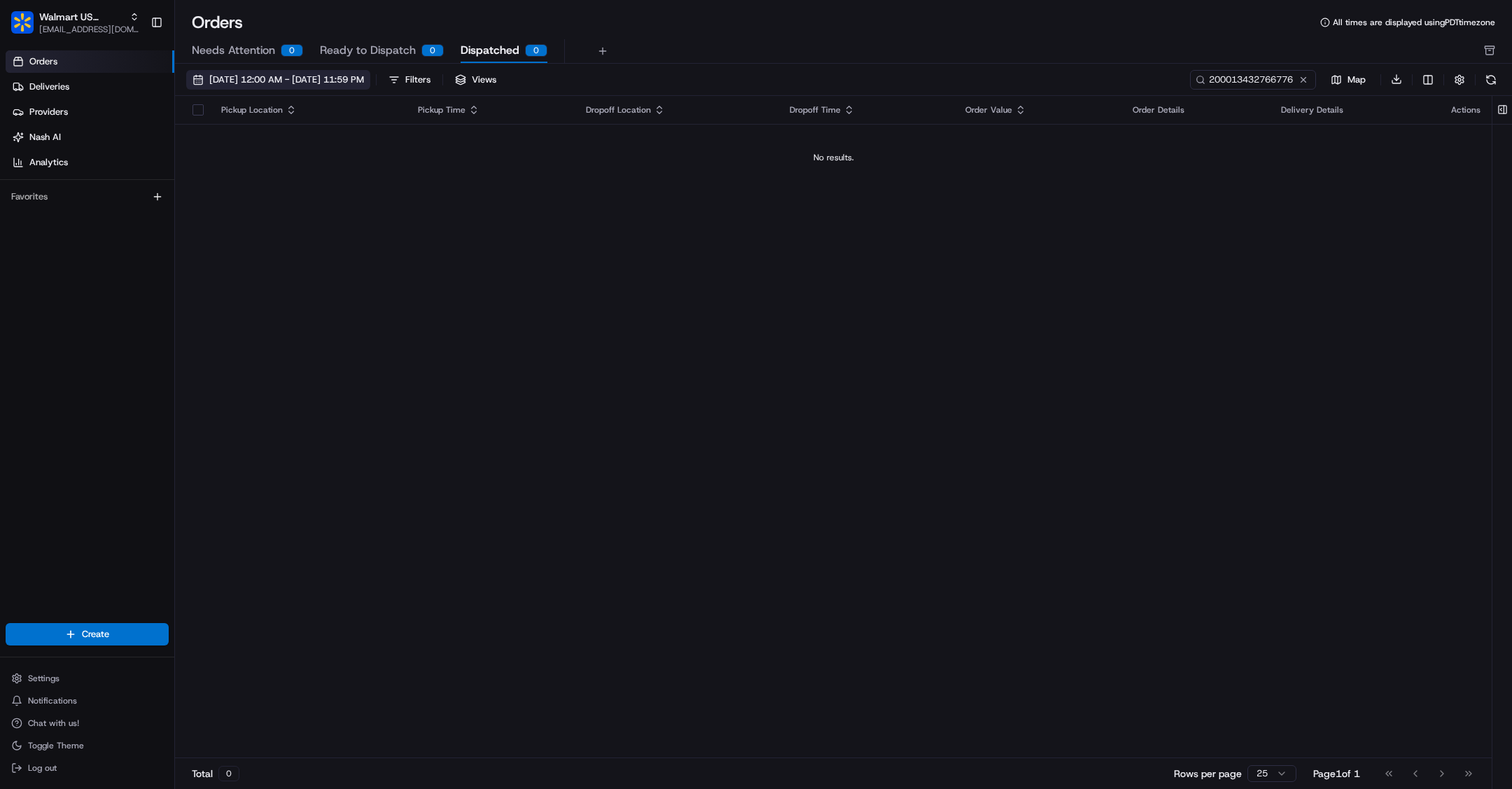
click at [244, 75] on span "[DATE] 12:00 AM - [DATE] 11:59 PM" at bounding box center [286, 80] width 154 height 13
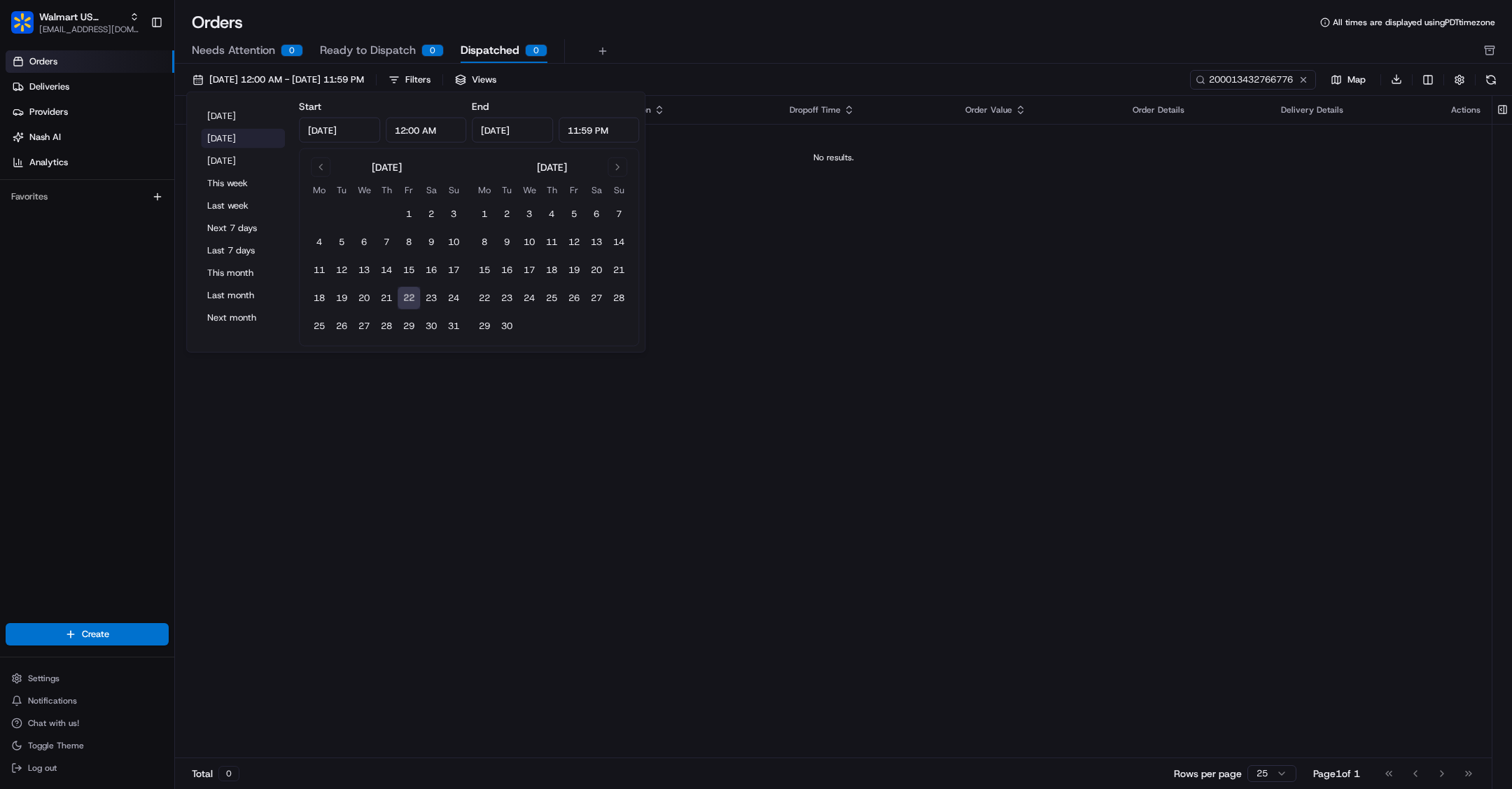
click at [240, 137] on button "[DATE]" at bounding box center [243, 139] width 84 height 20
type input "[DATE]"
click at [1283, 77] on input "200013432766776" at bounding box center [1232, 80] width 168 height 20
